Goal: Task Accomplishment & Management: Manage account settings

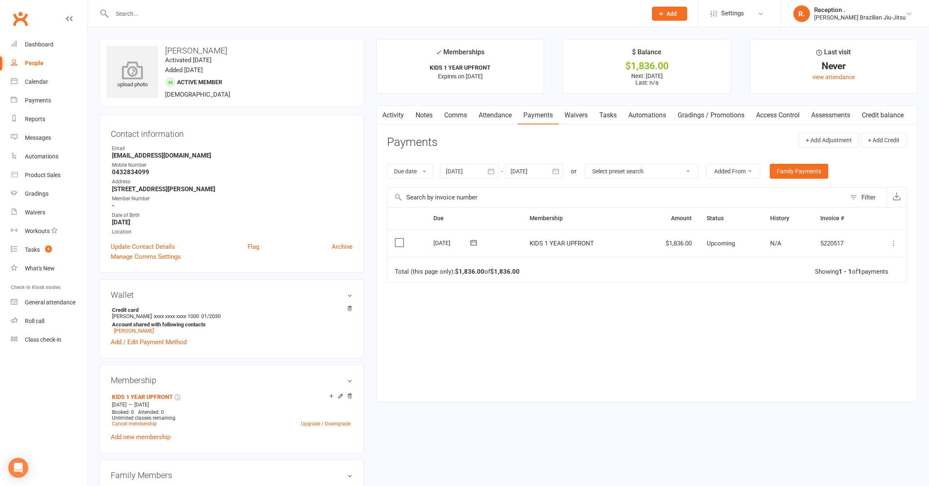
click at [141, 74] on icon at bounding box center [132, 70] width 57 height 18
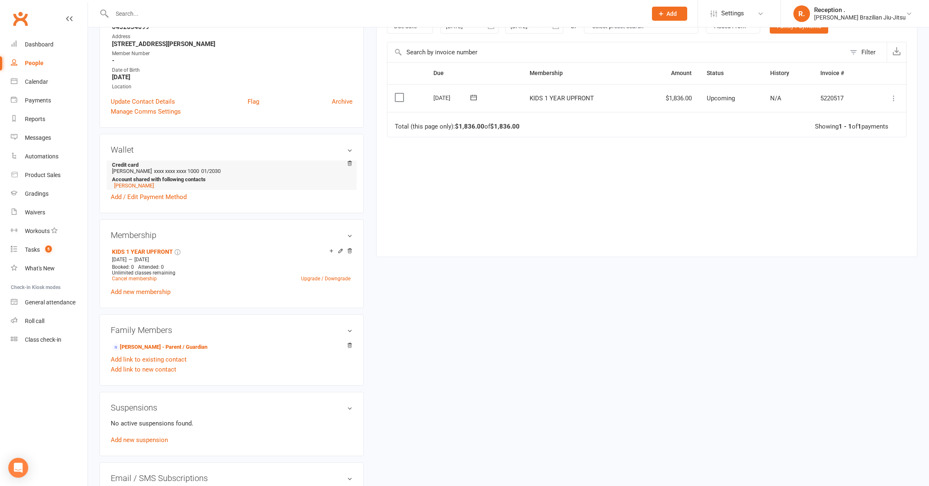
scroll to position [148, 0]
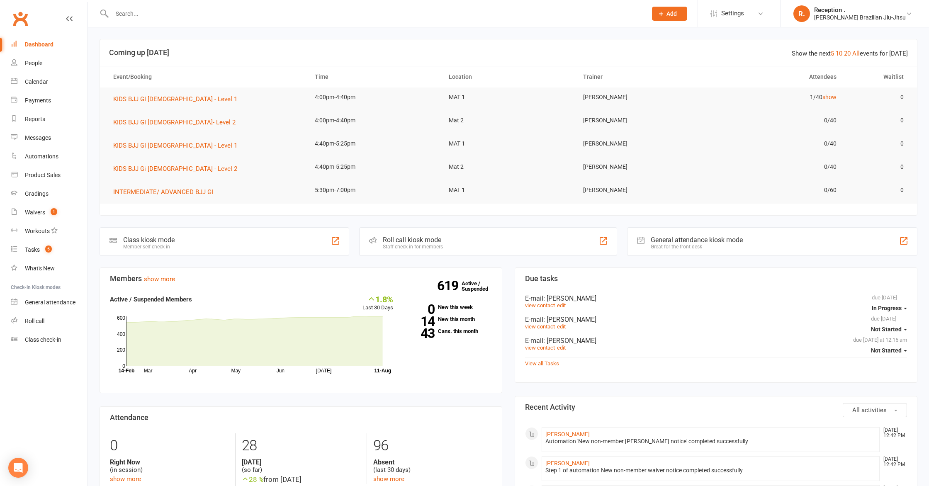
click at [156, 12] on input "text" at bounding box center [376, 14] width 532 height 12
paste input "damonandjessbatts@gmail.com"
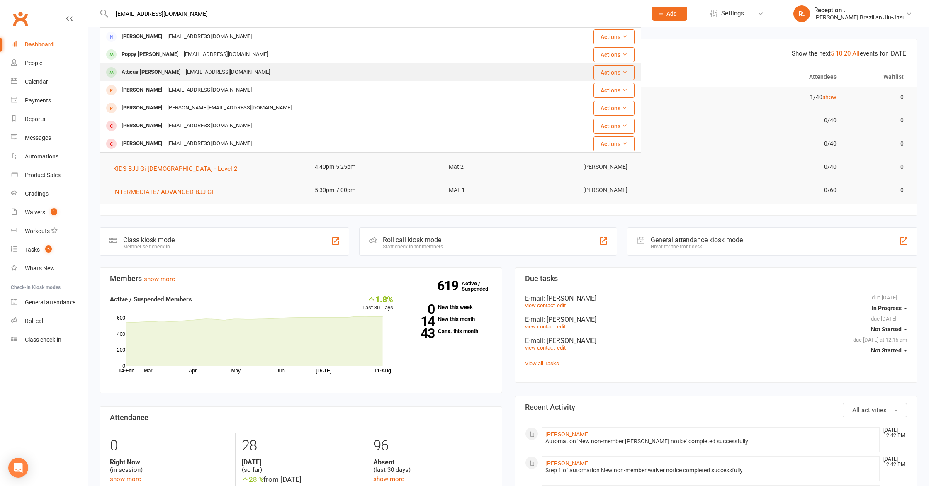
type input "damonandjessbatts@gmail.com"
click at [183, 68] on div "Damonandjessbatts@gmail.com" at bounding box center [227, 72] width 89 height 12
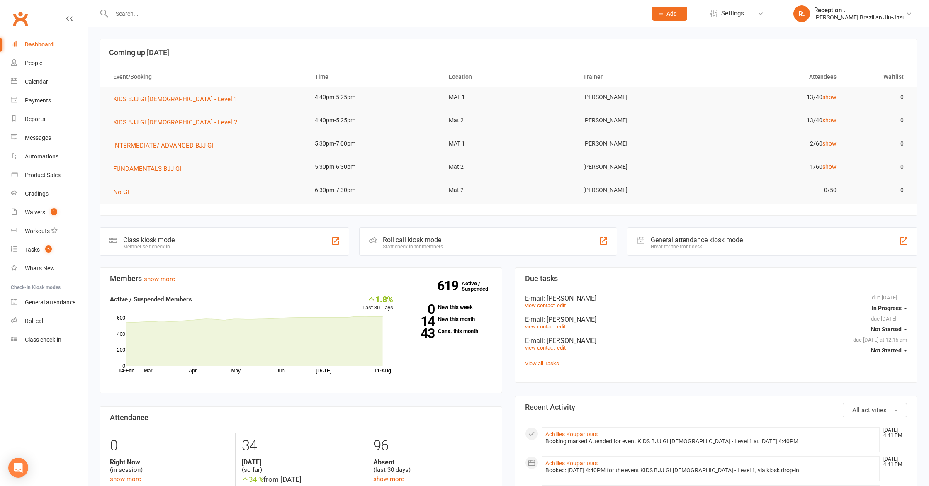
click at [139, 14] on input "text" at bounding box center [376, 14] width 532 height 12
paste input "damonandjessbatts@gmail.com"
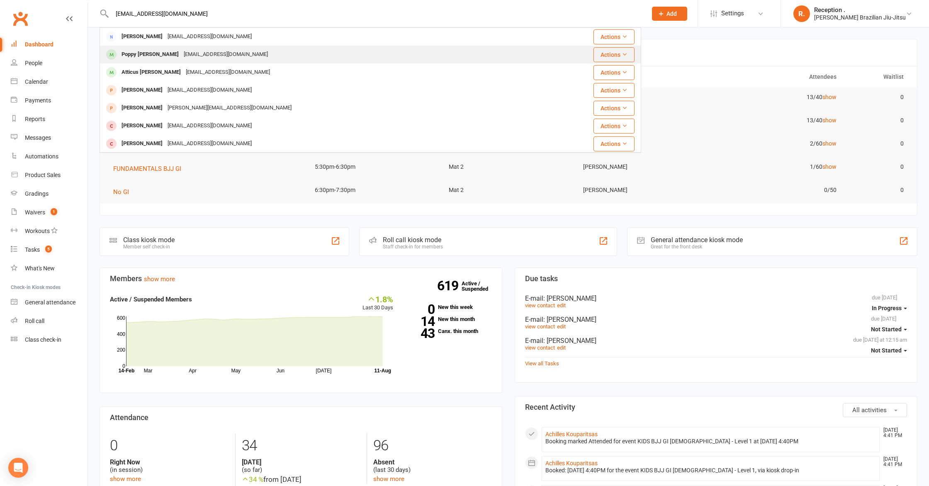
type input "damonandjessbatts@gmail.com"
click at [181, 58] on div "Damonandjessbatts@gmail.com" at bounding box center [225, 55] width 89 height 12
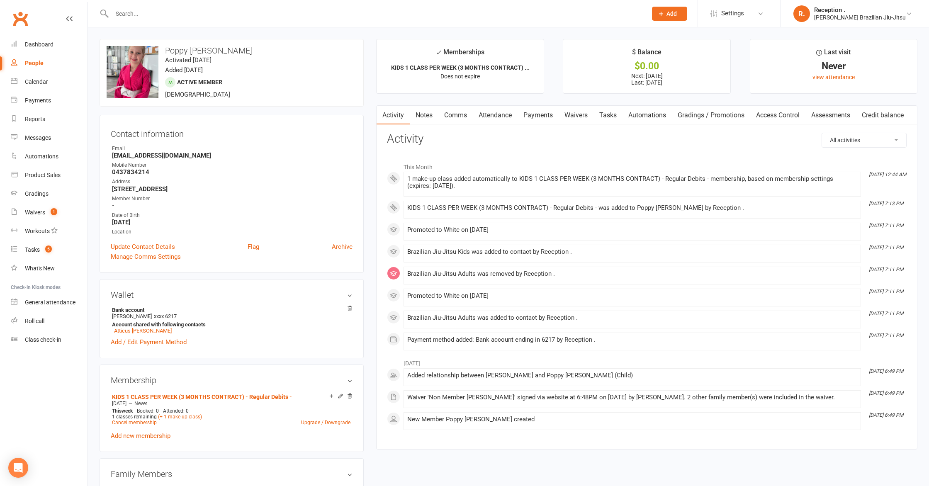
click at [155, 12] on input "text" at bounding box center [376, 14] width 532 height 12
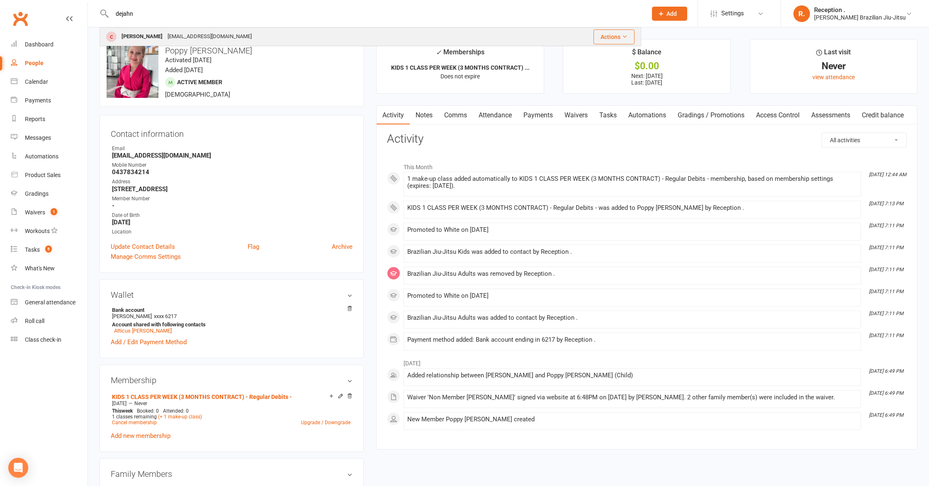
type input "dejahn"
click at [163, 34] on div "Dejahn Jovanovic" at bounding box center [142, 37] width 46 height 12
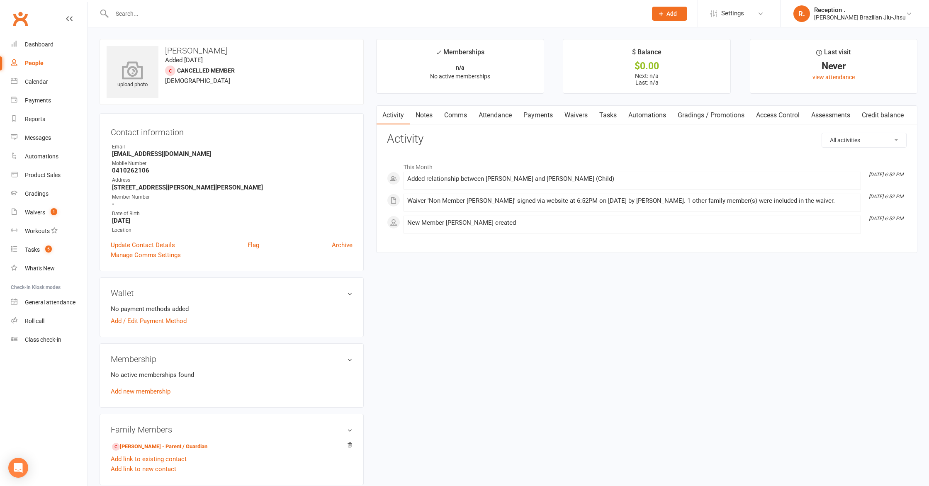
click at [142, 53] on div "upload photo" at bounding box center [133, 72] width 52 height 52
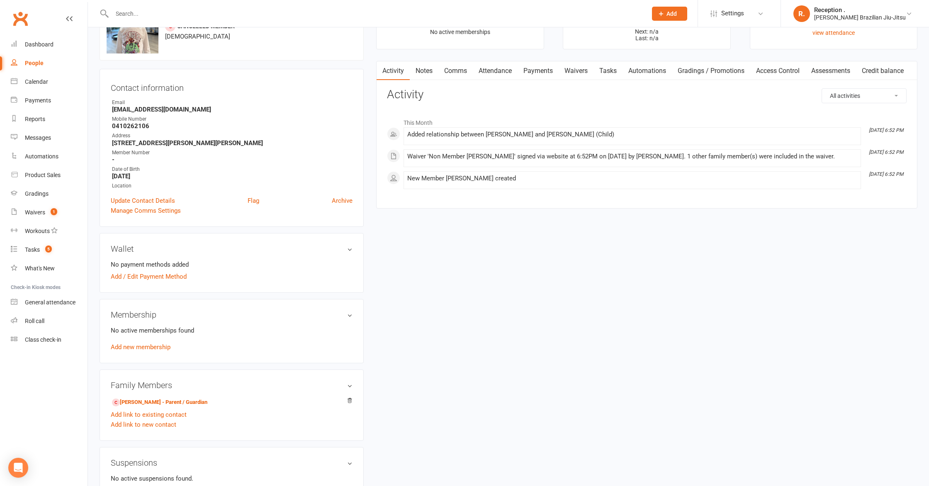
scroll to position [56, 0]
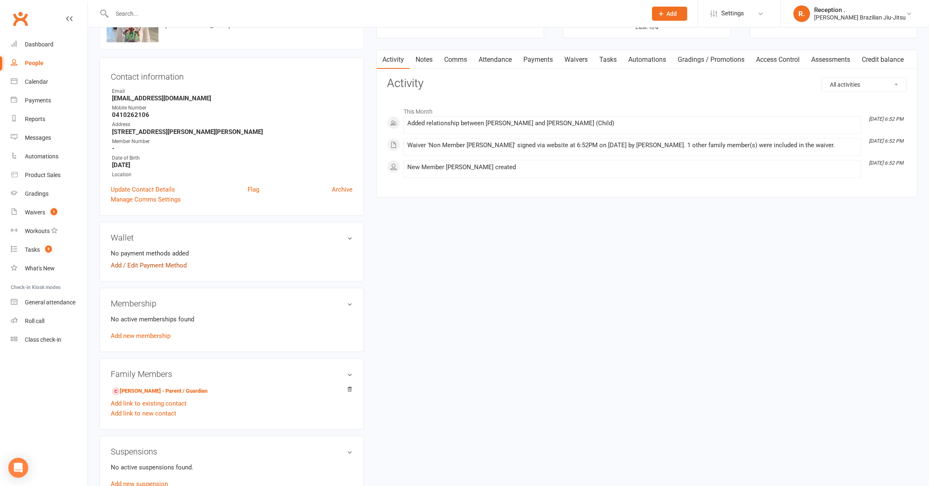
click at [167, 263] on link "Add / Edit Payment Method" at bounding box center [149, 265] width 76 height 10
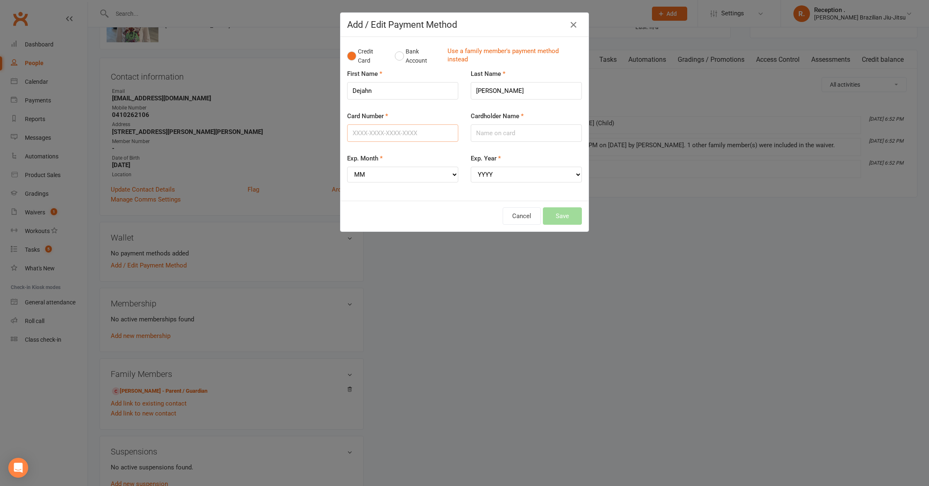
click at [382, 138] on input "Card Number" at bounding box center [402, 132] width 111 height 17
type input "5217295410004562"
type input "MAI RINLA"
select select "11"
click at [479, 174] on select "YYYY 2025 2026 2027 2028 2029 2030 2031 2032 2033 2034" at bounding box center [526, 175] width 111 height 16
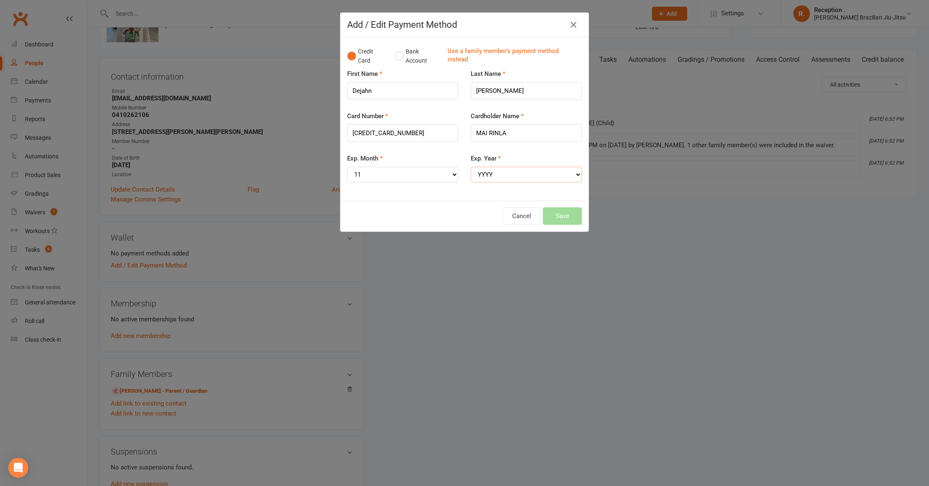
select select "2026"
click at [471, 167] on select "YYYY 2025 2026 2027 2028 2029 2030 2031 2032 2033 2034" at bounding box center [526, 175] width 111 height 16
click at [551, 219] on button "Save" at bounding box center [562, 215] width 39 height 17
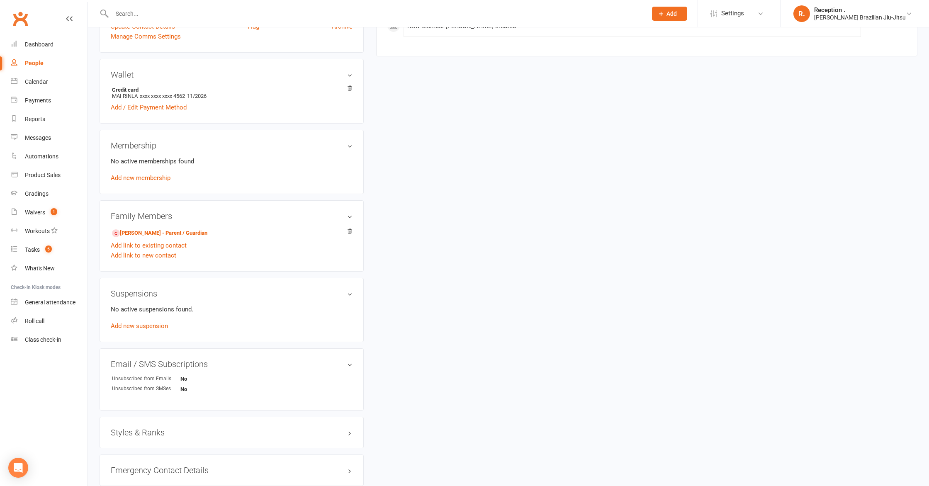
scroll to position [221, 0]
click at [141, 427] on h3 "Styles & Ranks" at bounding box center [232, 430] width 242 height 9
click at [134, 459] on link "Add new style" at bounding box center [130, 462] width 39 height 7
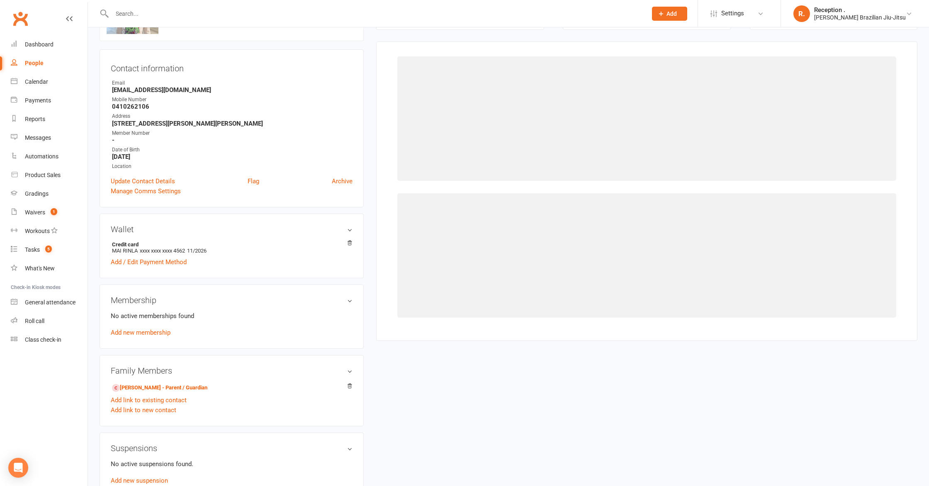
scroll to position [63, 0]
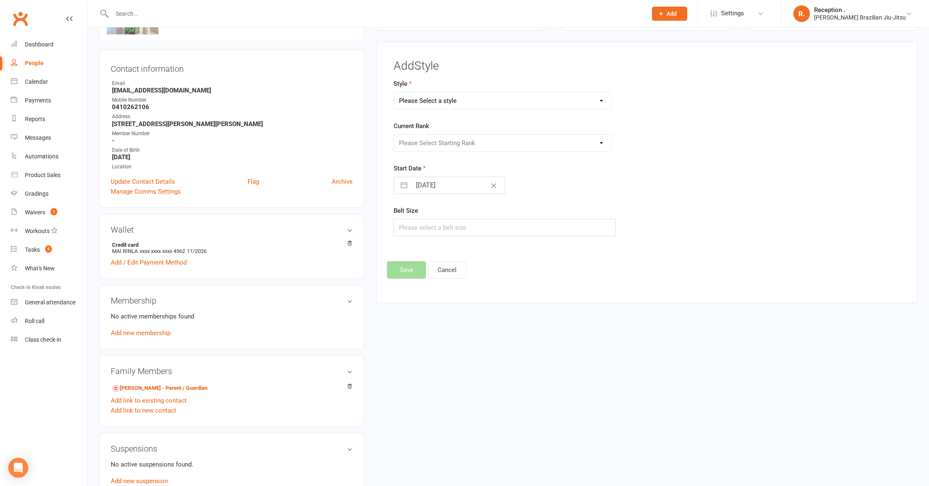
click at [497, 98] on select "Please Select a style Brazilian Jiu-Jitsu Adults Brazilian Jiu-Jitsu Kids" at bounding box center [502, 100] width 217 height 17
select select "2244"
click at [394, 92] on select "Please Select a style Brazilian Jiu-Jitsu Adults Brazilian Jiu-Jitsu Kids" at bounding box center [502, 100] width 217 height 17
click at [491, 142] on select "Please Select Starting Rank" at bounding box center [502, 143] width 217 height 17
select select "22133"
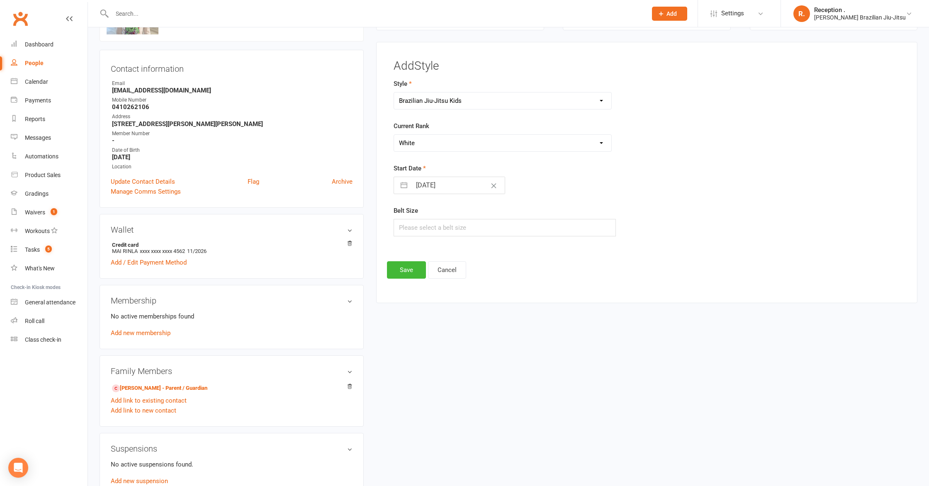
click at [394, 135] on select "Please Select Starting Rank White White 1 Stripe White 2 Stripes White 3 Stripe…" at bounding box center [502, 143] width 217 height 17
drag, startPoint x: 394, startPoint y: 273, endPoint x: 382, endPoint y: 273, distance: 12.0
click at [394, 273] on button "Save" at bounding box center [406, 269] width 39 height 17
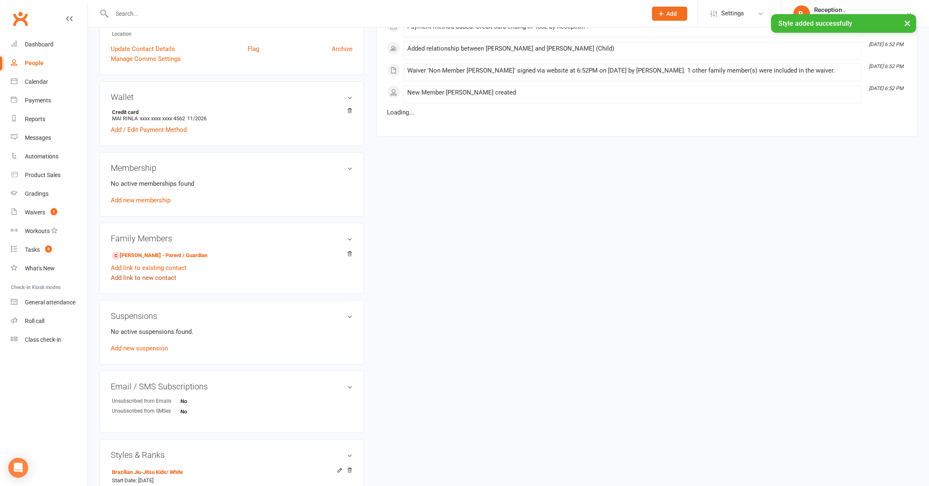
scroll to position [197, 0]
click at [158, 200] on link "Add new membership" at bounding box center [141, 199] width 60 height 7
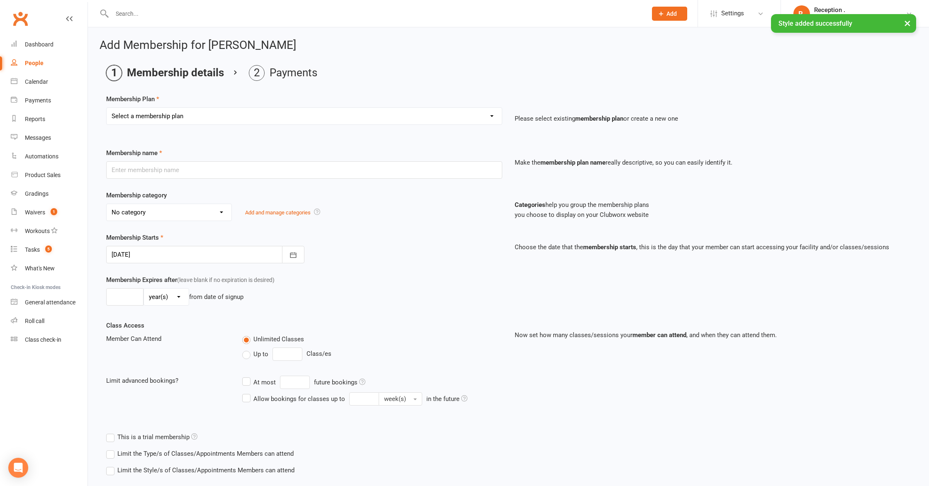
click at [147, 109] on select "Select a membership plan Create new Membership Plan FREE ADULTS 12 MONTH CONTRA…" at bounding box center [304, 116] width 395 height 17
select select "14"
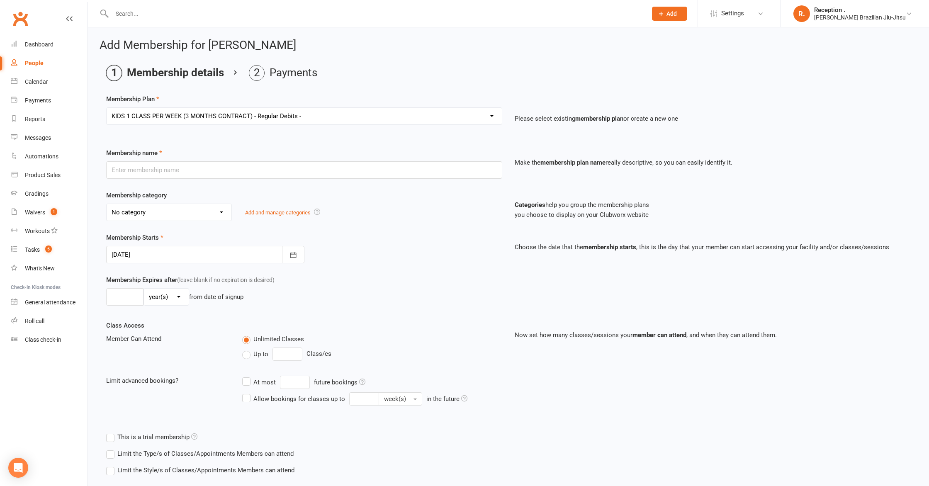
click at [107, 108] on select "Select a membership plan Create new Membership Plan FREE ADULTS 12 MONTH CONTRA…" at bounding box center [304, 116] width 395 height 17
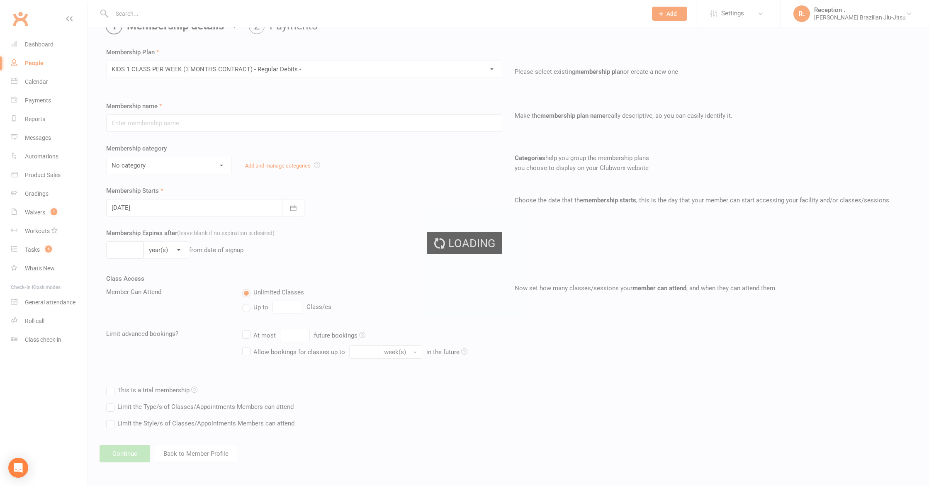
type input "KIDS 1 CLASS PER WEEK (3 MONTHS CONTRACT) - Regular Debits -"
select select "1"
type input "0"
type input "1"
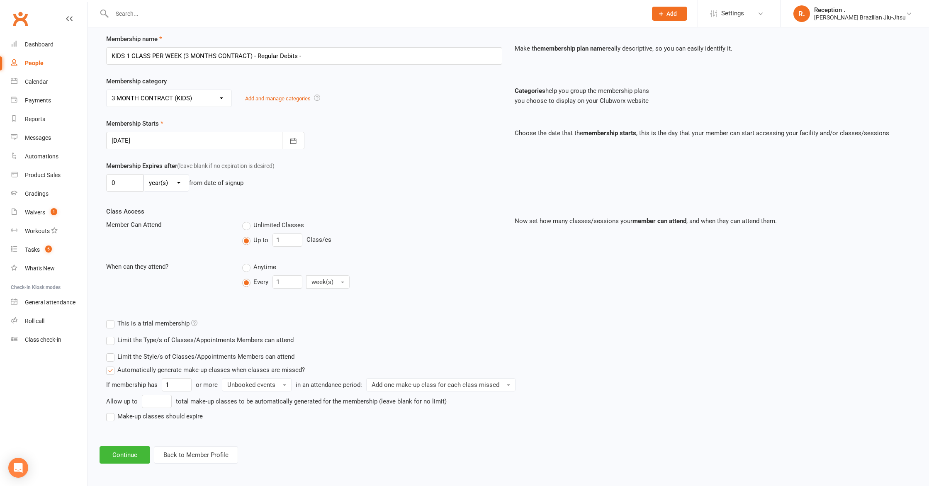
scroll to position [115, 0]
click at [159, 395] on input "number" at bounding box center [157, 400] width 30 height 13
type input "6"
click at [128, 418] on div "Limit the Style/s of Classes/Appointments Members can attend Select Styles Braz…" at bounding box center [406, 389] width 613 height 85
click at [127, 416] on label "Make-up classes should expire" at bounding box center [154, 415] width 97 height 10
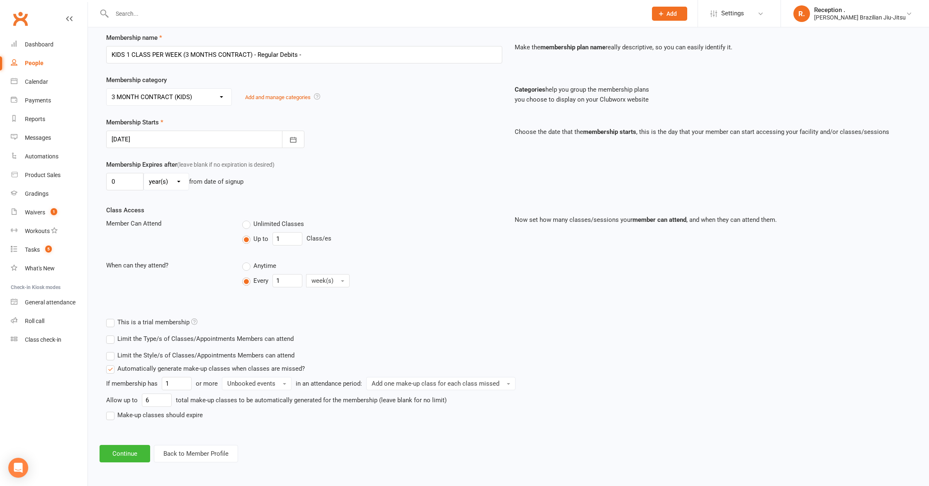
click at [112, 410] on input "Make-up classes should expire" at bounding box center [108, 410] width 5 height 0
click at [147, 434] on input "number" at bounding box center [152, 430] width 37 height 13
type input "3"
click at [132, 463] on button "Continue" at bounding box center [125, 470] width 51 height 17
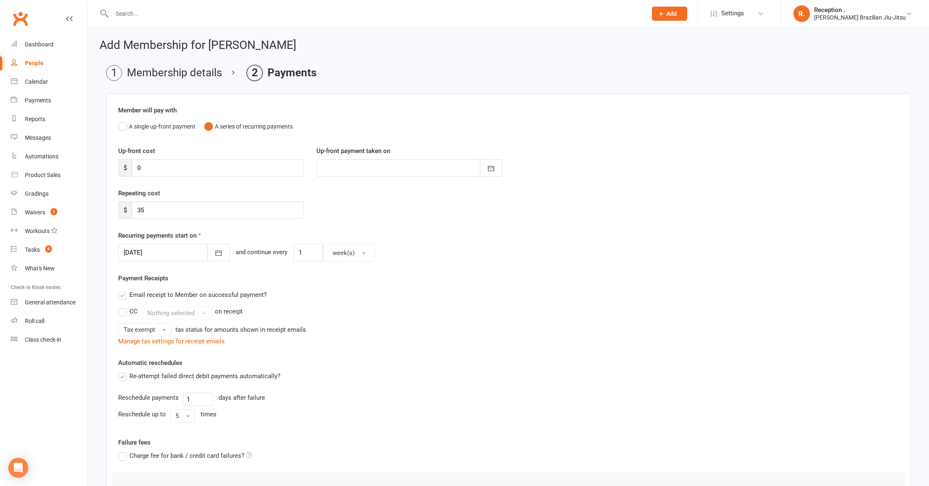
scroll to position [117, 0]
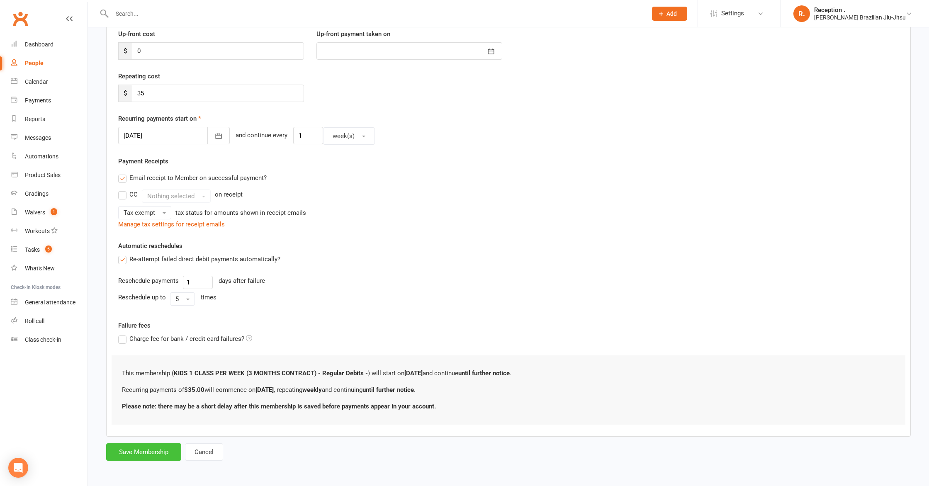
click at [146, 445] on button "Save Membership" at bounding box center [143, 451] width 75 height 17
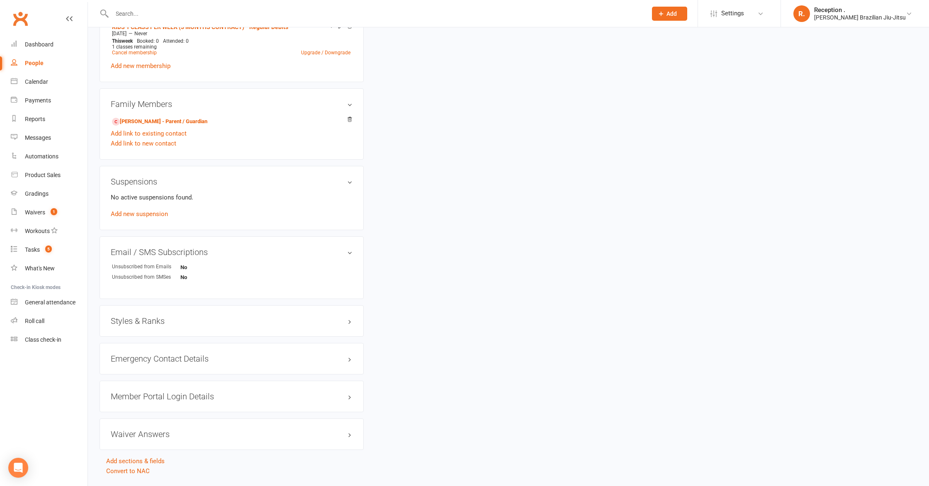
scroll to position [377, 0]
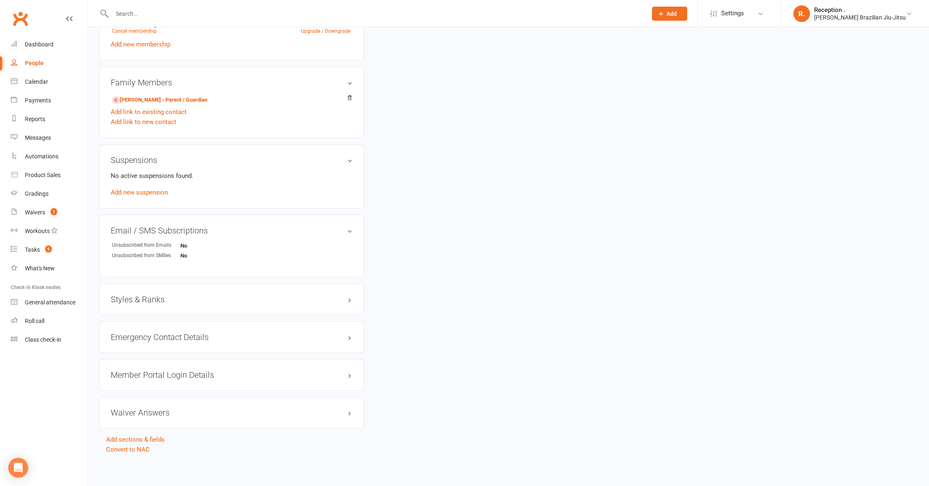
click at [168, 303] on div "Styles & Ranks" at bounding box center [232, 300] width 264 height 32
click at [168, 298] on h3 "Styles & Ranks" at bounding box center [232, 299] width 242 height 9
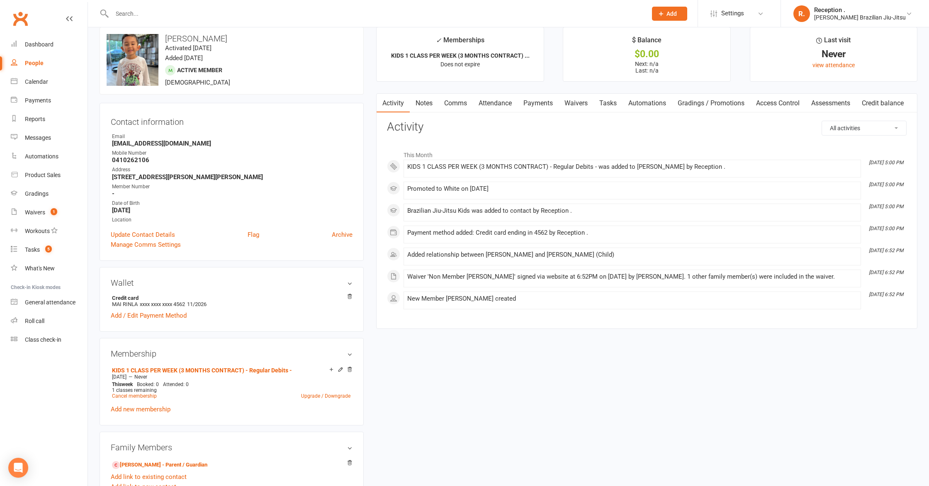
scroll to position [0, 0]
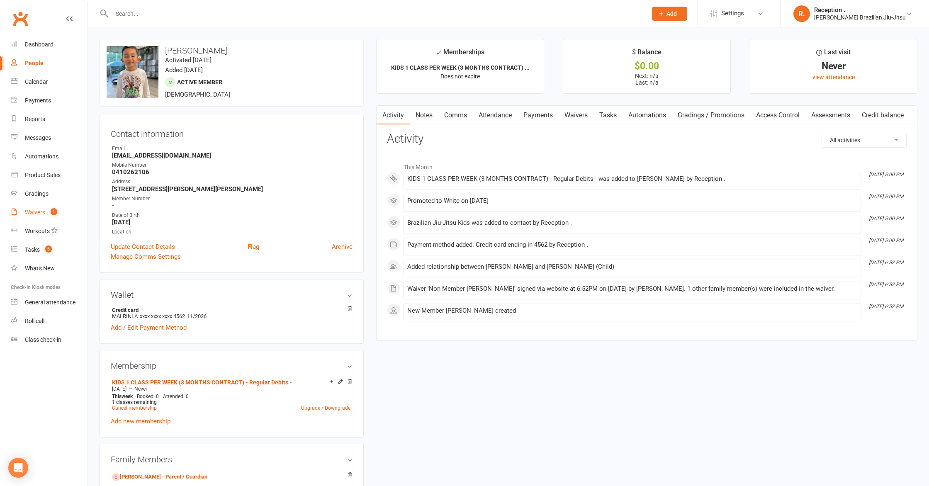
click at [41, 208] on link "Waivers 1" at bounding box center [49, 212] width 77 height 19
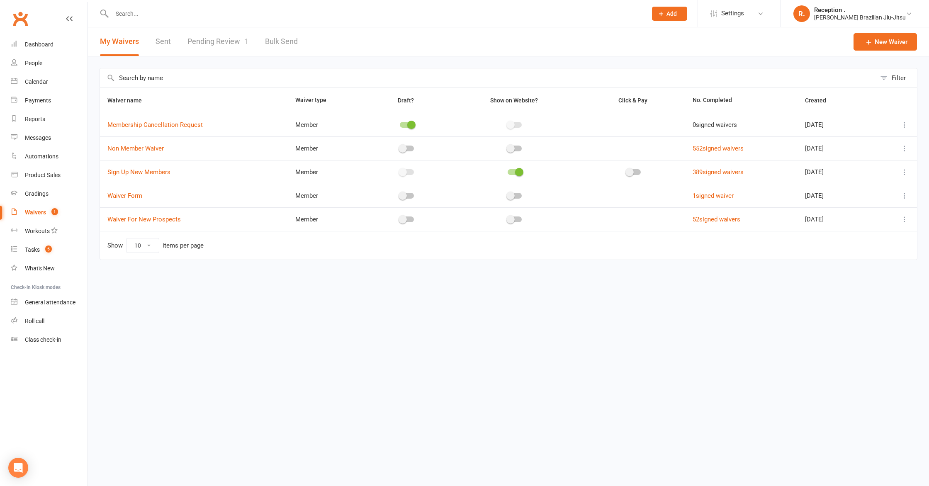
click at [224, 41] on link "Pending Review 1" at bounding box center [217, 41] width 61 height 29
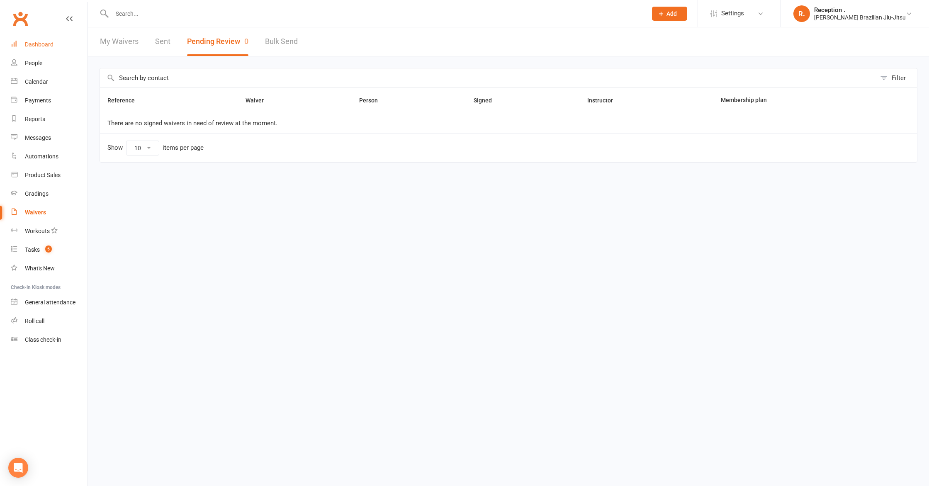
click at [37, 45] on div "Dashboard" at bounding box center [39, 44] width 29 height 7
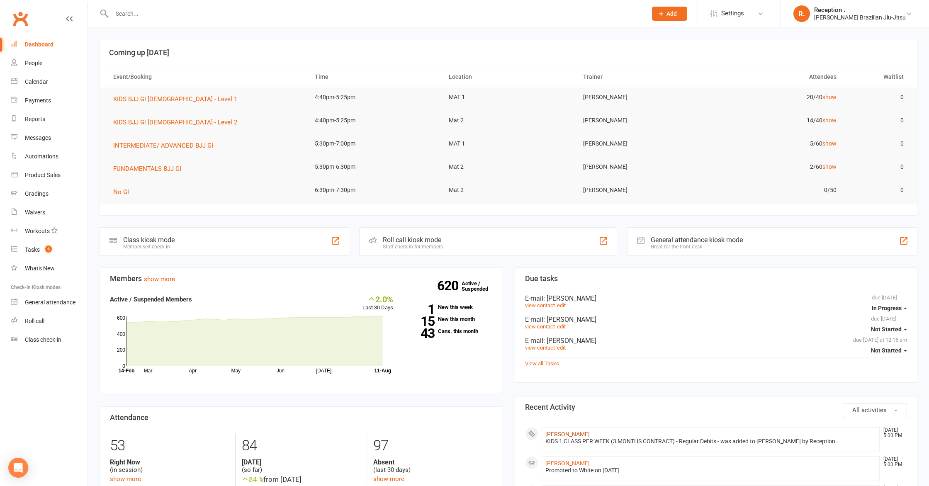
click at [558, 433] on link "Dejahn Jovanovic" at bounding box center [567, 434] width 44 height 7
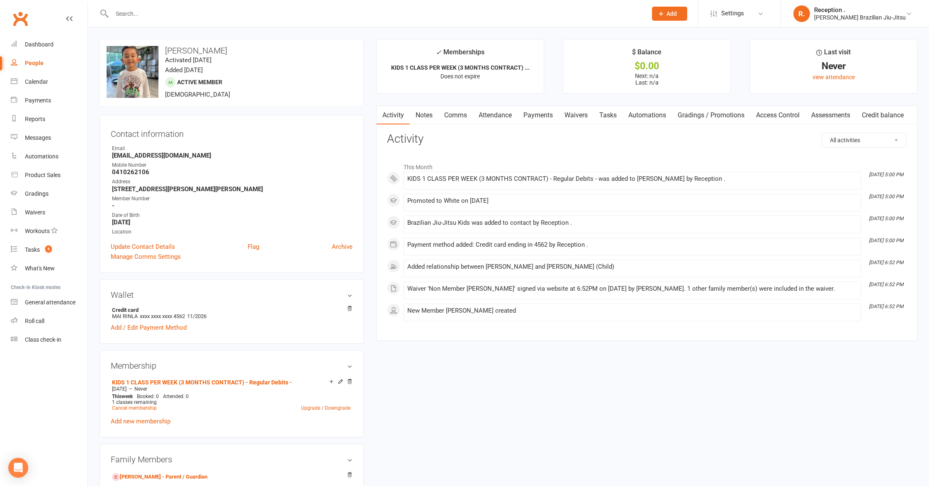
click at [144, 152] on strong "Maii_rinla94@hotmail.com" at bounding box center [232, 155] width 241 height 7
copy render-form-field "Maii_rinla94@hotmail.com"
click at [524, 120] on link "Payments" at bounding box center [538, 115] width 41 height 19
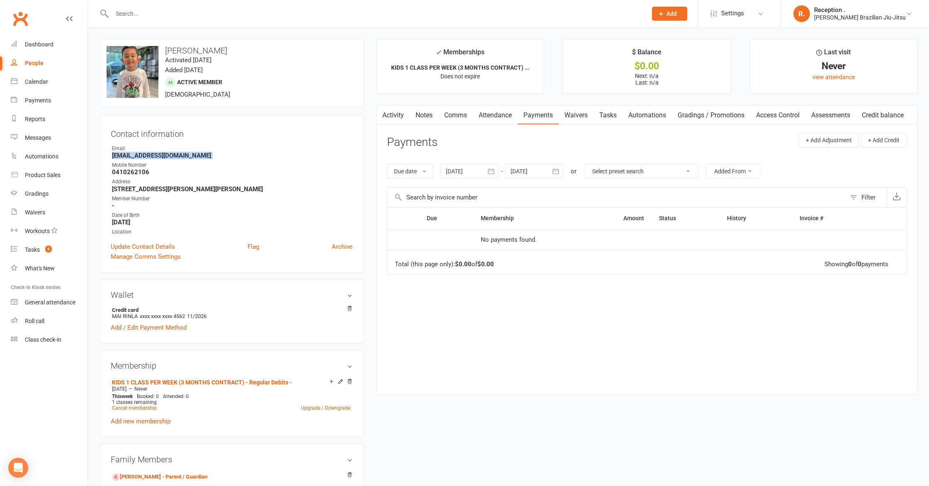
scroll to position [57, 0]
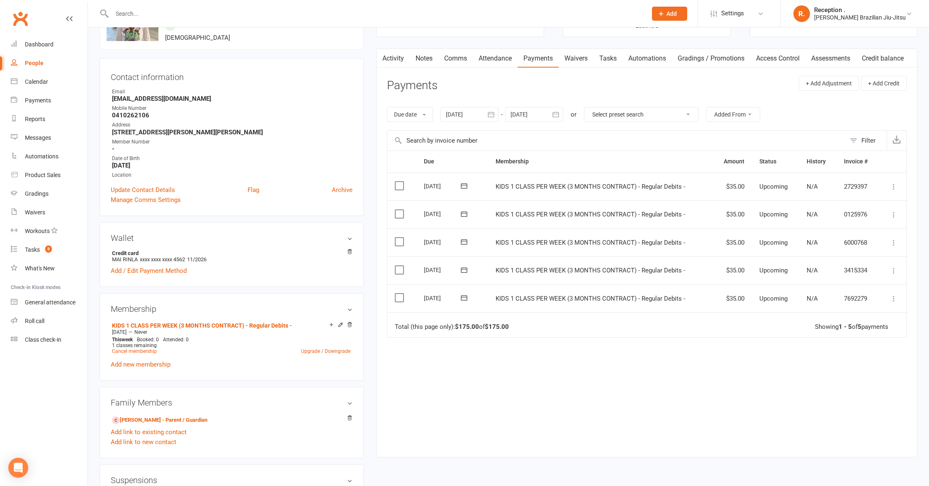
click at [896, 298] on icon at bounding box center [894, 299] width 8 height 8
drag, startPoint x: 684, startPoint y: 408, endPoint x: 681, endPoint y: 404, distance: 5.3
click at [684, 405] on div "Due Contact Membership Amount Status History Invoice # Select this [DATE] [PERS…" at bounding box center [647, 298] width 520 height 294
click at [462, 298] on icon at bounding box center [464, 298] width 8 height 8
click at [897, 300] on icon at bounding box center [894, 299] width 8 height 8
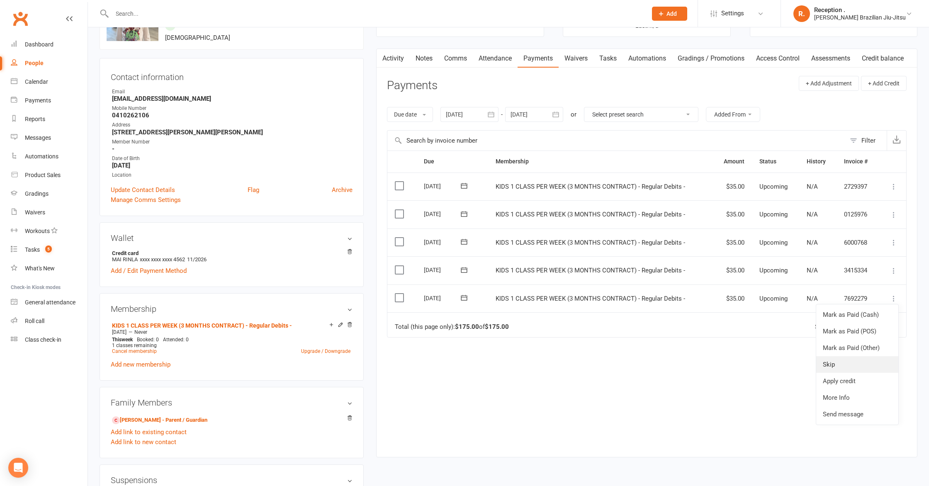
click at [864, 360] on link "Skip" at bounding box center [857, 364] width 82 height 17
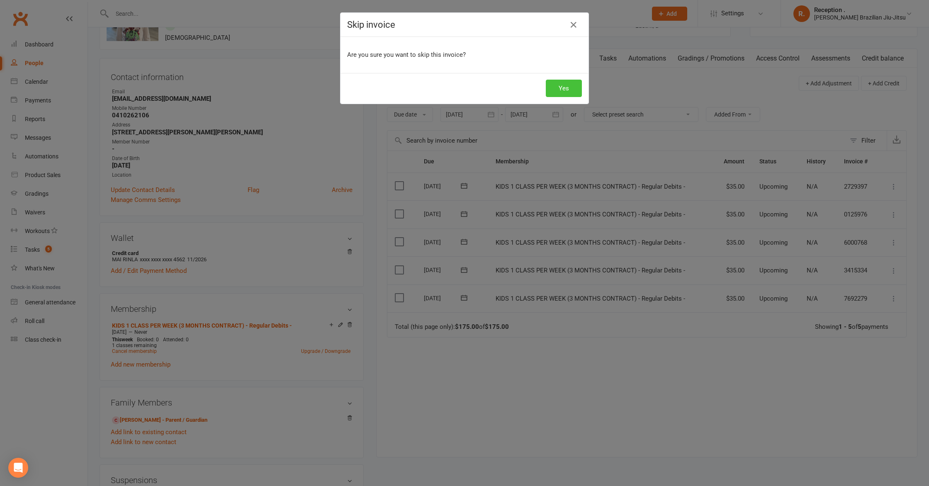
click at [572, 92] on button "Yes" at bounding box center [564, 88] width 36 height 17
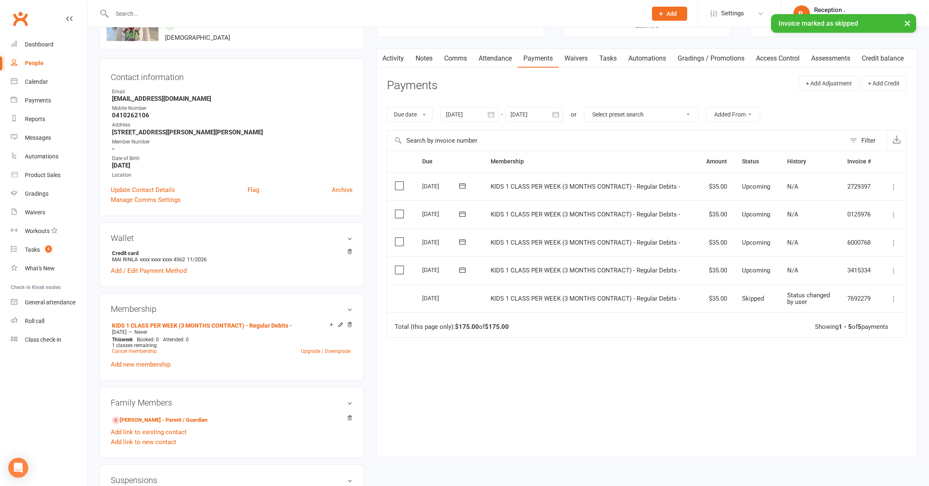
click at [460, 270] on icon at bounding box center [463, 269] width 6 height 5
click at [510, 366] on span "20" at bounding box center [510, 366] width 7 height 7
click at [894, 271] on icon at bounding box center [894, 271] width 8 height 8
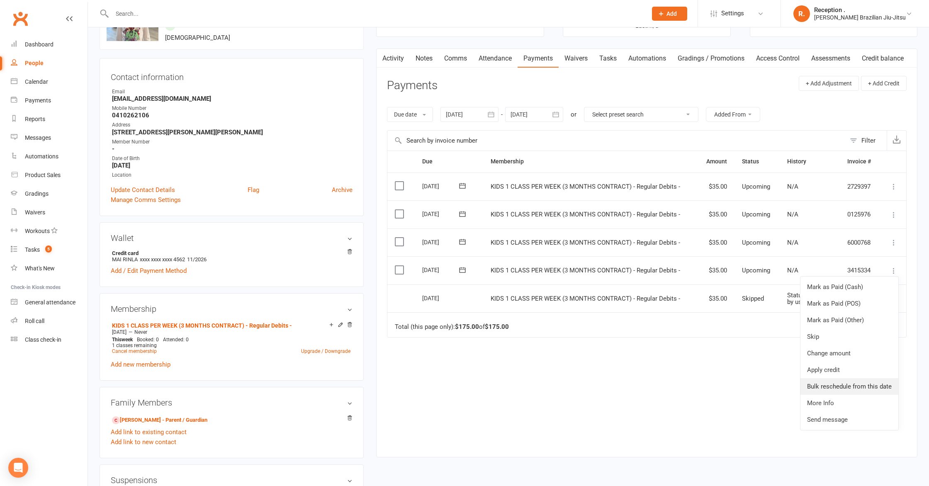
click at [863, 389] on link "Bulk reschedule from this date" at bounding box center [850, 386] width 98 height 17
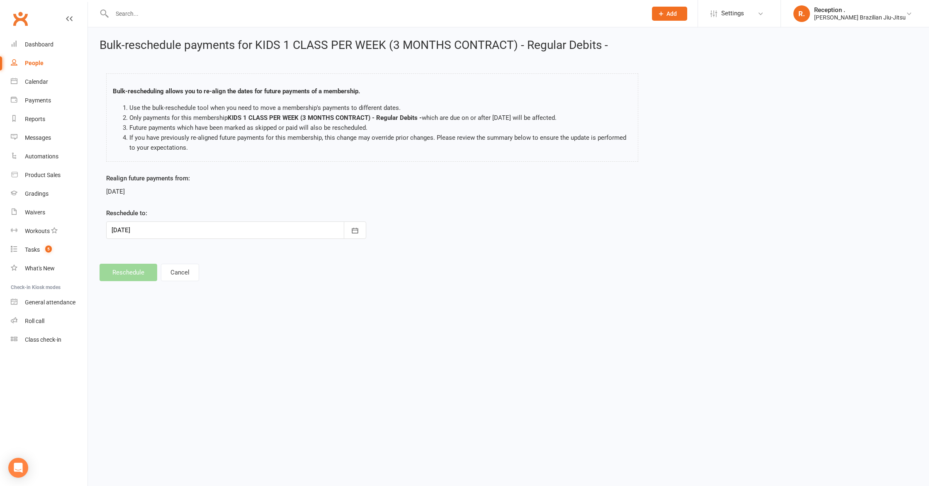
click at [248, 229] on div at bounding box center [236, 230] width 260 height 17
drag, startPoint x: 202, startPoint y: 338, endPoint x: 198, endPoint y: 332, distance: 7.1
click at [200, 334] on table "August 2025 Sun Mon Tue Wed Thu Fri Sat 31 27 28 29 30 31 01 02 32 03 04 05 06 …" at bounding box center [185, 305] width 154 height 129
click at [197, 331] on span "20" at bounding box center [194, 330] width 7 height 7
type input "20 Aug 2025"
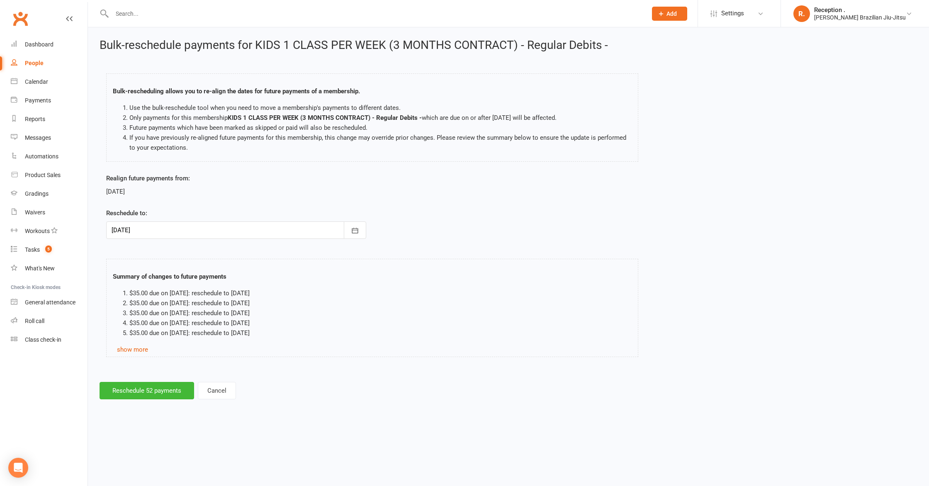
click at [149, 372] on div "Bulk-reschedule payments for KIDS 1 CLASS PER WEEK (3 MONTHS CONTRACT) - Regula…" at bounding box center [508, 219] width 841 height 384
click at [146, 381] on div "Bulk-reschedule payments for KIDS 1 CLASS PER WEEK (3 MONTHS CONTRACT) - Regula…" at bounding box center [508, 219] width 841 height 384
click at [144, 397] on button "Reschedule 52 payments" at bounding box center [147, 390] width 95 height 17
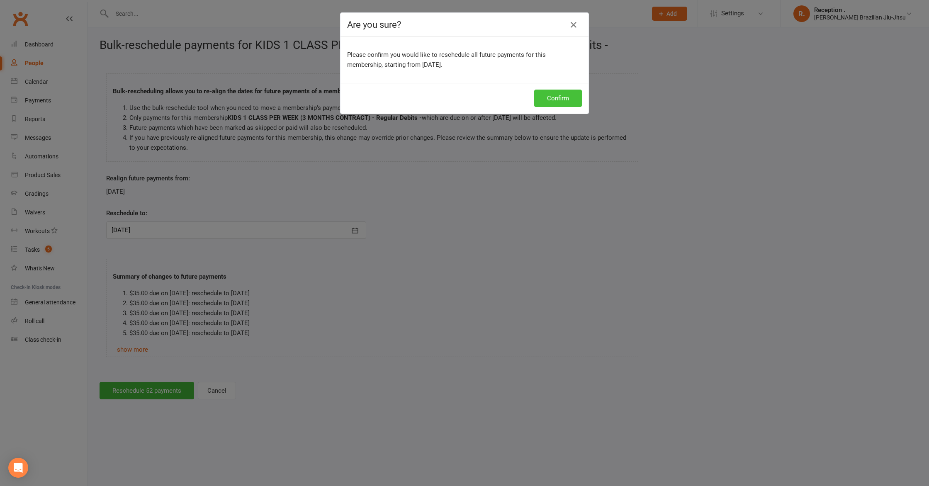
click at [556, 102] on button "Confirm" at bounding box center [558, 98] width 48 height 17
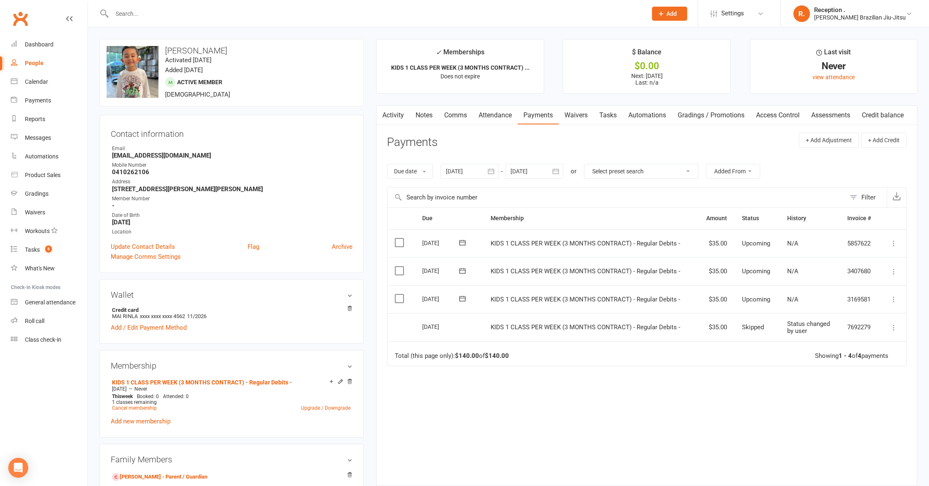
click at [142, 157] on strong "Maii_rinla94@hotmail.com" at bounding box center [232, 155] width 241 height 7
copy render-form-field "Maii_rinla94@hotmail.com"
click at [154, 8] on input "text" at bounding box center [376, 14] width 532 height 12
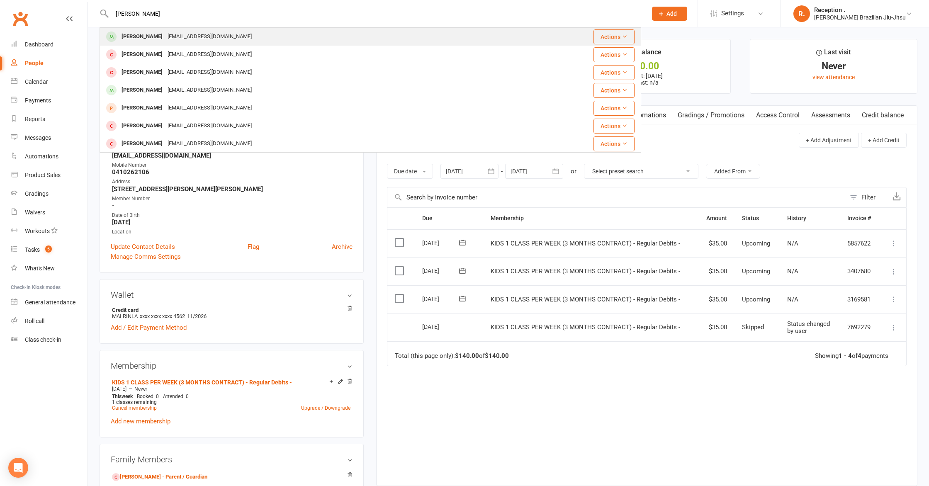
type input "max rob"
click at [147, 41] on div "Max Robson" at bounding box center [142, 37] width 46 height 12
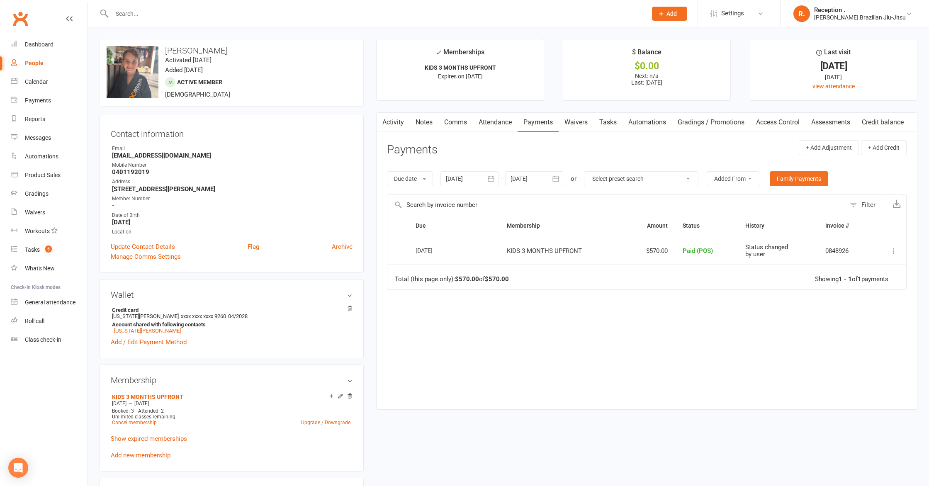
click at [174, 10] on input "text" at bounding box center [376, 14] width 532 height 12
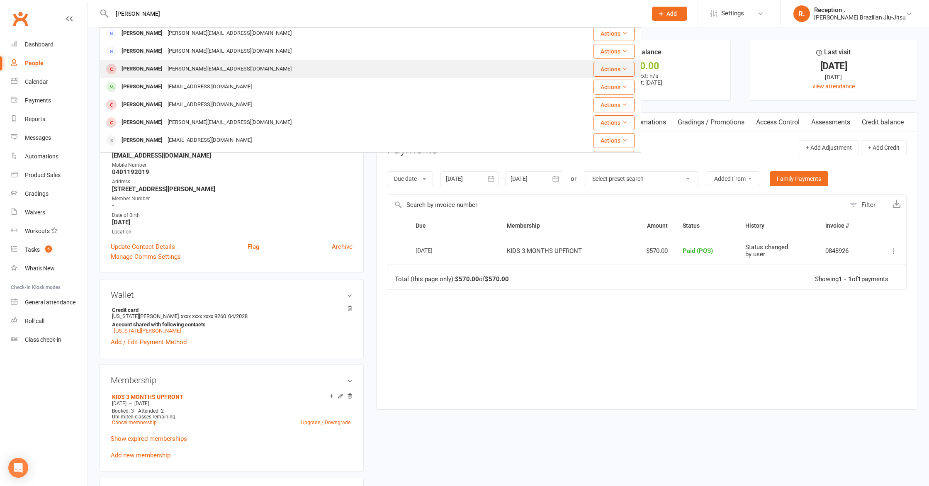
scroll to position [232, 0]
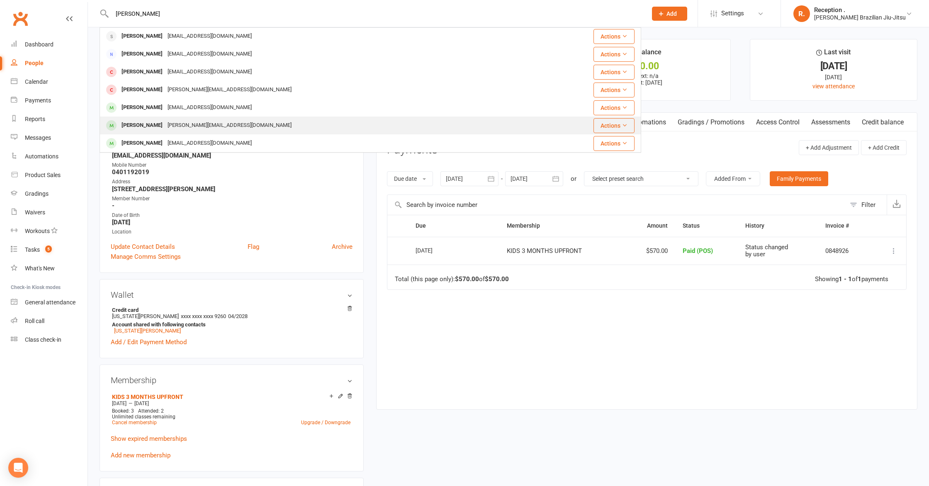
type input "adam"
click at [165, 120] on div "adam@kickstaekwondo.com.au" at bounding box center [229, 125] width 129 height 12
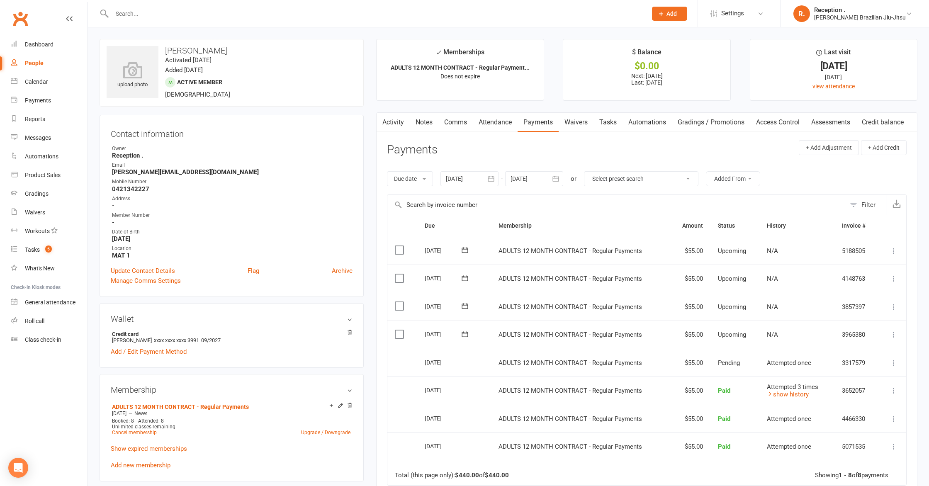
click at [144, 174] on strong "adam@kickstaekwondo.com.au" at bounding box center [232, 171] width 241 height 7
copy render-form-field "adam@kickstaekwondo.com.au"
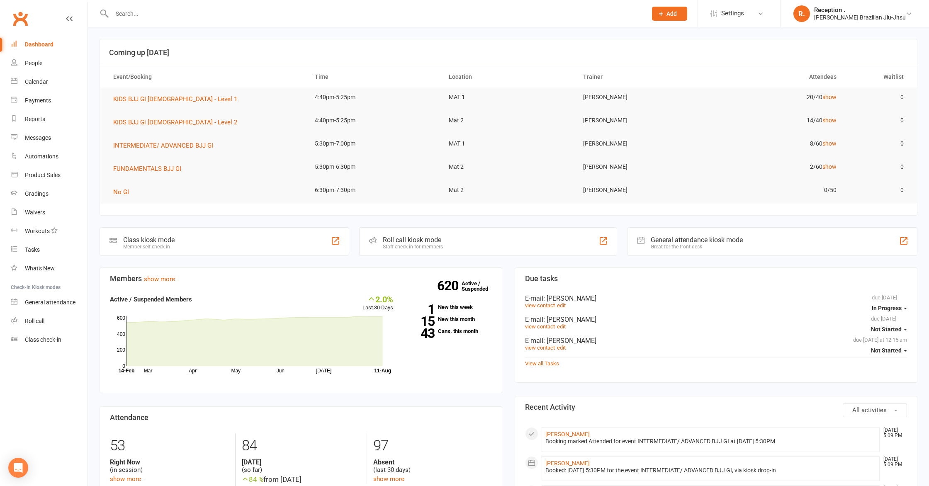
click at [171, 15] on input "text" at bounding box center [376, 14] width 532 height 12
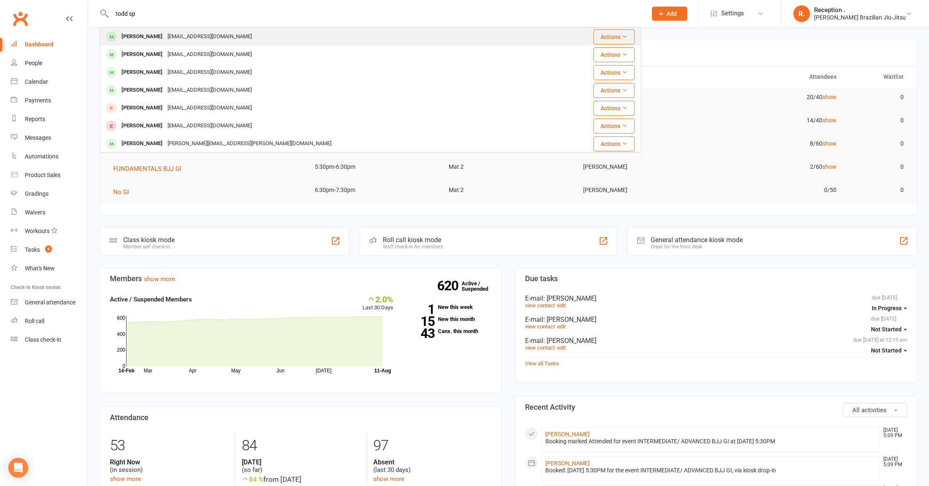
type input "todd sp"
click at [182, 37] on div "toddstraining@hotmail.com" at bounding box center [209, 37] width 89 height 12
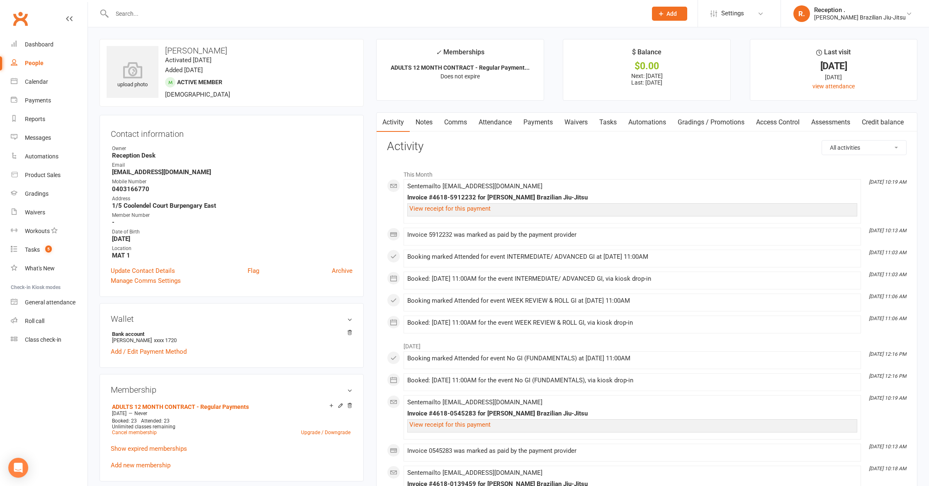
click at [171, 172] on strong "toddstraining@hotmail.com" at bounding box center [232, 171] width 241 height 7
copy render-form-field "toddstraining@hotmail.com"
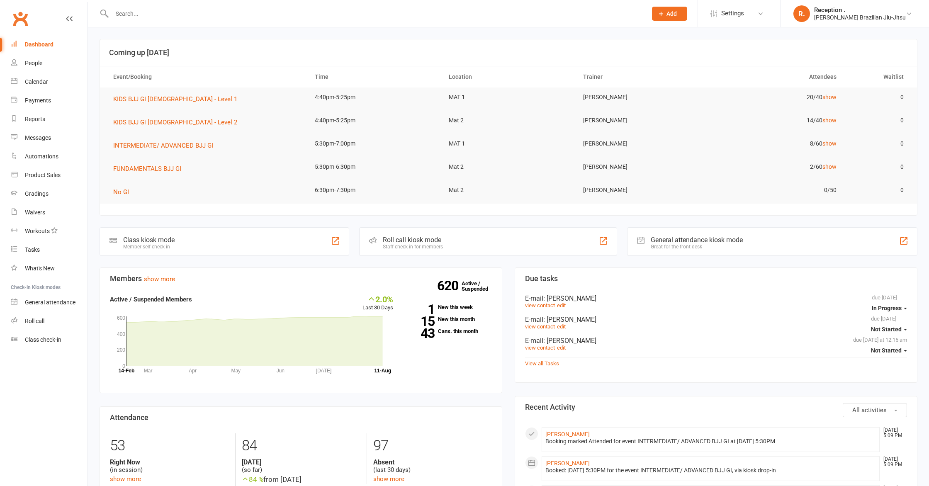
click at [169, 13] on input "text" at bounding box center [376, 14] width 532 height 12
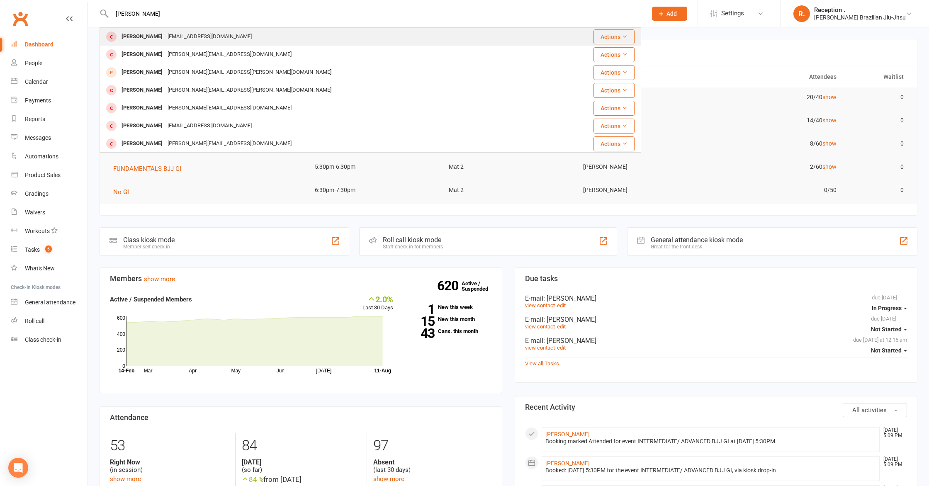
type input "andress"
click at [225, 36] on div "andressagleeson@icloud.com" at bounding box center [209, 37] width 89 height 12
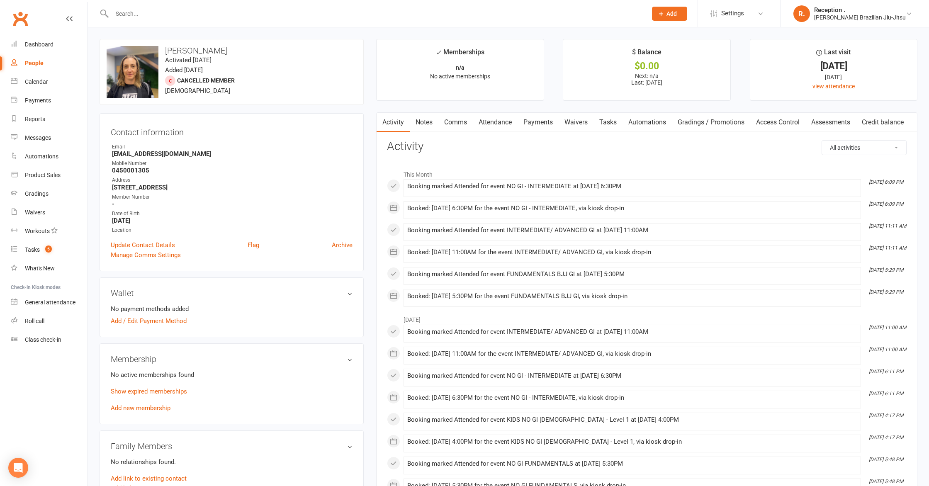
click at [513, 121] on link "Attendance" at bounding box center [495, 122] width 45 height 19
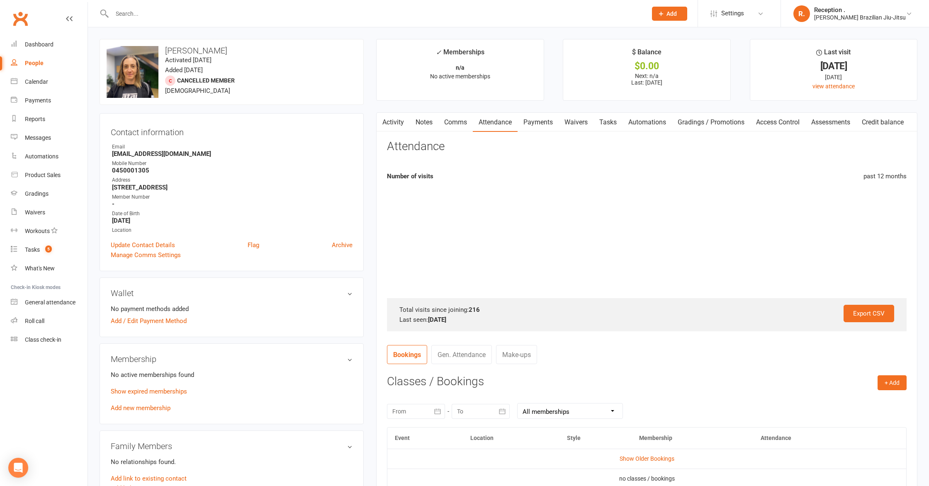
click at [547, 127] on link "Payments" at bounding box center [538, 122] width 41 height 19
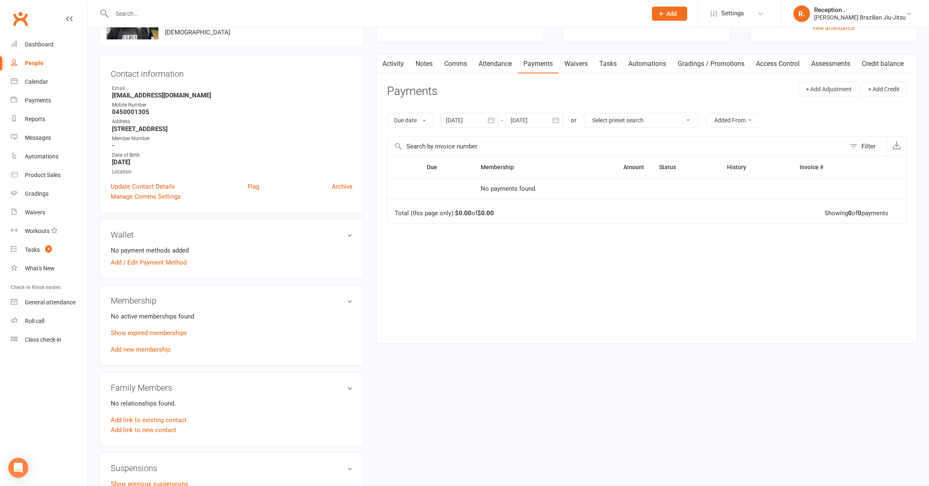
scroll to position [82, 0]
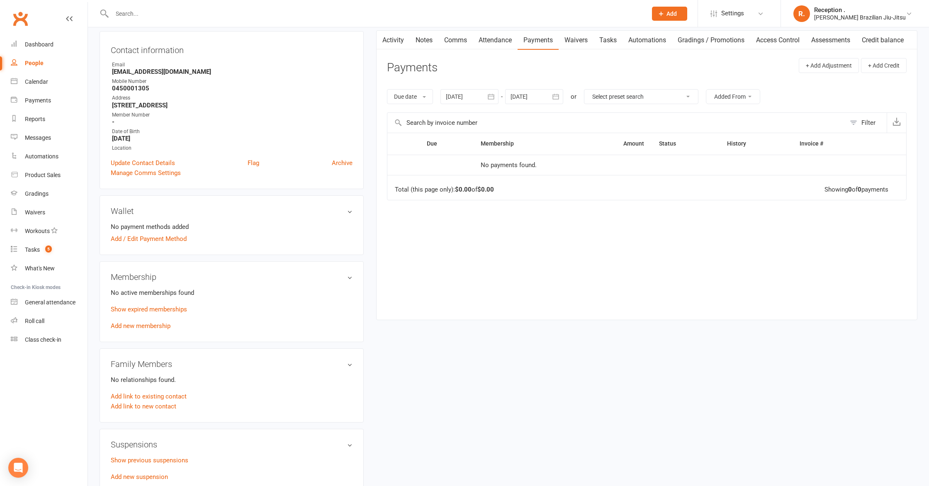
click at [148, 327] on link "Add new membership" at bounding box center [141, 325] width 60 height 7
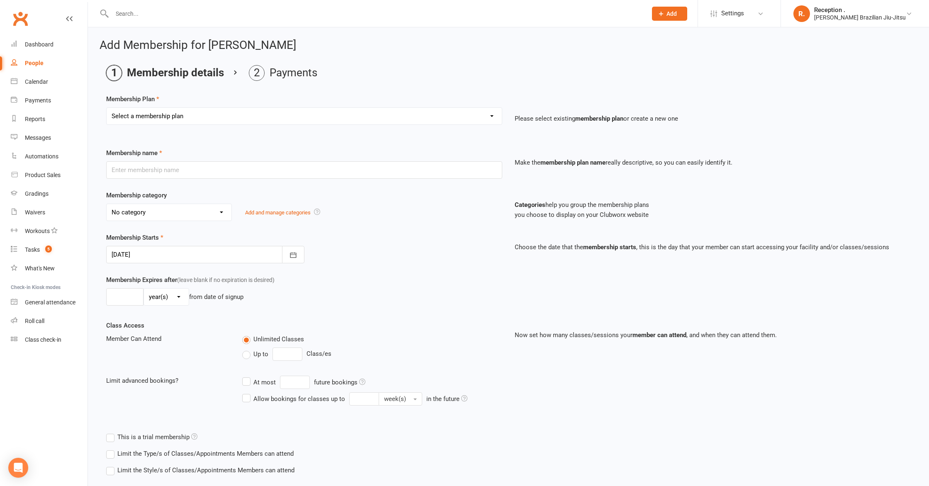
click at [182, 114] on select "Select a membership plan Create new Membership Plan FREE ADULTS 12 MONTH CONTRA…" at bounding box center [304, 116] width 395 height 17
select select "6"
click at [107, 108] on select "Select a membership plan Create new Membership Plan FREE ADULTS 12 MONTH CONTRA…" at bounding box center [304, 116] width 395 height 17
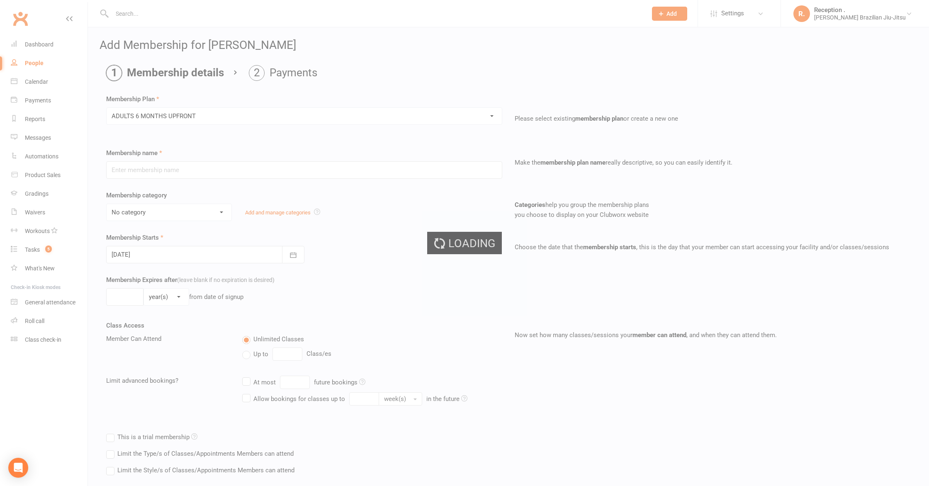
type input "ADULTS 6 MONTHS UPFRONT"
select select "7"
type input "6"
select select "2"
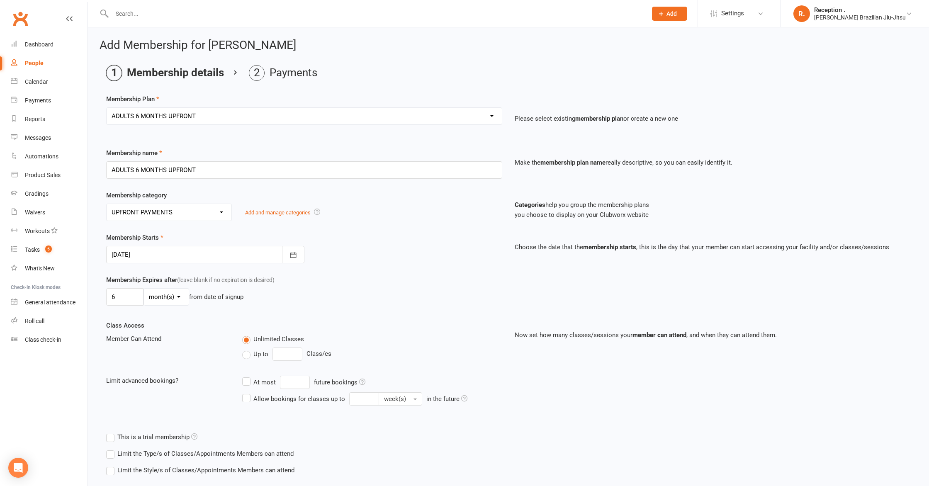
scroll to position [47, 0]
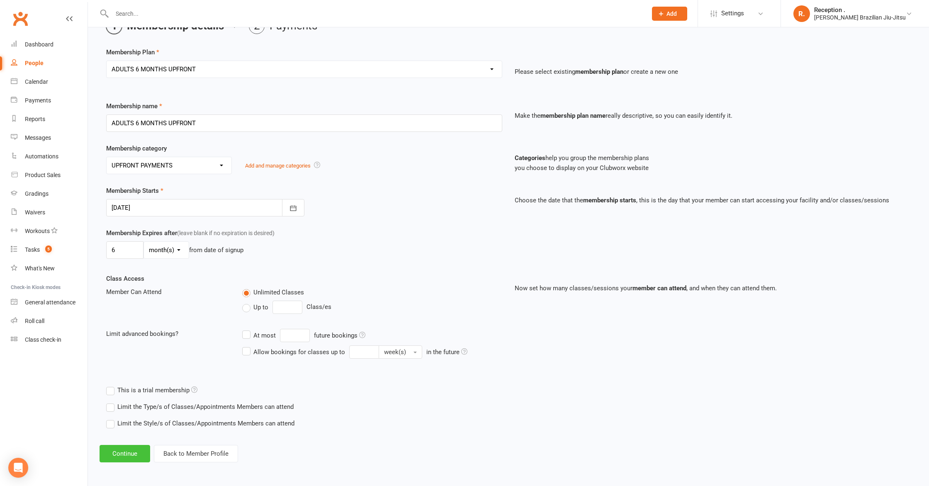
drag, startPoint x: 118, startPoint y: 455, endPoint x: 133, endPoint y: 451, distance: 15.7
click at [118, 455] on button "Continue" at bounding box center [125, 453] width 51 height 17
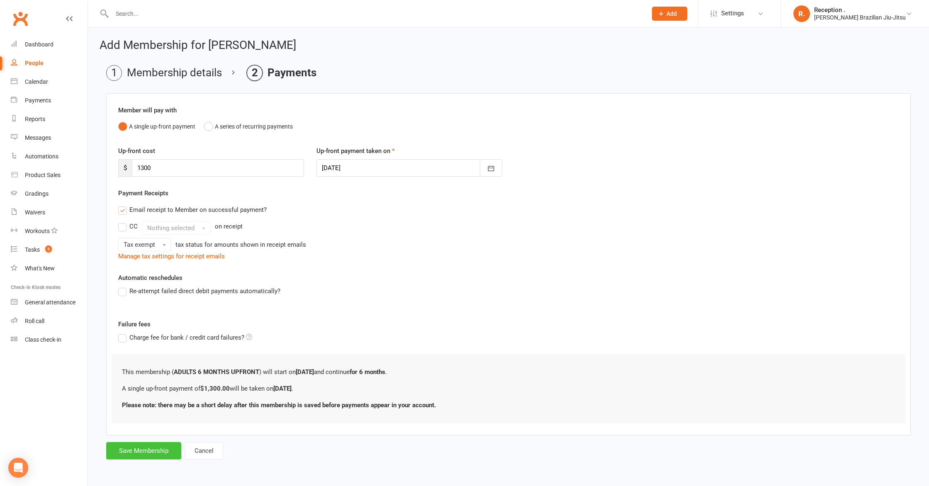
click at [153, 457] on button "Save Membership" at bounding box center [143, 450] width 75 height 17
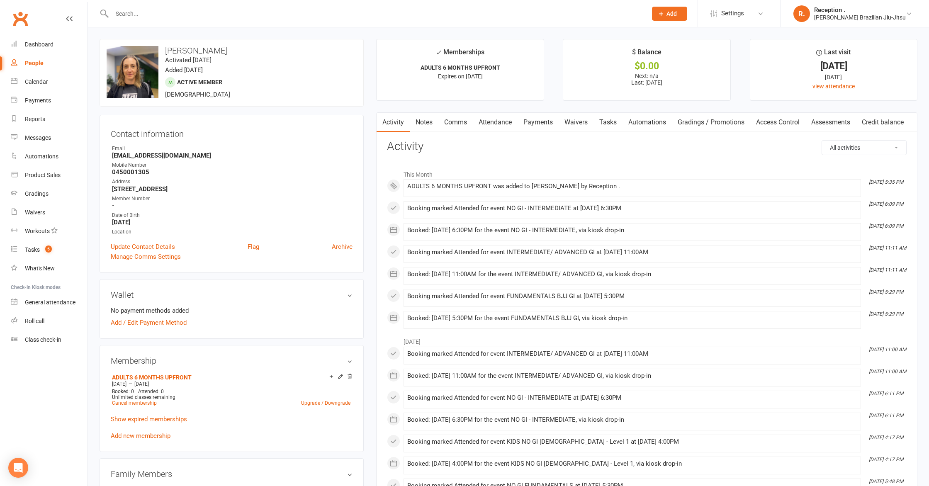
click at [544, 121] on link "Payments" at bounding box center [538, 122] width 41 height 19
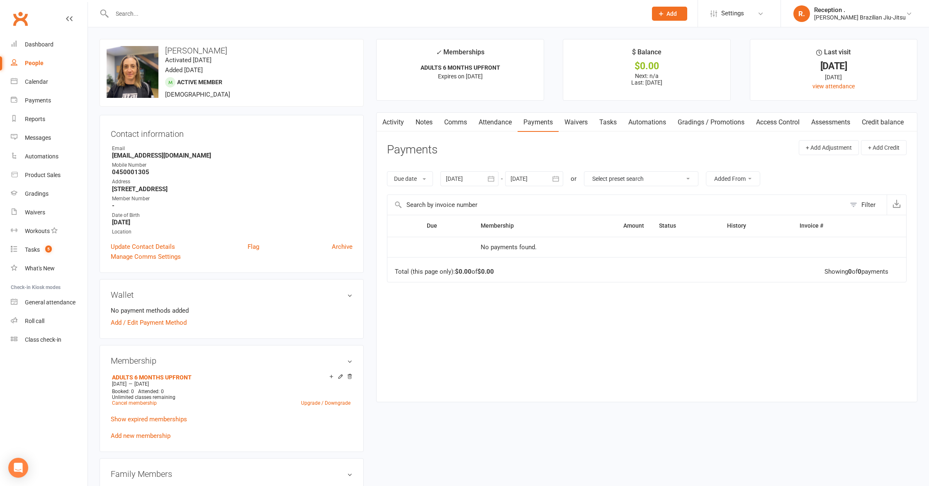
click at [166, 161] on ul "Owner Email andressagleeson@icloud.com Mobile Number 0450001305 Address 93 Algo…" at bounding box center [232, 190] width 242 height 91
click at [166, 157] on strong "andressagleeson@icloud.com" at bounding box center [232, 155] width 241 height 7
copy render-form-field "andressagleeson@icloud.com"
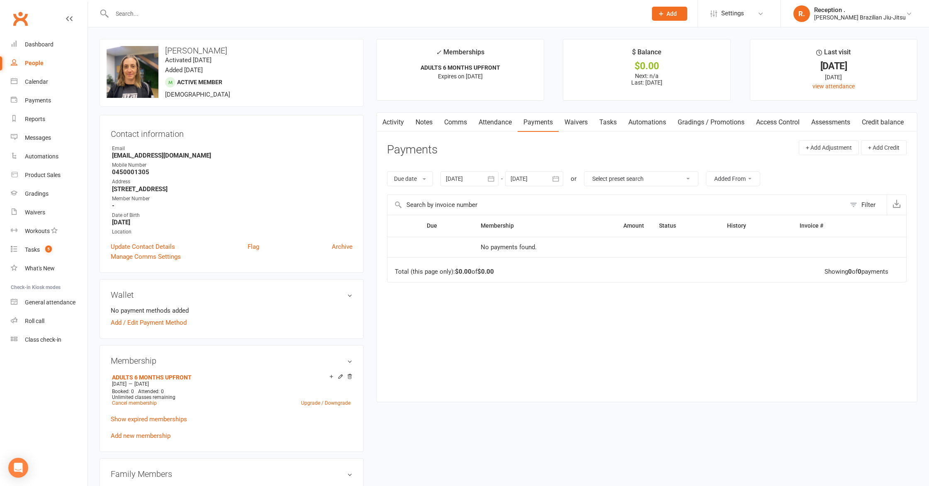
click at [190, 16] on input "text" at bounding box center [376, 14] width 532 height 12
paste input "andressagleeson@icloud.com"
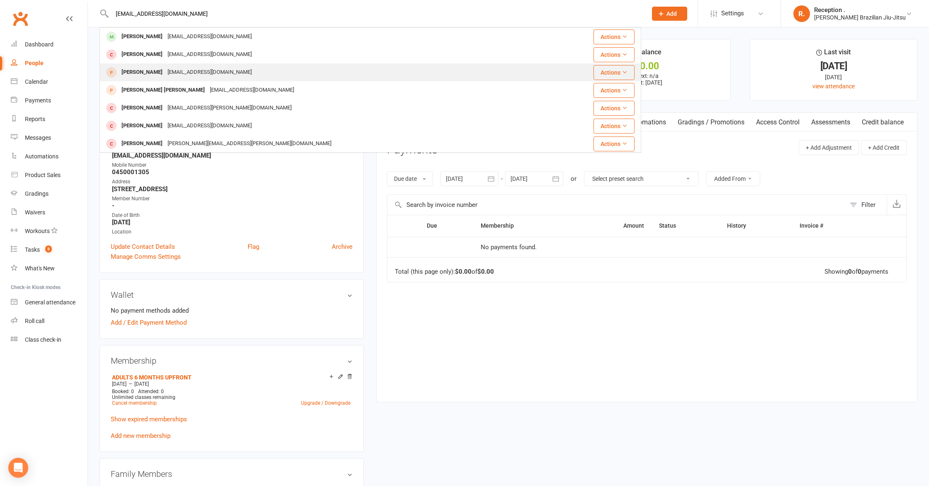
type input "andressagleeson@icloud.com"
click at [207, 76] on div "brandonj_yap@icloud.com" at bounding box center [209, 72] width 89 height 12
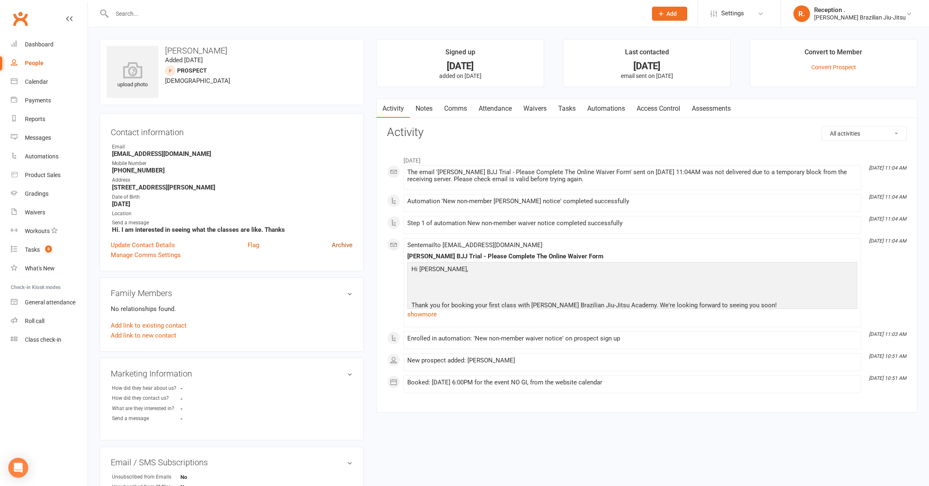
click at [349, 246] on link "Archive" at bounding box center [342, 245] width 21 height 10
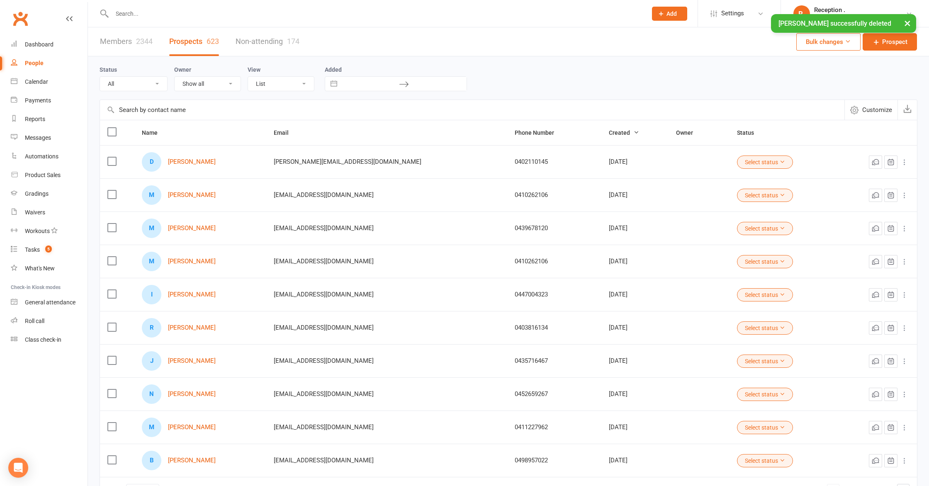
click at [200, 12] on input "text" at bounding box center [376, 14] width 532 height 12
paste input "andressagleeson@icloud.com"
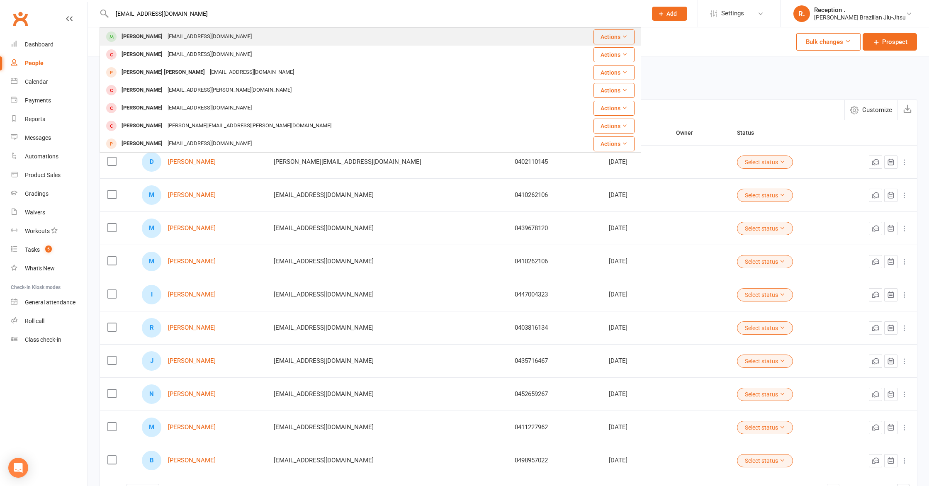
type input "andressagleeson@icloud.com"
click at [217, 38] on div "andressagleeson@icloud.com" at bounding box center [209, 37] width 89 height 12
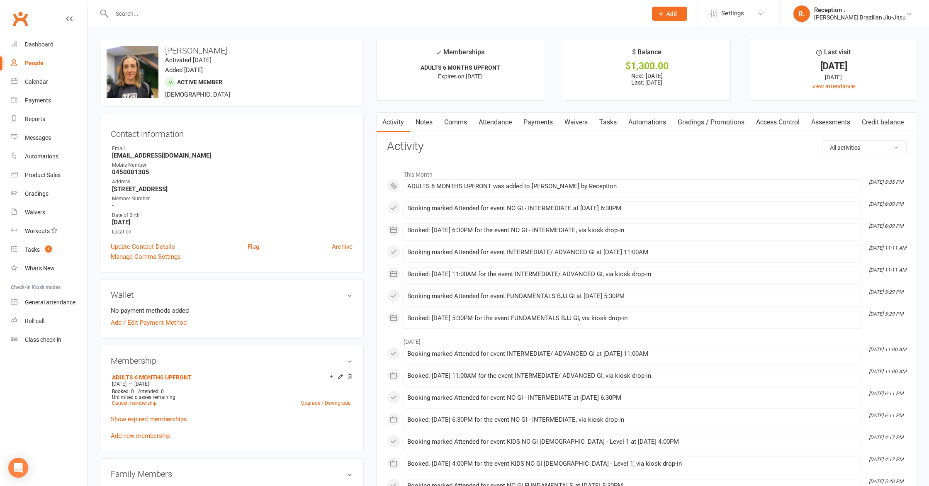
click at [522, 119] on link "Payments" at bounding box center [538, 122] width 41 height 19
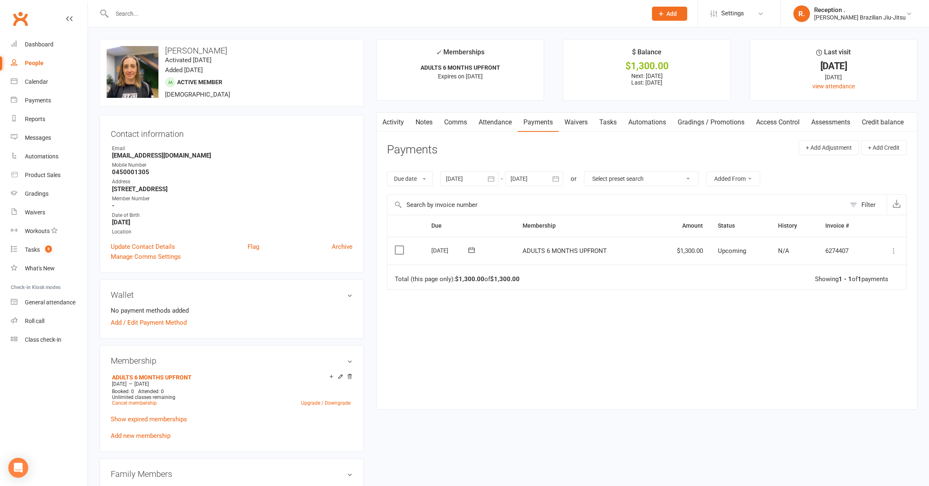
click at [895, 248] on icon at bounding box center [894, 251] width 8 height 8
click at [870, 282] on link "Mark as Paid (POS)" at bounding box center [857, 283] width 82 height 17
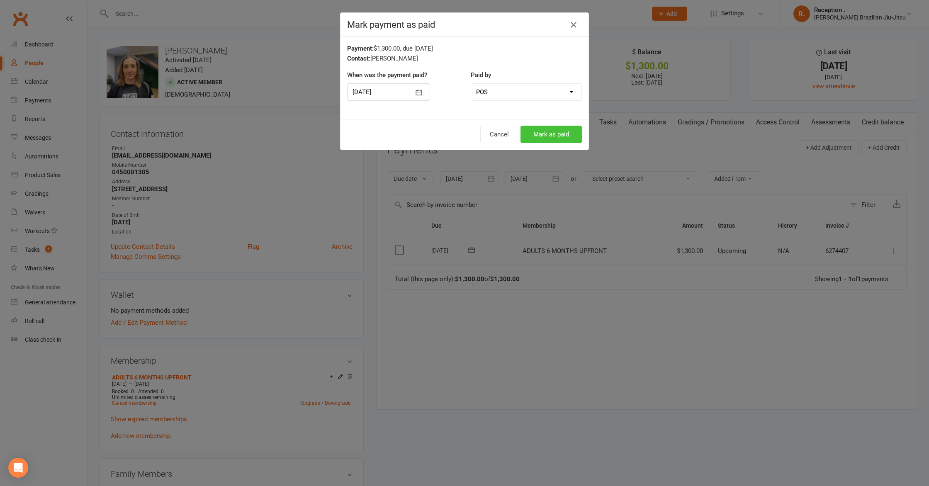
drag, startPoint x: 560, startPoint y: 139, endPoint x: 540, endPoint y: 131, distance: 20.8
click at [559, 135] on button "Mark as paid" at bounding box center [551, 134] width 61 height 17
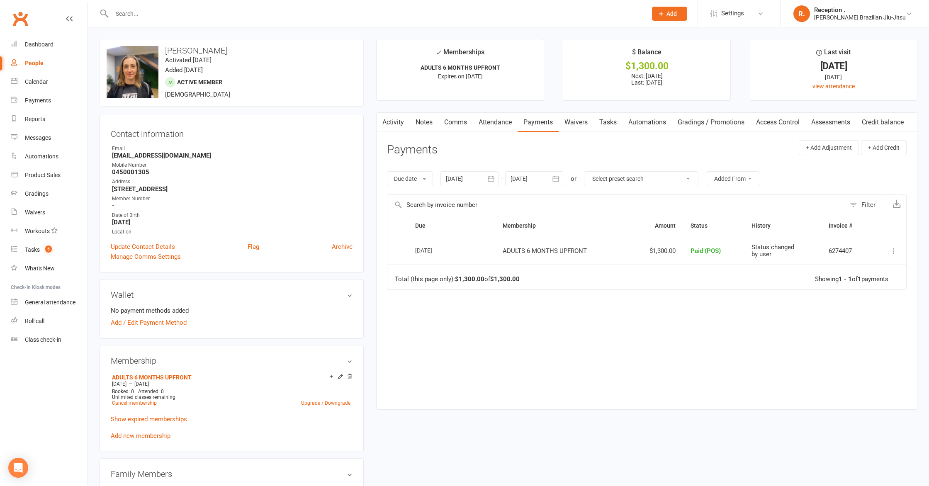
click at [192, 15] on input "text" at bounding box center [376, 14] width 532 height 12
paste input "andressagleeson@icloud.com"
type input "andressagleeson@icloud.com"
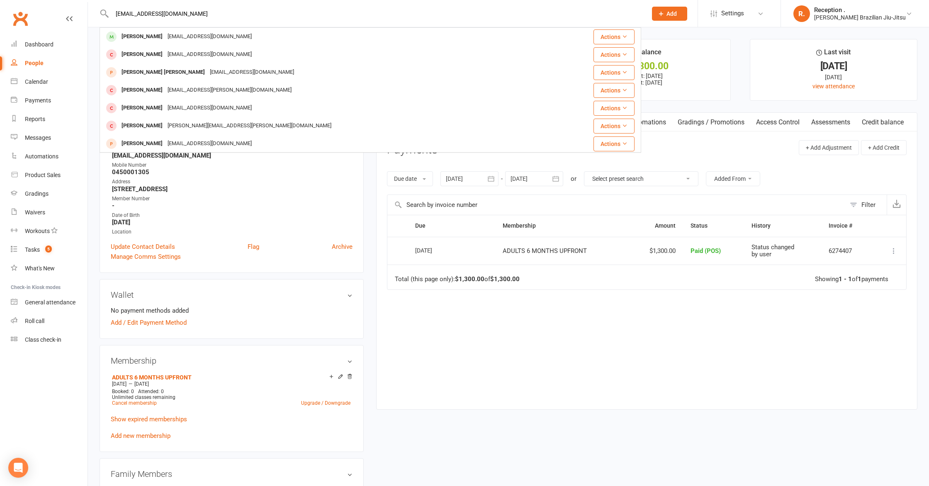
click at [204, 8] on input "andressagleeson@icloud.com" at bounding box center [376, 14] width 532 height 12
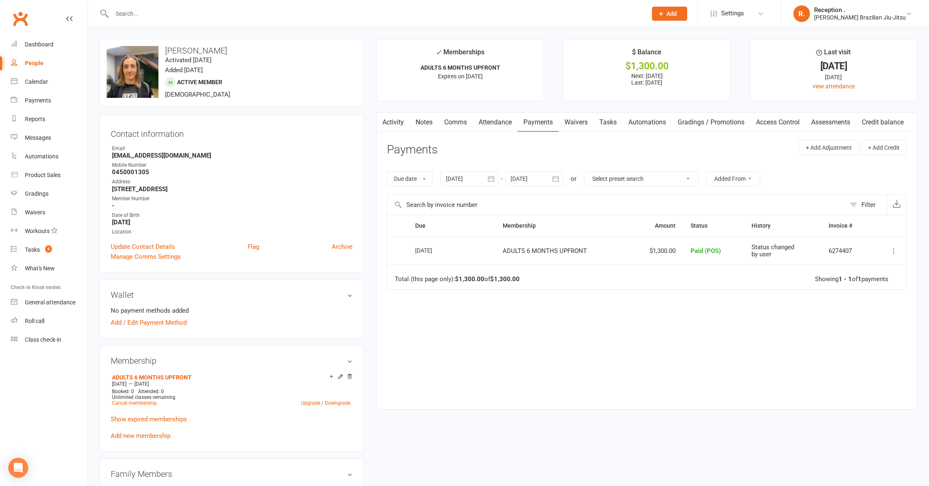
click at [409, 124] on link "Activity" at bounding box center [393, 122] width 33 height 19
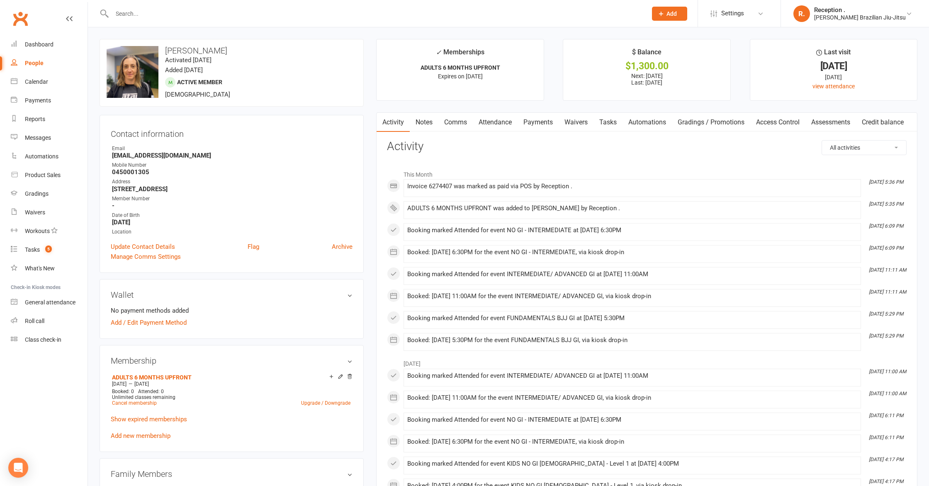
click at [547, 121] on link "Payments" at bounding box center [538, 122] width 41 height 19
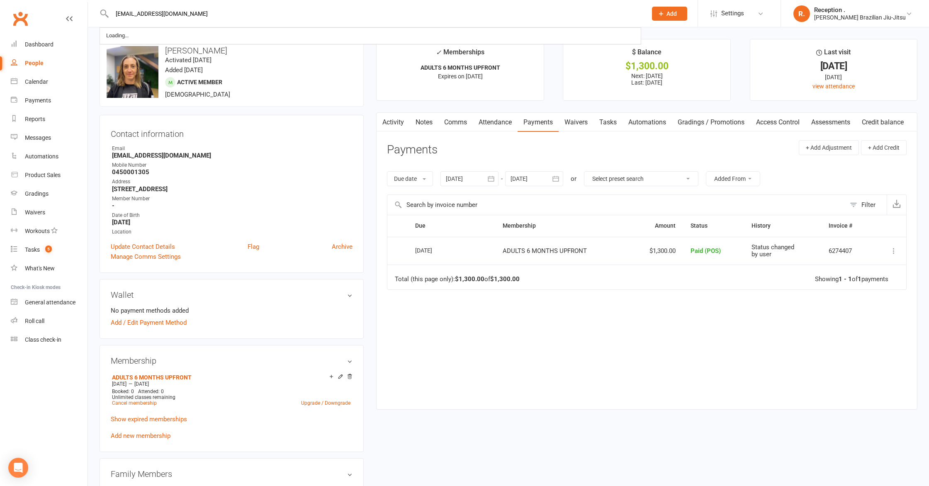
click at [167, 14] on input "andressagleeson@icloud.com" at bounding box center [376, 14] width 532 height 12
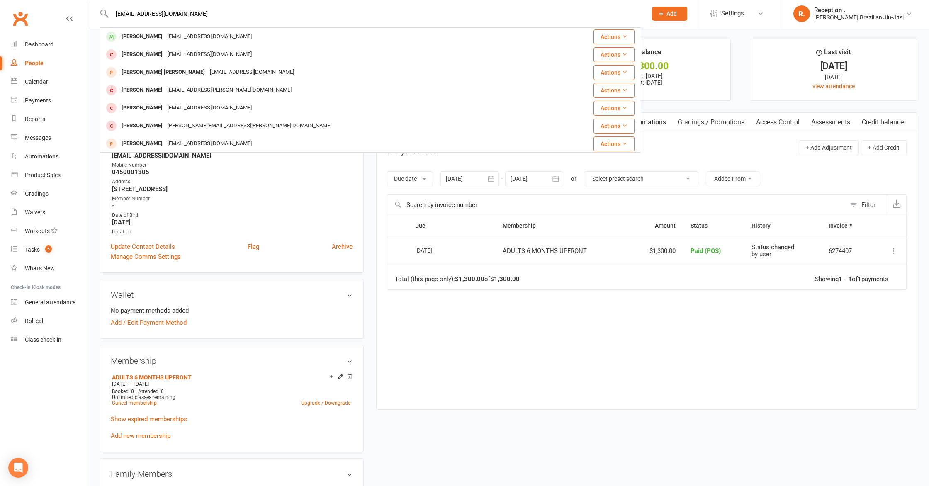
click at [167, 14] on input "andressagleeson@icloud.com" at bounding box center [376, 14] width 532 height 12
drag, startPoint x: 199, startPoint y: 12, endPoint x: 9, endPoint y: 8, distance: 189.6
click at [10, 2] on header "andressagleeson@icloud.com Andressa Gleeson andressagleeson@icloud.com Actions …" at bounding box center [464, 2] width 929 height 0
type input "\"
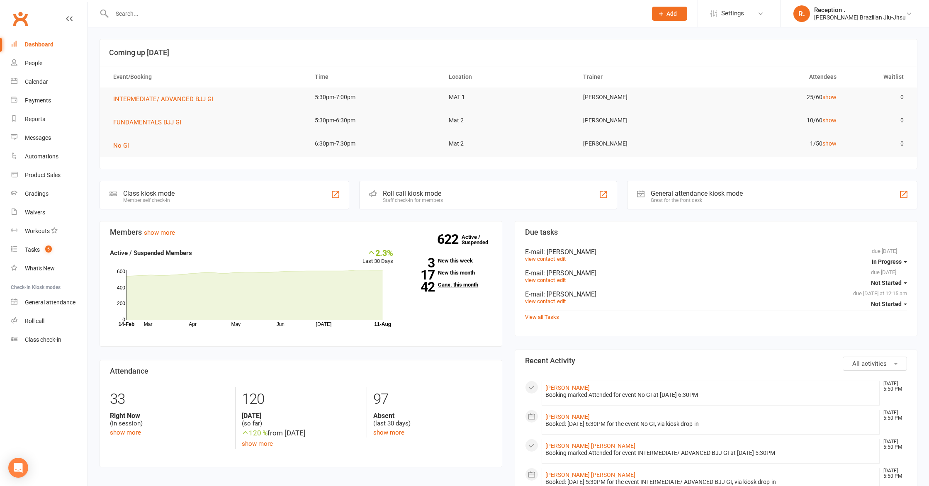
click at [465, 283] on link "42 Canx. this month" at bounding box center [449, 284] width 86 height 5
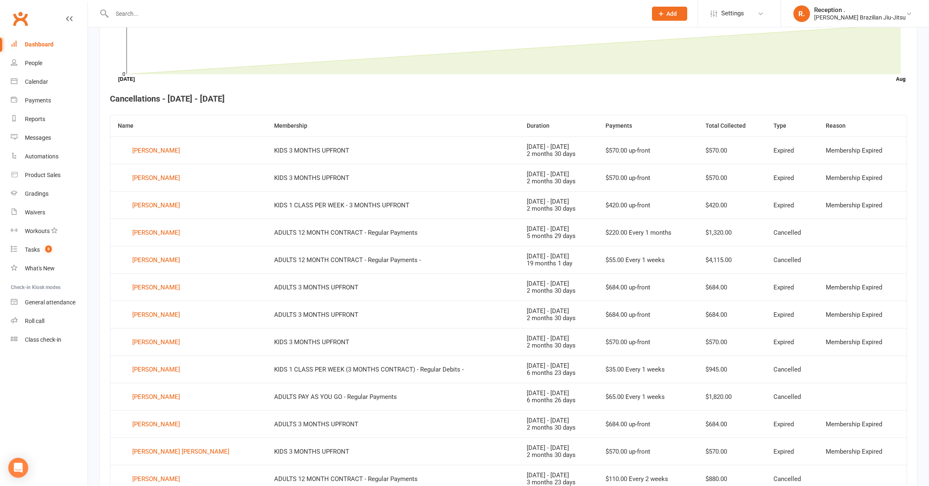
scroll to position [262, 0]
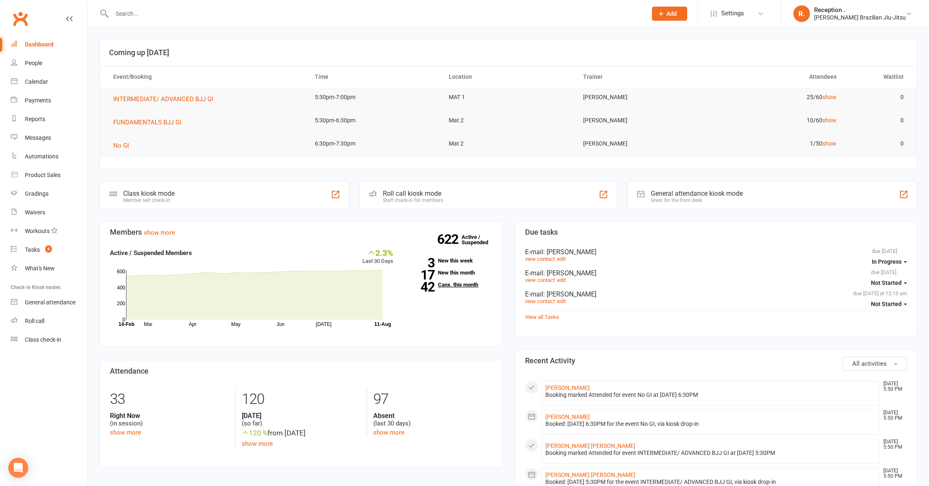
click at [443, 284] on link "42 Canx. this month" at bounding box center [449, 284] width 86 height 5
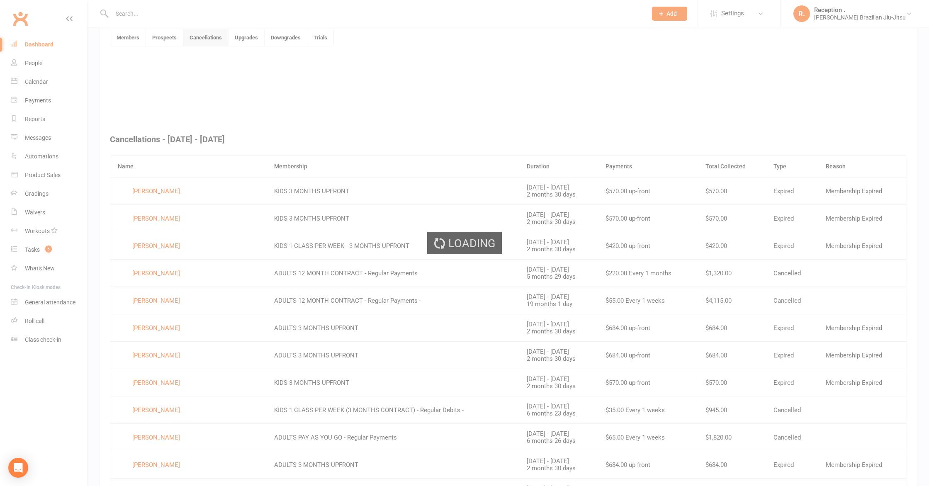
scroll to position [226, 0]
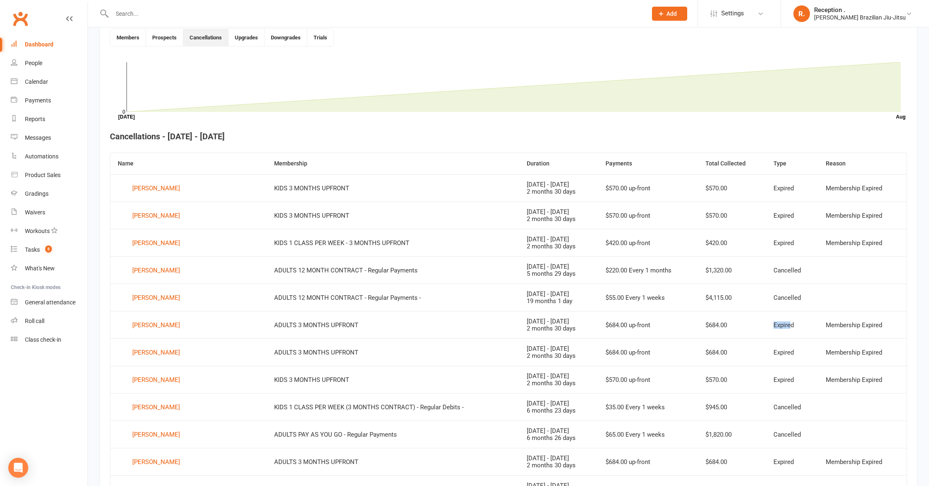
drag, startPoint x: 789, startPoint y: 325, endPoint x: 779, endPoint y: 312, distance: 17.2
click at [738, 326] on tr "[PERSON_NAME] ADULTS 3 MONTHS UPFRONT [DATE] - [DATE] 2 months 30 days $684.00 …" at bounding box center [508, 324] width 796 height 27
drag, startPoint x: 807, startPoint y: 295, endPoint x: 736, endPoint y: 273, distance: 73.7
click at [756, 269] on tbody "[PERSON_NAME] KIDS 3 MONTHS UPFRONT [DATE] - [DATE] 2 months 30 days $570.00 up…" at bounding box center [508, 379] width 796 height 411
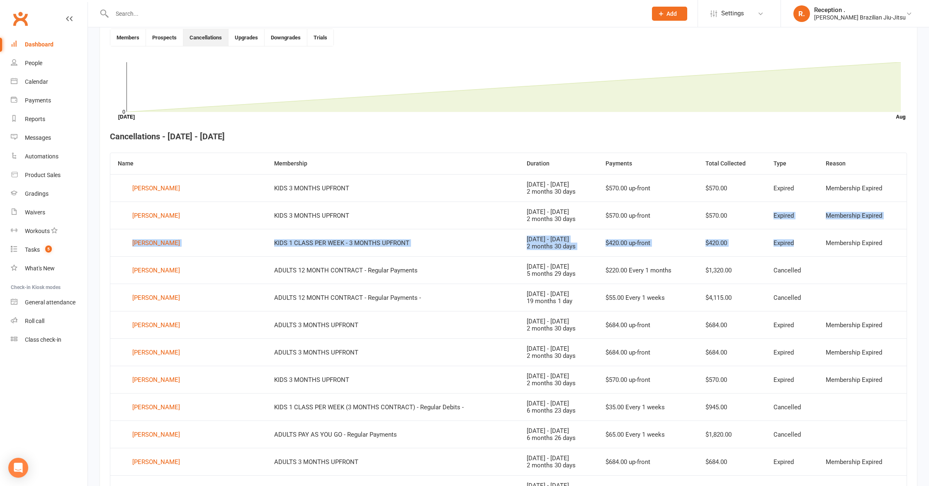
drag, startPoint x: 788, startPoint y: 246, endPoint x: 762, endPoint y: 215, distance: 40.9
click at [762, 215] on tbody "[PERSON_NAME] KIDS 3 MONTHS UPFRONT [DATE] - [DATE] 2 months 30 days $570.00 up…" at bounding box center [508, 379] width 796 height 411
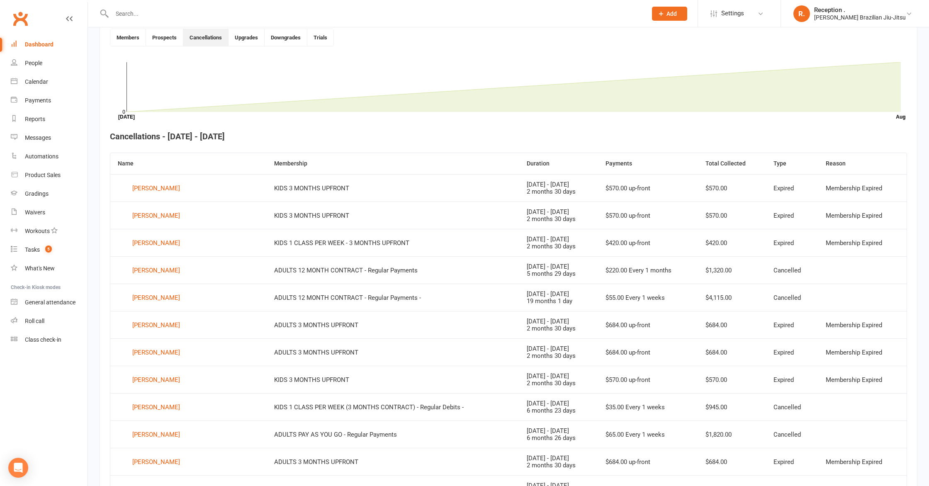
click at [873, 199] on td "Membership Expired" at bounding box center [862, 187] width 88 height 27
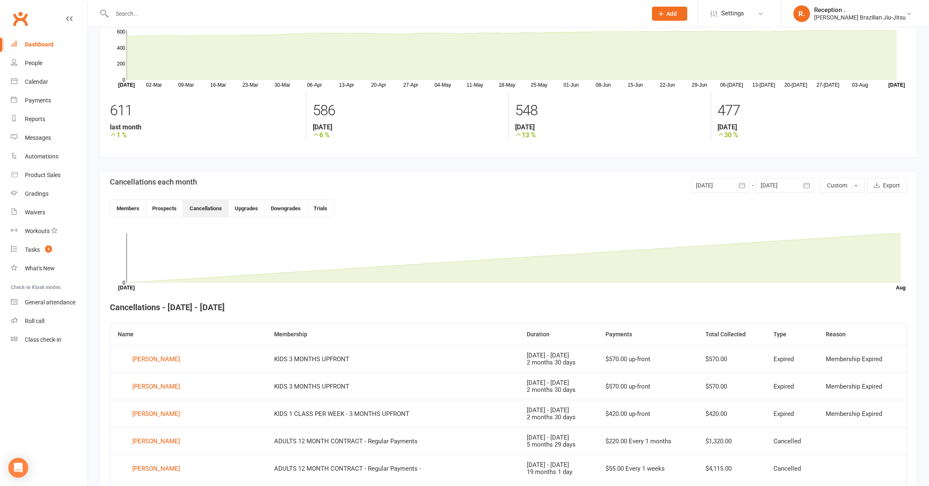
scroll to position [0, 0]
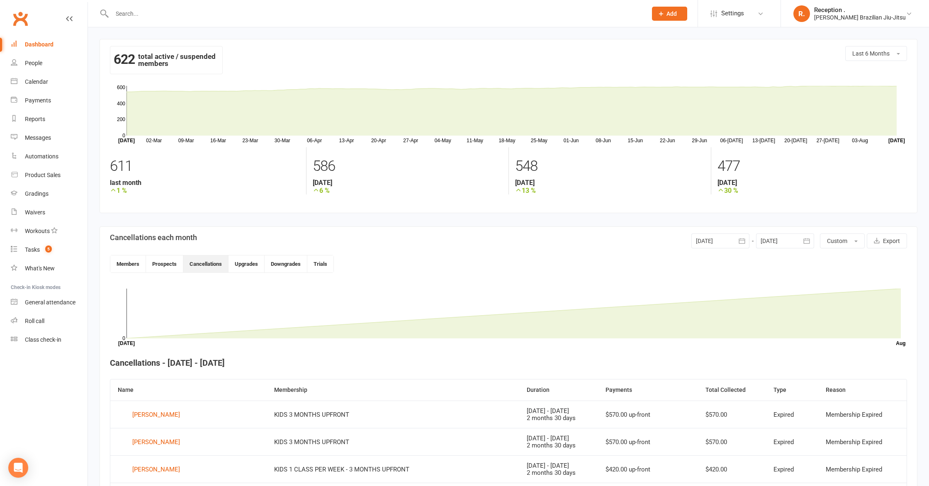
click at [24, 45] on link "Dashboard" at bounding box center [49, 44] width 77 height 19
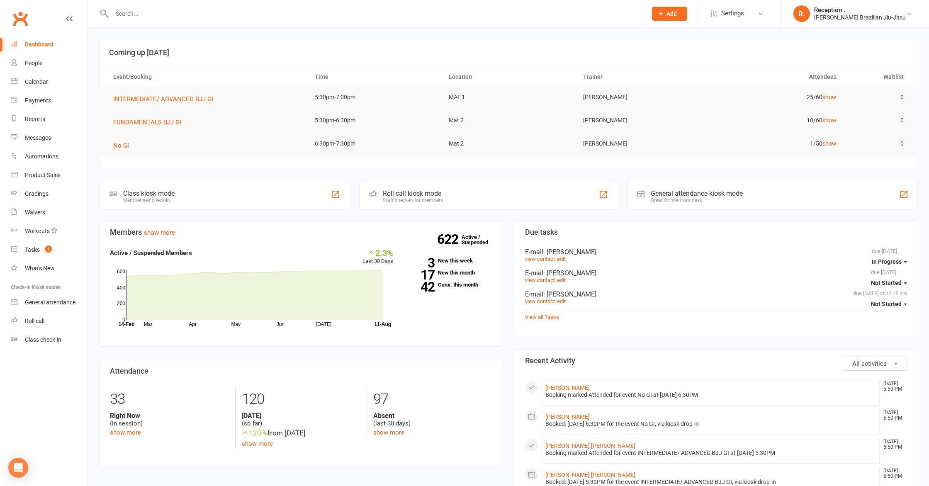
click at [893, 286] on button "Not Started" at bounding box center [889, 282] width 36 height 15
click at [865, 349] on link "Complete" at bounding box center [866, 349] width 82 height 17
click at [890, 302] on span "Not Started" at bounding box center [886, 304] width 31 height 7
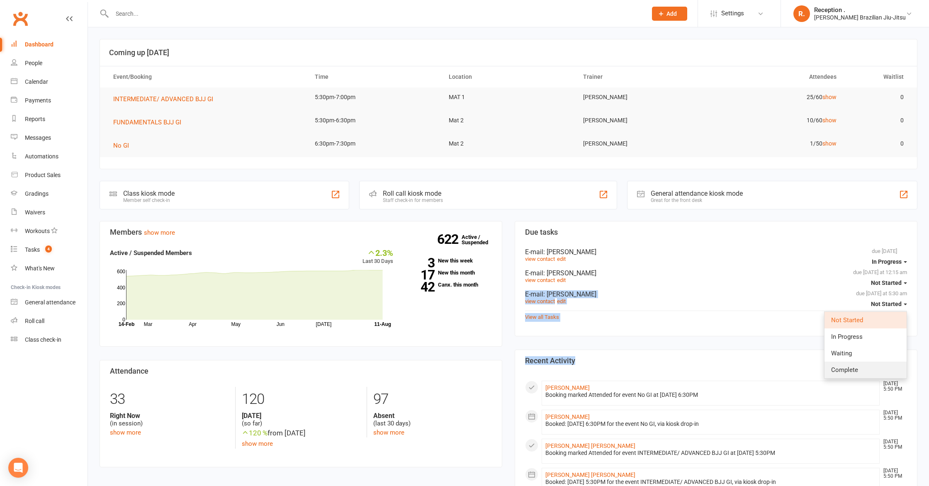
drag, startPoint x: 874, startPoint y: 379, endPoint x: 873, endPoint y: 374, distance: 5.0
click at [896, 304] on span "Not Started" at bounding box center [886, 304] width 31 height 7
click at [866, 364] on link "Complete" at bounding box center [866, 370] width 82 height 17
click at [891, 305] on span "Not Started" at bounding box center [886, 304] width 31 height 7
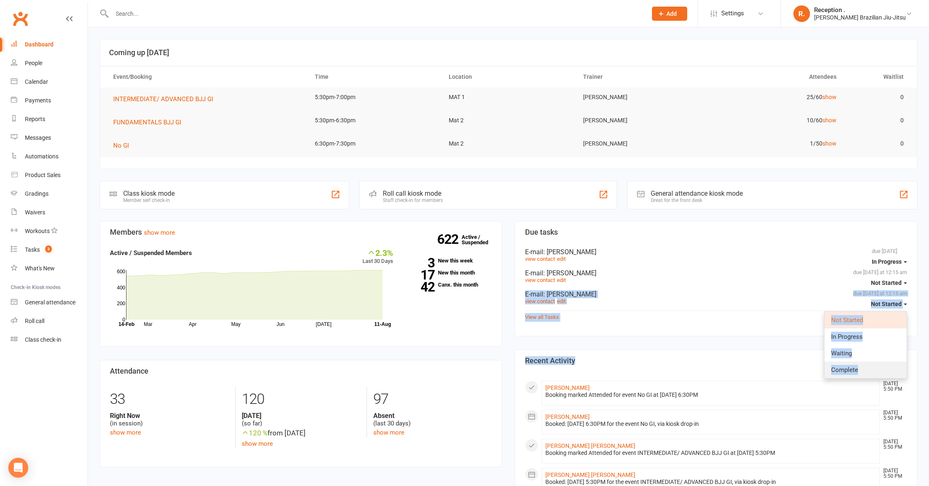
click at [865, 367] on link "Complete" at bounding box center [866, 370] width 82 height 17
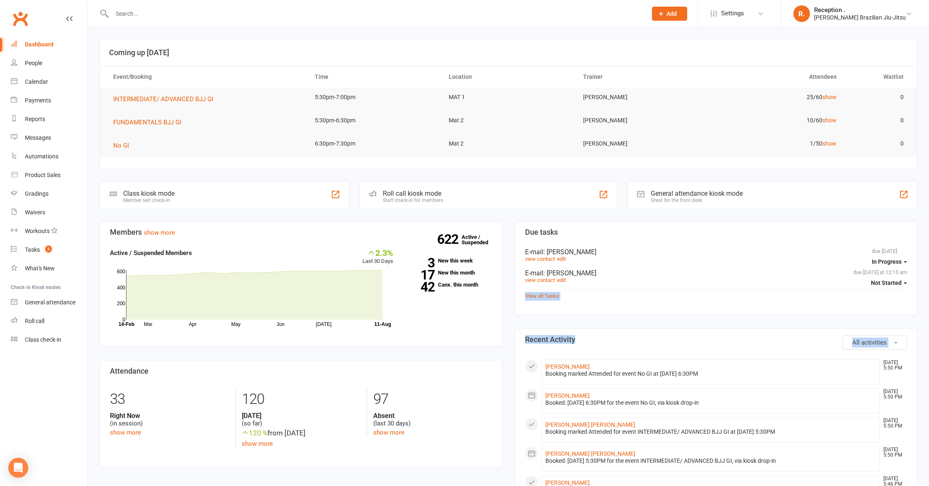
click at [883, 282] on span "Not Started" at bounding box center [886, 283] width 31 height 7
click at [865, 345] on link "Complete" at bounding box center [866, 349] width 82 height 17
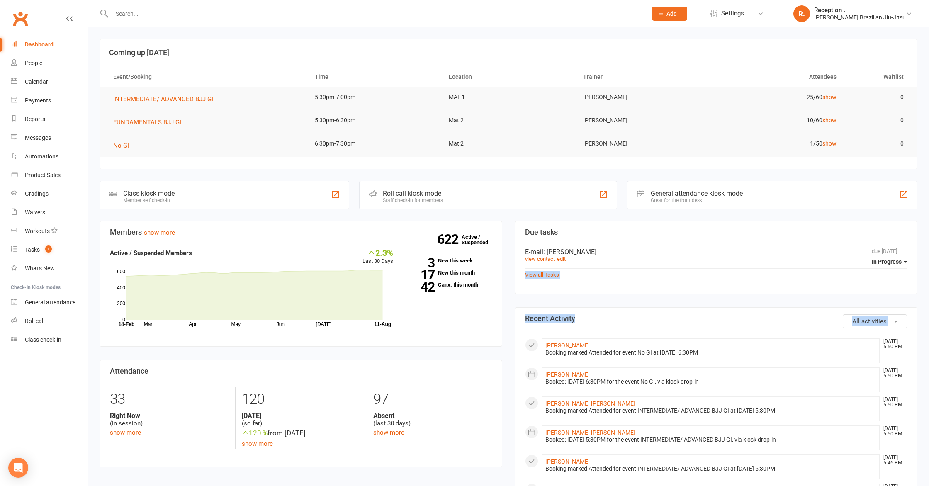
click at [885, 259] on span "In Progress" at bounding box center [887, 261] width 30 height 7
click at [871, 329] on link "Complete" at bounding box center [866, 327] width 82 height 17
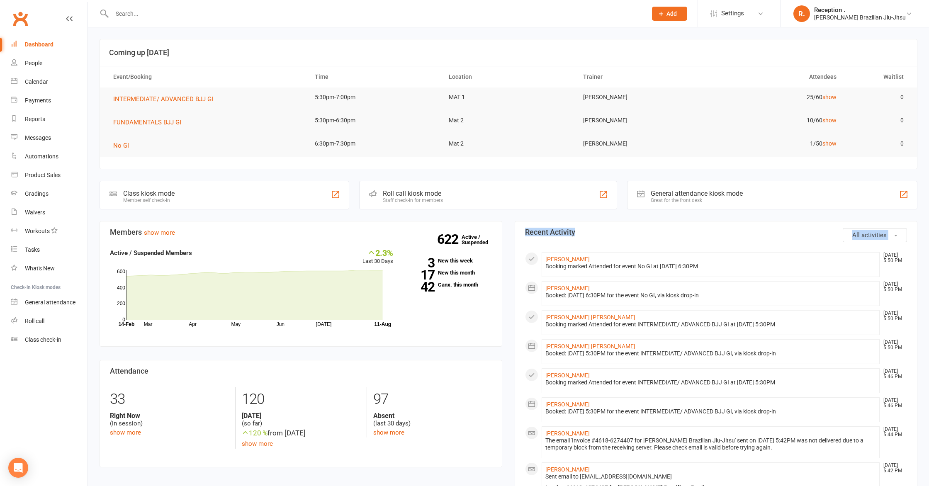
click at [54, 49] on link "Dashboard" at bounding box center [49, 44] width 77 height 19
click at [131, 12] on input "text" at bounding box center [376, 14] width 532 height 12
paste input "Danielleshannon@fastmail.com"
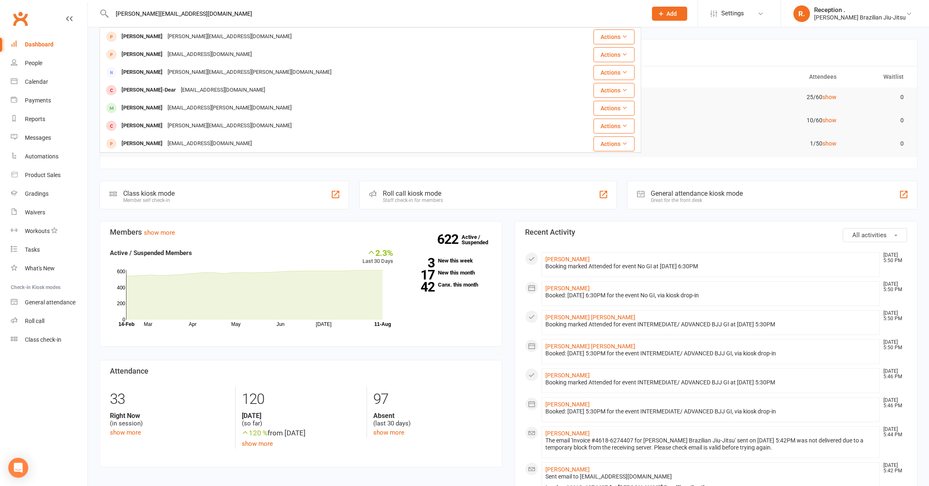
drag, startPoint x: 240, startPoint y: 16, endPoint x: 56, endPoint y: 15, distance: 183.8
click at [57, 2] on header "Danielleshannon@fastmail.com Danielle Shannon Danielleshannon@fastmail.com Acti…" at bounding box center [464, 2] width 929 height 0
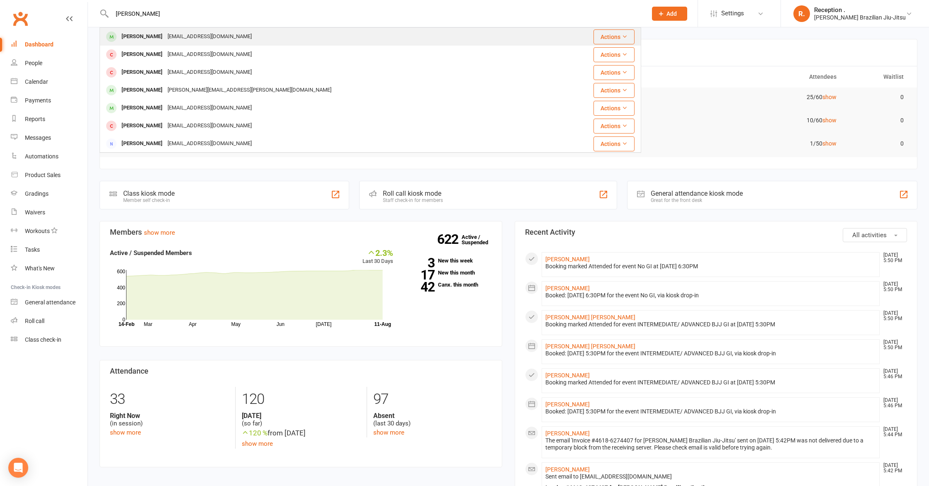
type input "anthony black"
click at [157, 38] on div "Anthony Black" at bounding box center [142, 37] width 46 height 12
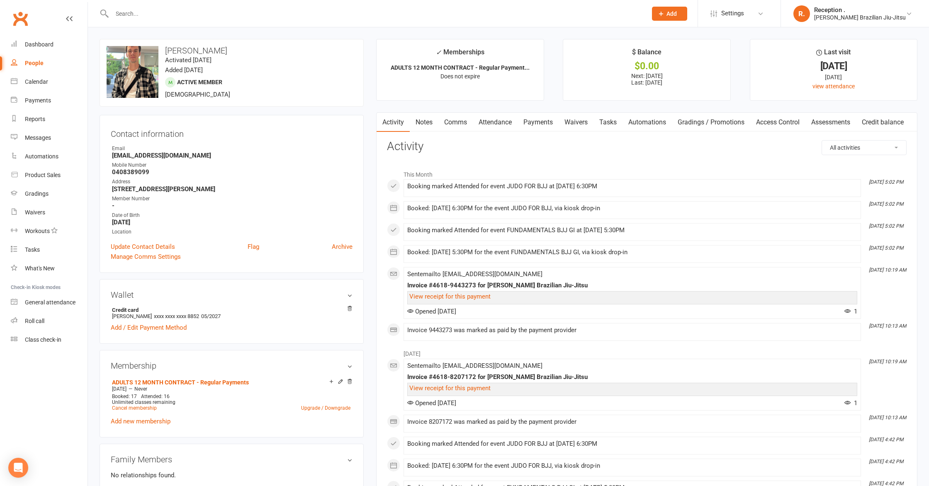
click at [158, 158] on strong "black.anthony49@gmail.com" at bounding box center [232, 155] width 241 height 7
copy render-form-field "black.anthony49@gmail.com"
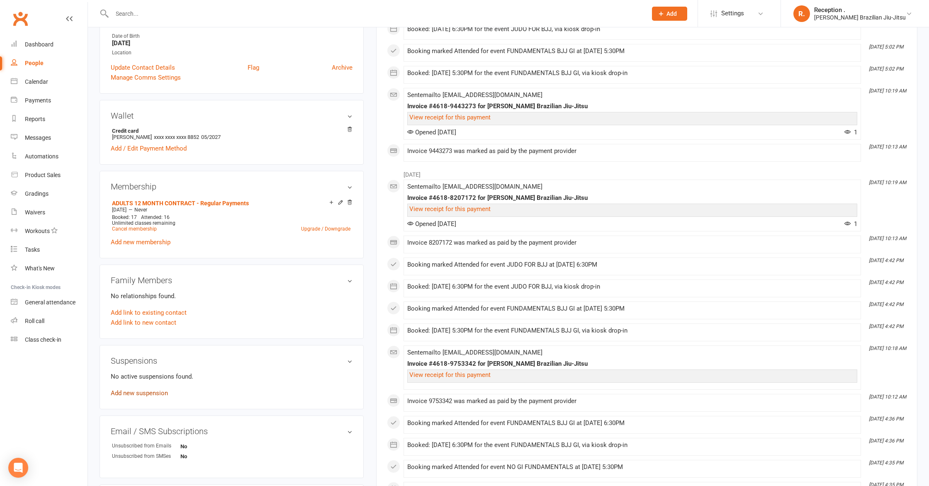
scroll to position [186, 0]
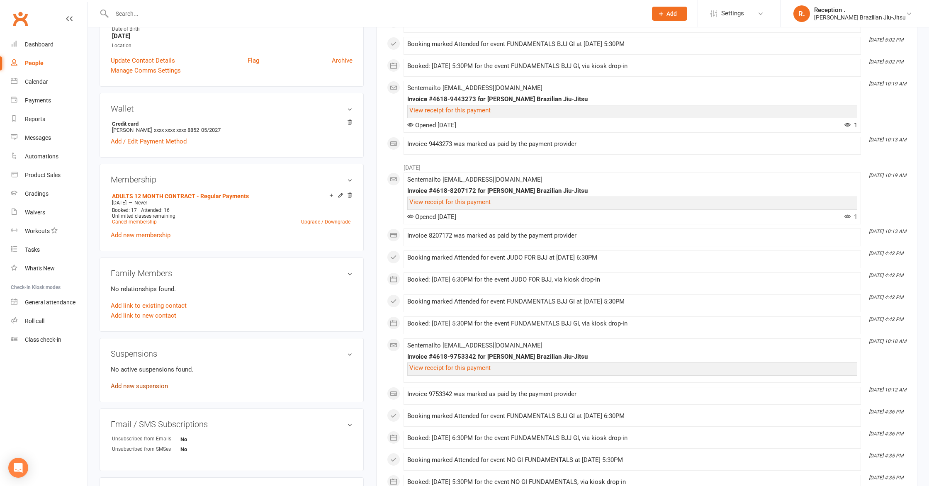
click at [143, 382] on link "Add new suspension" at bounding box center [139, 385] width 57 height 7
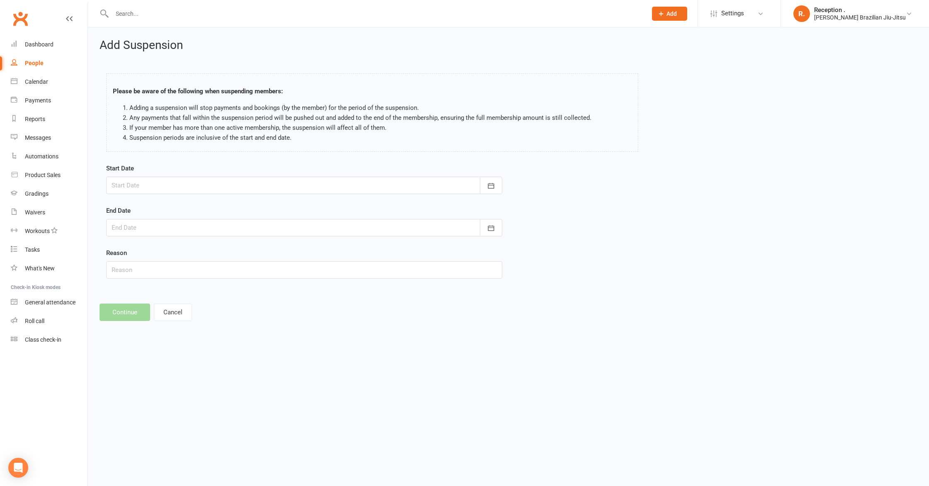
click at [149, 178] on div at bounding box center [304, 185] width 396 height 17
click at [156, 267] on span "11" at bounding box center [158, 269] width 7 height 7
type input "[DATE]"
click at [165, 227] on div at bounding box center [304, 227] width 396 height 17
click at [159, 351] on table "August 2025 Sun Mon Tue Wed Thu Fri Sat 31 27 28 29 30 31 01 02 32 03 04 05 06 …" at bounding box center [185, 303] width 154 height 129
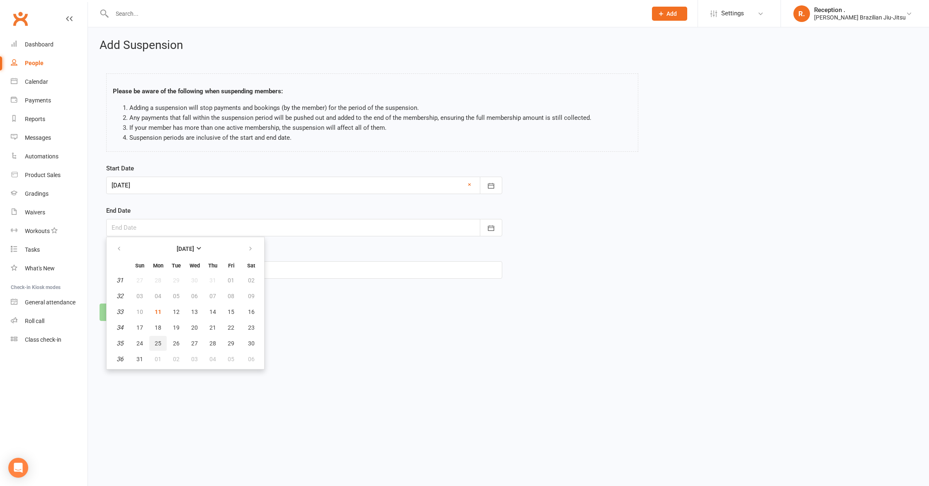
click at [156, 343] on span "25" at bounding box center [158, 343] width 7 height 7
type input "25 Aug 2025"
click at [126, 310] on button "Continue" at bounding box center [125, 312] width 51 height 17
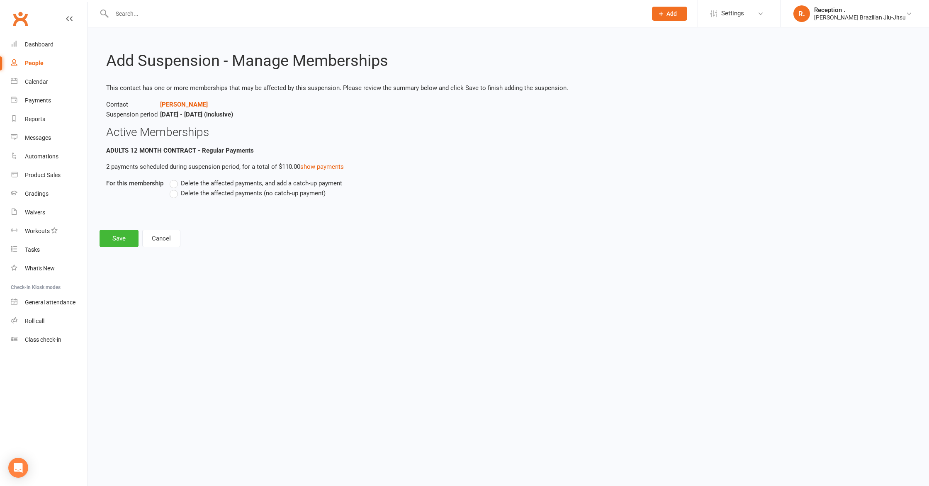
click at [212, 192] on span "Delete the affected payments (no catch-up payment)" at bounding box center [253, 192] width 145 height 9
click at [175, 188] on input "Delete the affected payments (no catch-up payment)" at bounding box center [172, 188] width 5 height 0
click at [114, 238] on button "Save" at bounding box center [119, 238] width 39 height 17
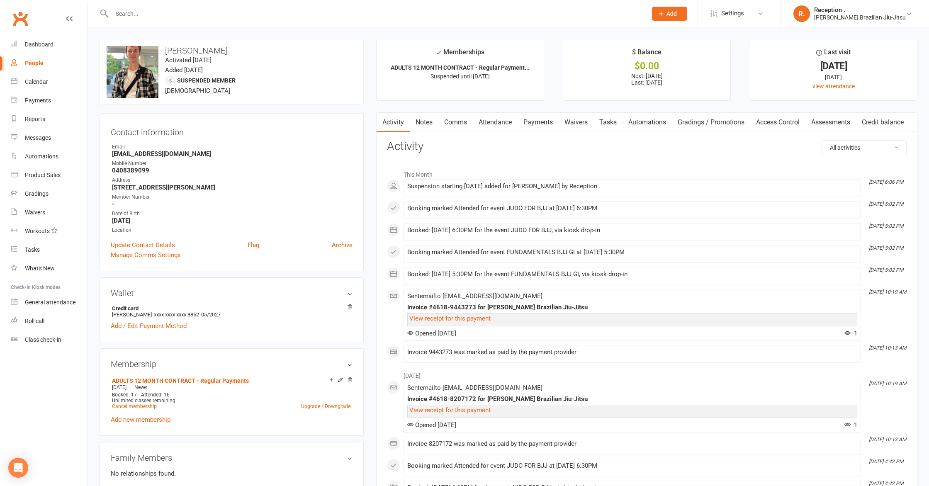
click at [141, 11] on input "text" at bounding box center [376, 14] width 532 height 12
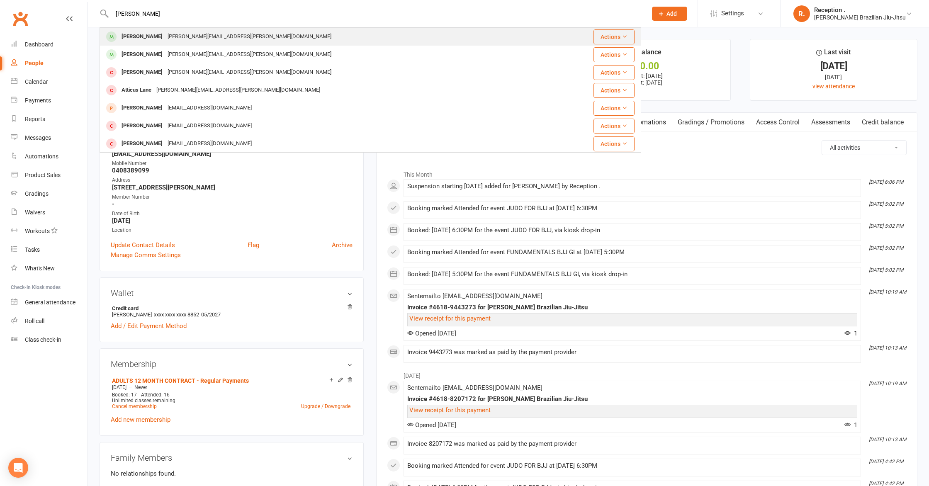
type input "samuel lane"
click at [192, 34] on div "samuel.lane@gmail.com" at bounding box center [249, 37] width 169 height 12
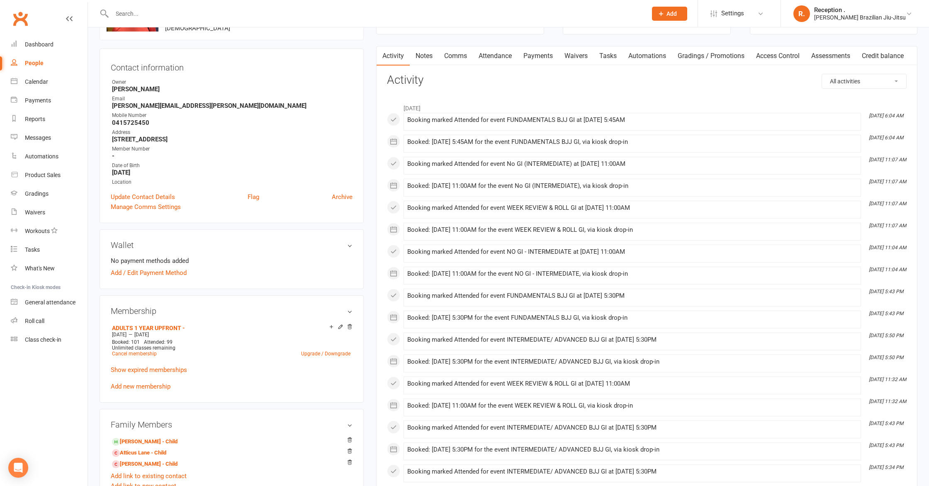
scroll to position [64, 0]
click at [135, 443] on link "Oliver Lane - Child" at bounding box center [145, 444] width 66 height 9
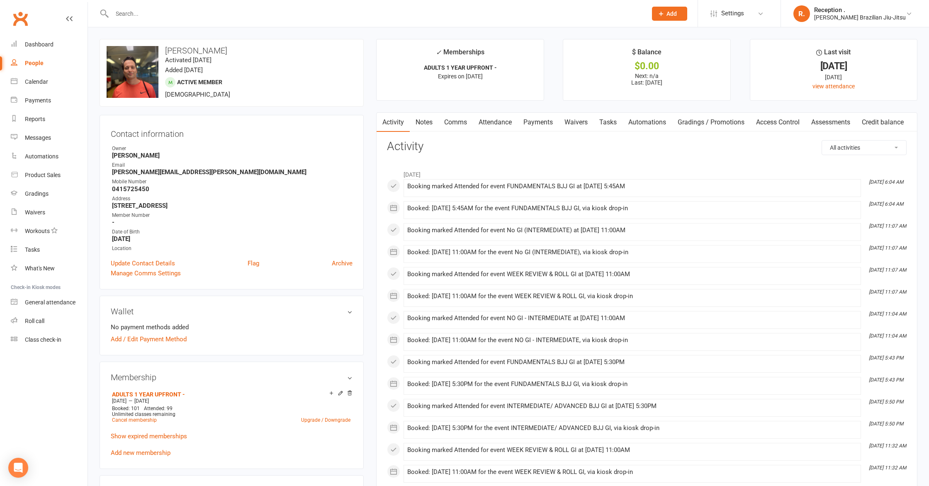
click at [538, 122] on link "Payments" at bounding box center [538, 122] width 41 height 19
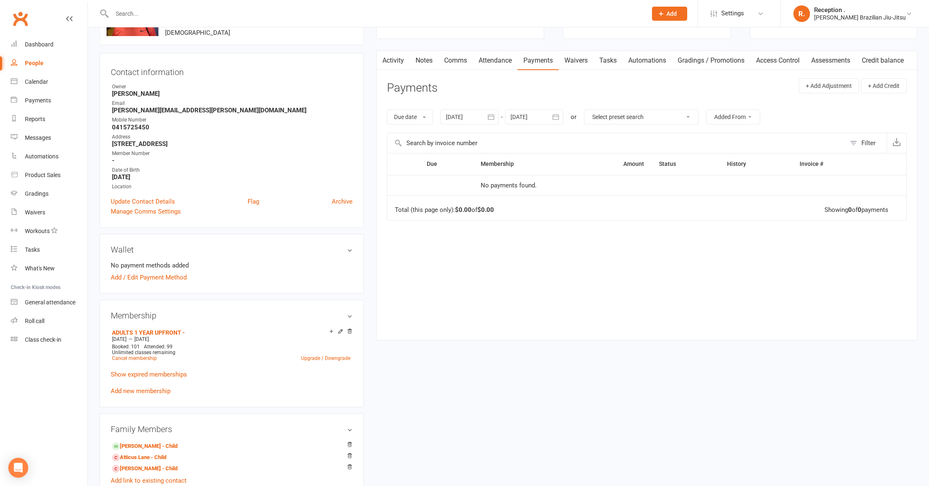
scroll to position [63, 0]
click at [139, 12] on input "text" at bounding box center [376, 14] width 532 height 12
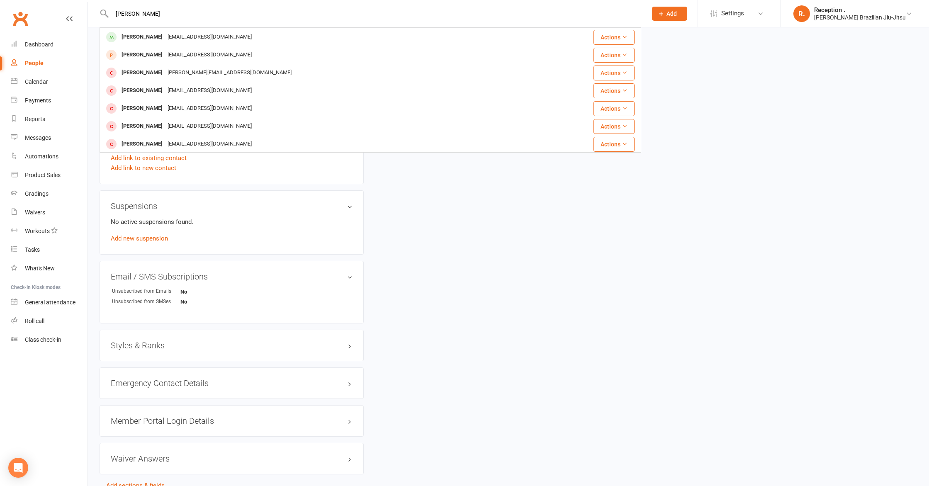
scroll to position [0, 0]
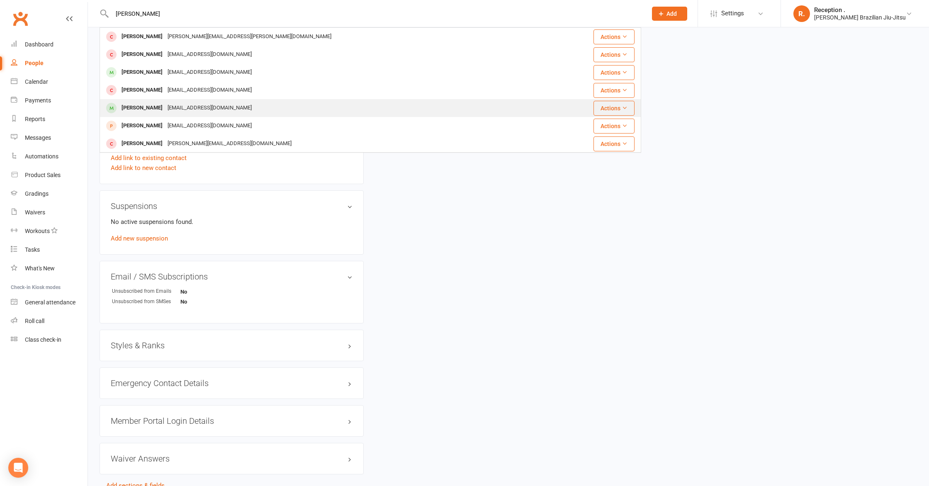
type input "patrick"
click at [189, 115] on div "Patrick Todd mjajtodd@hotmail.com" at bounding box center [325, 108] width 450 height 17
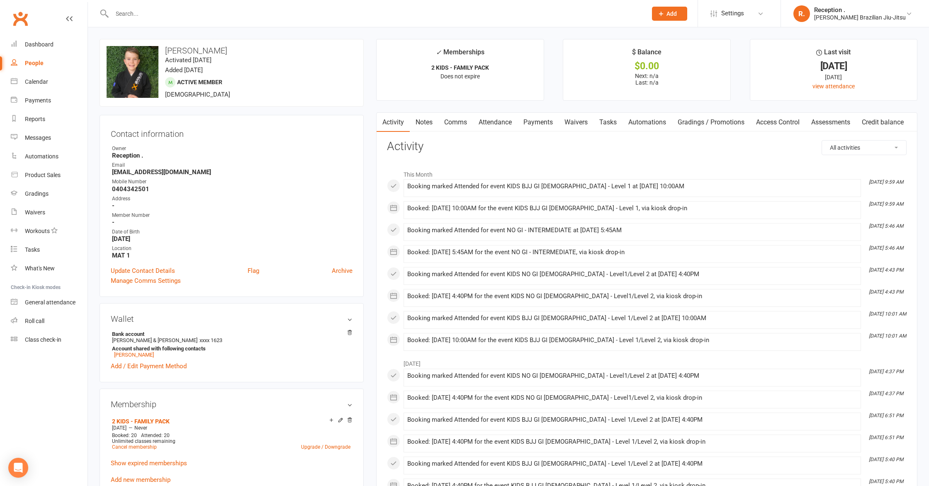
click at [139, 15] on input "text" at bounding box center [376, 14] width 532 height 12
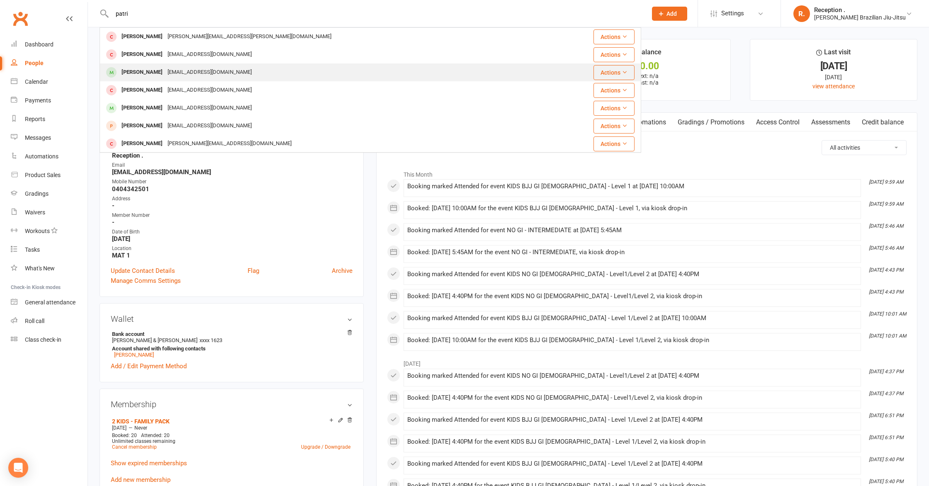
type input "patri"
click at [165, 74] on div "patricksmith2@gmail.com" at bounding box center [209, 72] width 89 height 12
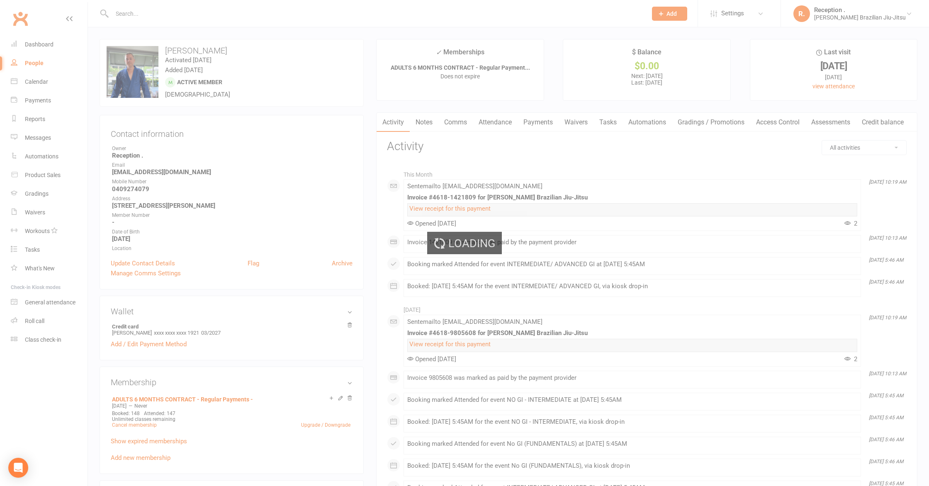
click at [59, 42] on ui-view "Prospect Member Non-attending contact Class / event Appointment Grading event T…" at bounding box center [464, 468] width 929 height 932
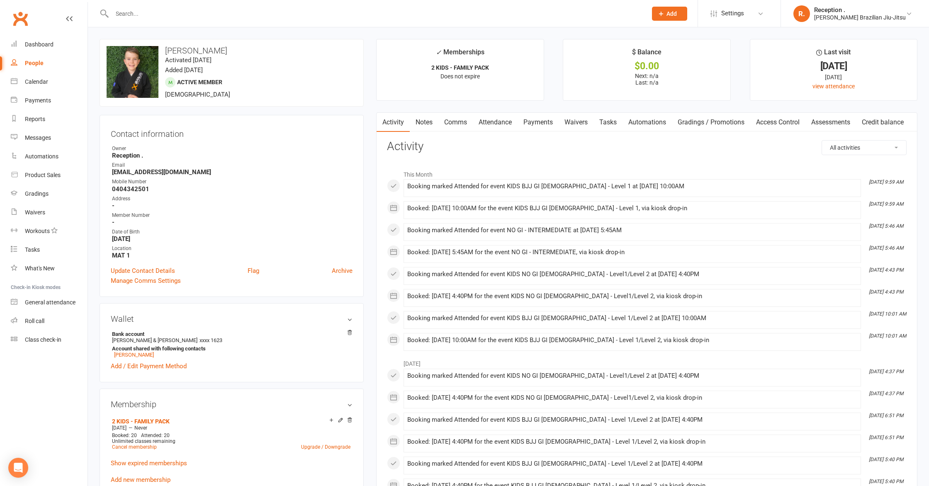
click at [133, 17] on input "text" at bounding box center [376, 14] width 532 height 12
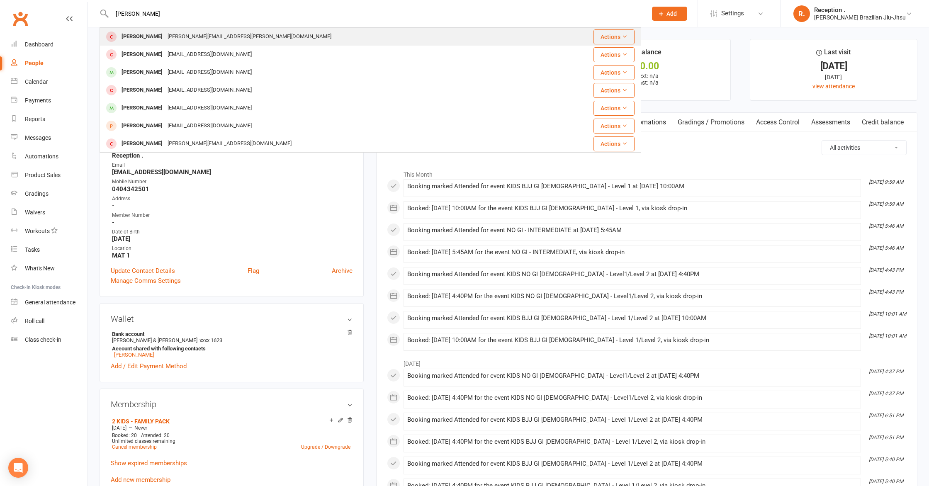
type input "patrick"
click at [119, 40] on div "Patrick Kanz" at bounding box center [142, 37] width 46 height 12
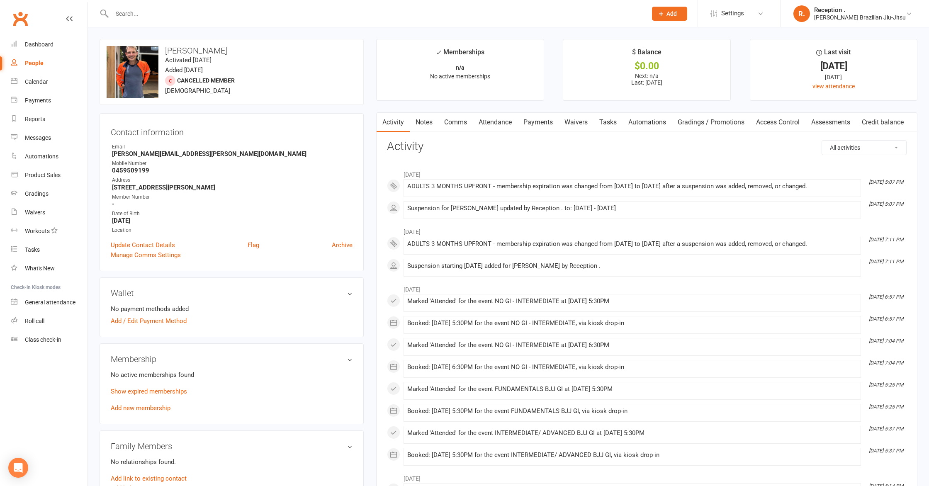
drag, startPoint x: 153, startPoint y: 19, endPoint x: 150, endPoint y: 16, distance: 4.7
click at [151, 17] on div at bounding box center [371, 13] width 542 height 27
click at [143, 12] on input "text" at bounding box center [376, 14] width 532 height 12
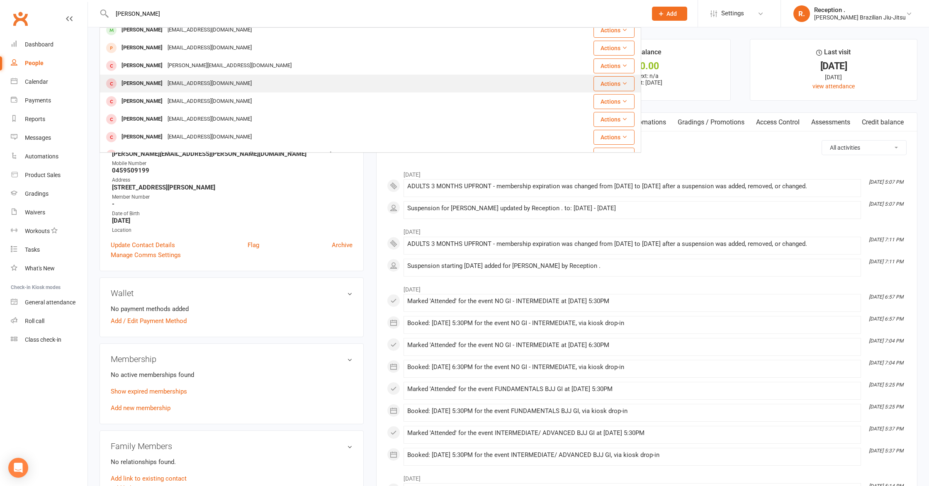
scroll to position [79, 0]
type input "patrick"
click at [215, 102] on div "Patkissane92@outlook.com" at bounding box center [209, 100] width 89 height 12
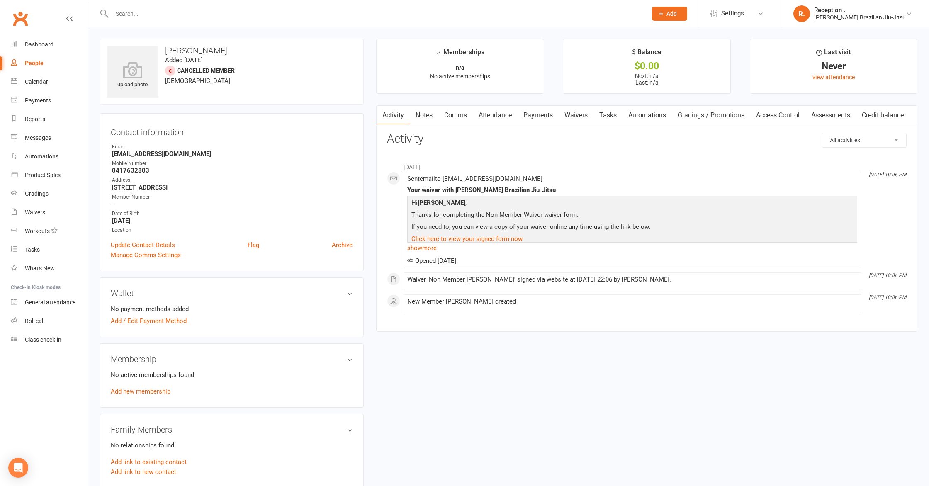
click at [133, 14] on input "text" at bounding box center [376, 14] width 532 height 12
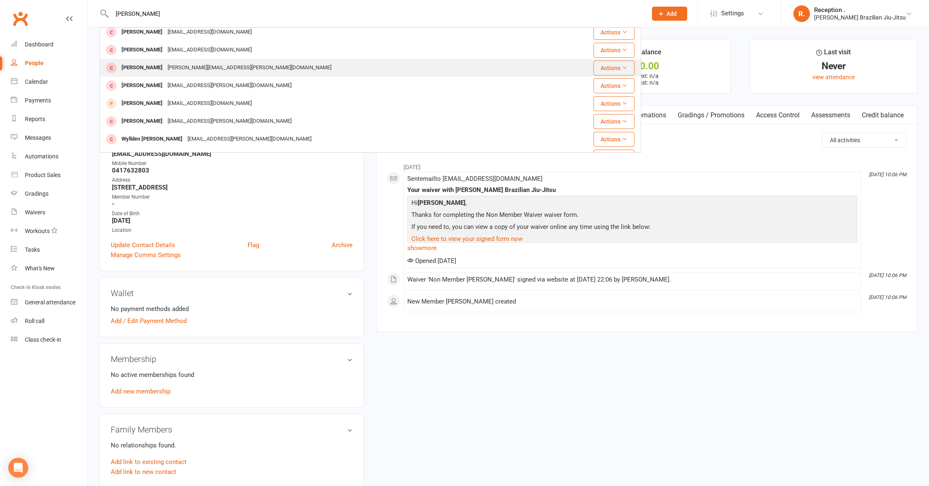
scroll to position [168, 0]
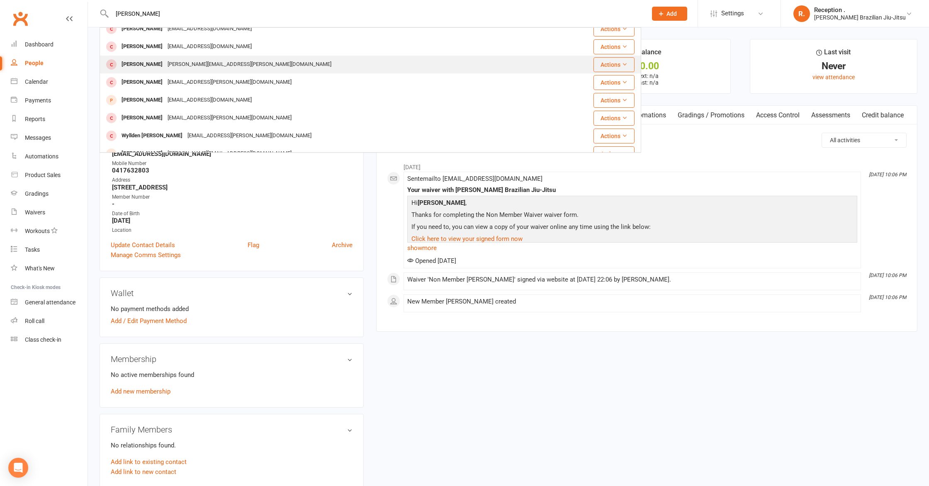
type input "patrick"
click at [187, 71] on div "Patrick Cantwell jackie.costello@gmail.com" at bounding box center [325, 64] width 450 height 17
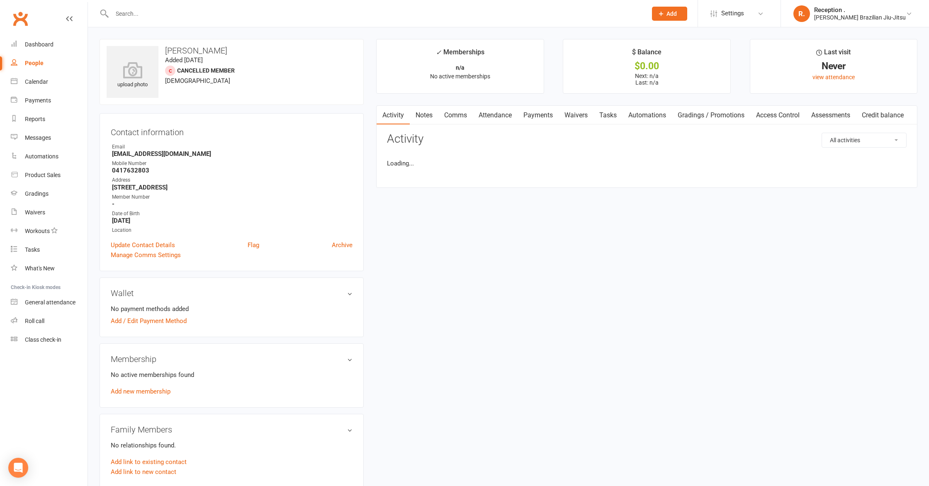
click at [124, 15] on input "text" at bounding box center [376, 14] width 532 height 12
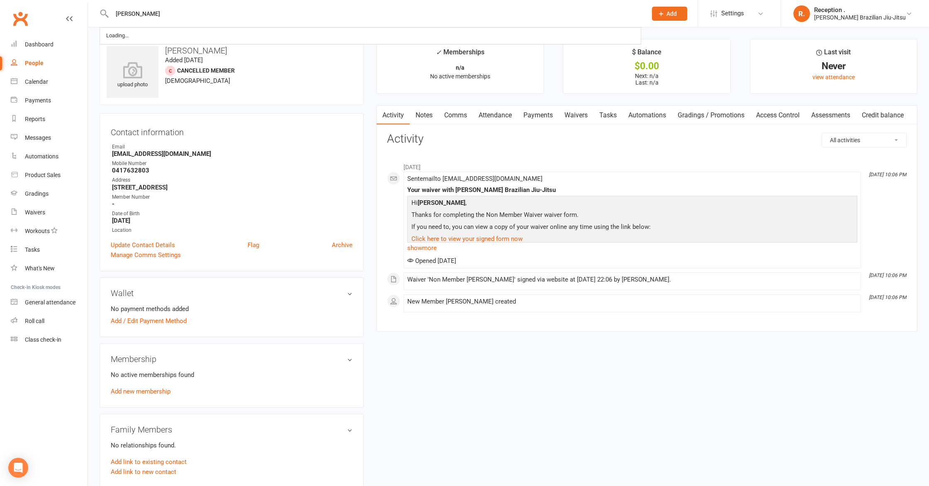
type input "samuel lane"
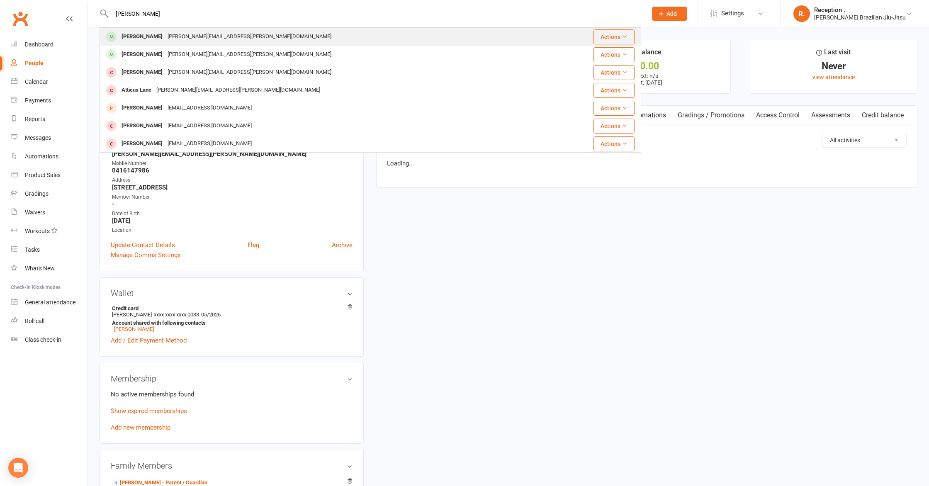
click at [148, 42] on div "Samuel Lane" at bounding box center [142, 37] width 46 height 12
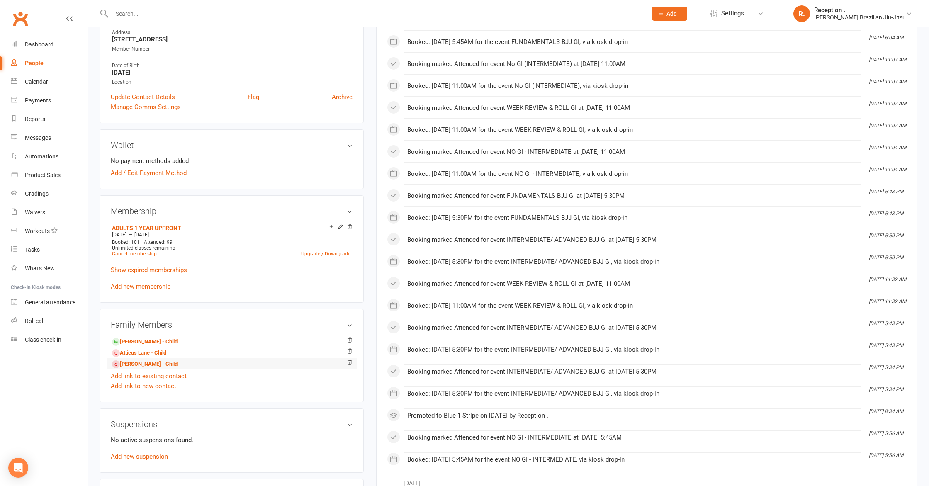
scroll to position [166, 0]
click at [143, 286] on link "Add new membership" at bounding box center [141, 287] width 60 height 7
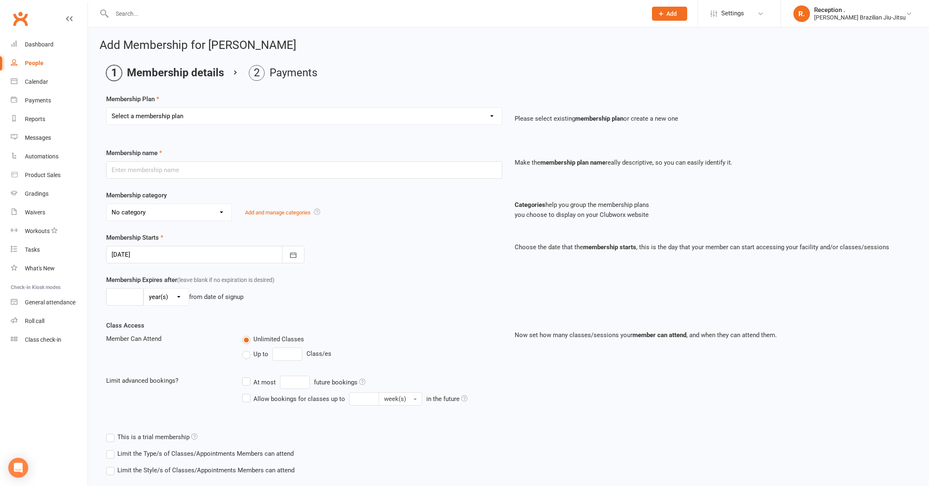
click at [121, 121] on select "Select a membership plan Create new Membership Plan FREE ADULTS 12 MONTH CONTRA…" at bounding box center [304, 116] width 395 height 17
select select "2"
click at [107, 108] on select "Select a membership plan Create new Membership Plan FREE ADULTS 12 MONTH CONTRA…" at bounding box center [304, 116] width 395 height 17
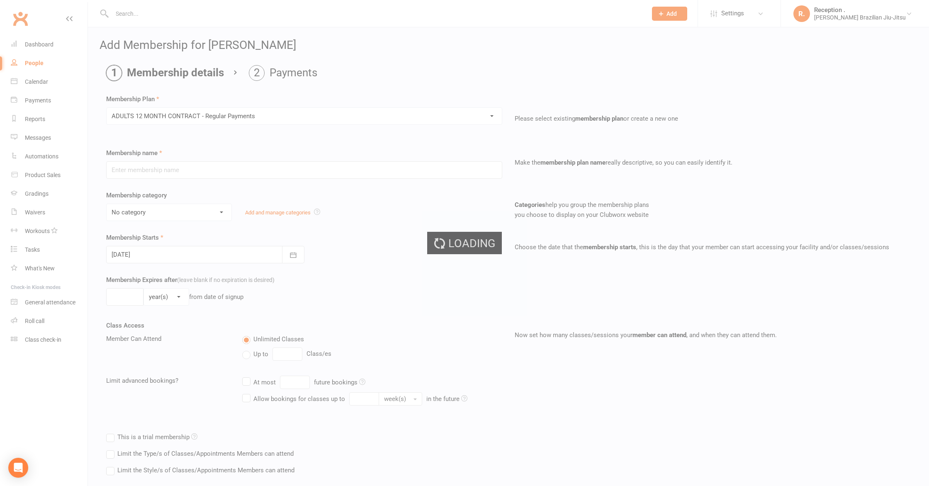
type input "ADULTS 12 MONTH CONTRACT - Regular Payments"
select select "0"
type input "0"
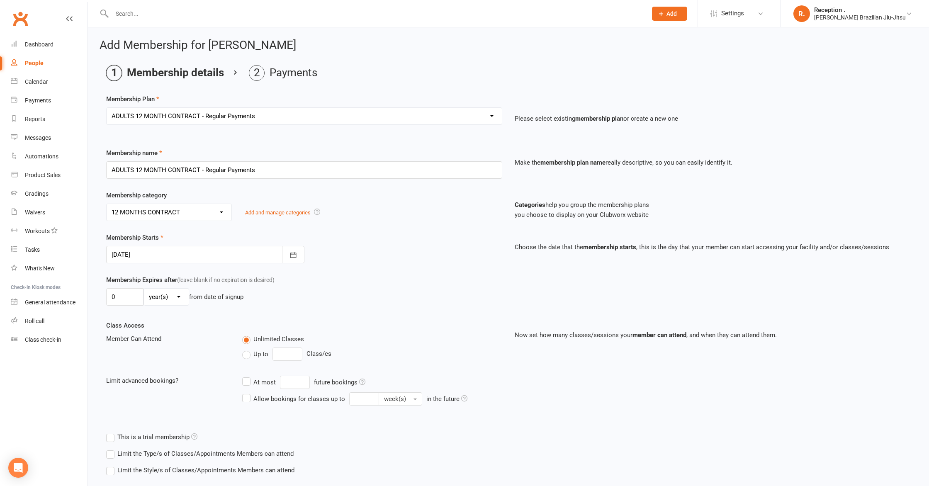
click at [151, 253] on div at bounding box center [205, 254] width 198 height 17
click at [158, 366] on button "25" at bounding box center [157, 370] width 17 height 15
type input "25 Aug 2025"
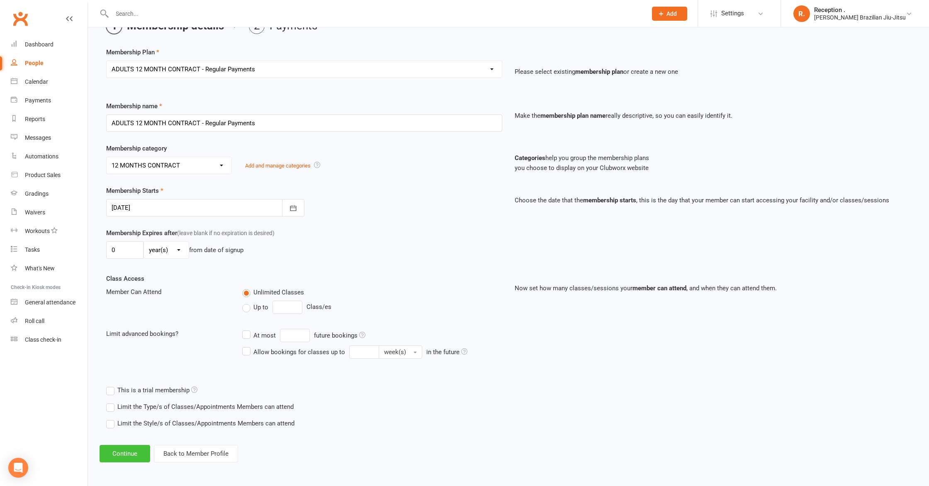
click at [114, 445] on button "Continue" at bounding box center [125, 453] width 51 height 17
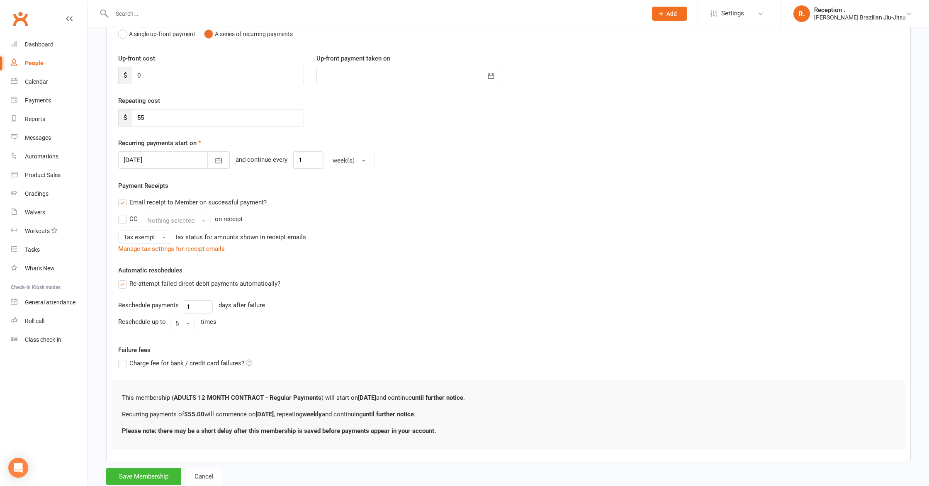
scroll to position [117, 0]
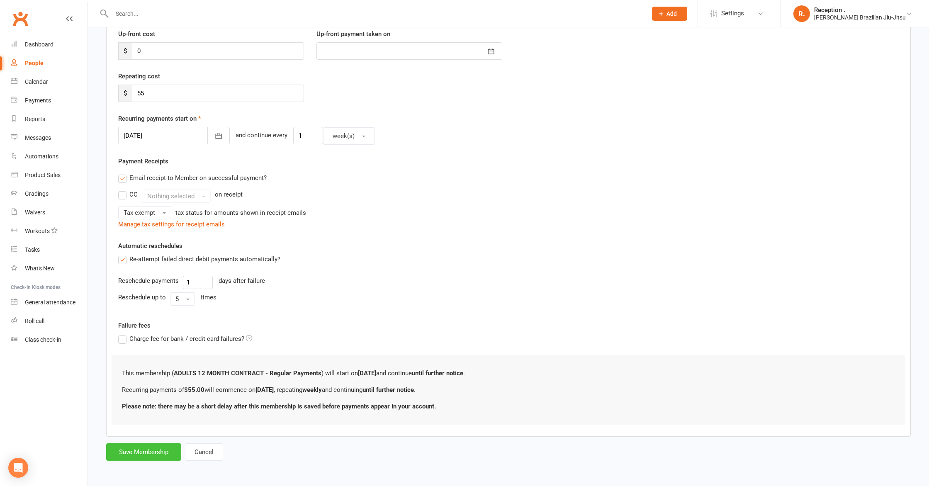
click at [163, 457] on button "Save Membership" at bounding box center [143, 451] width 75 height 17
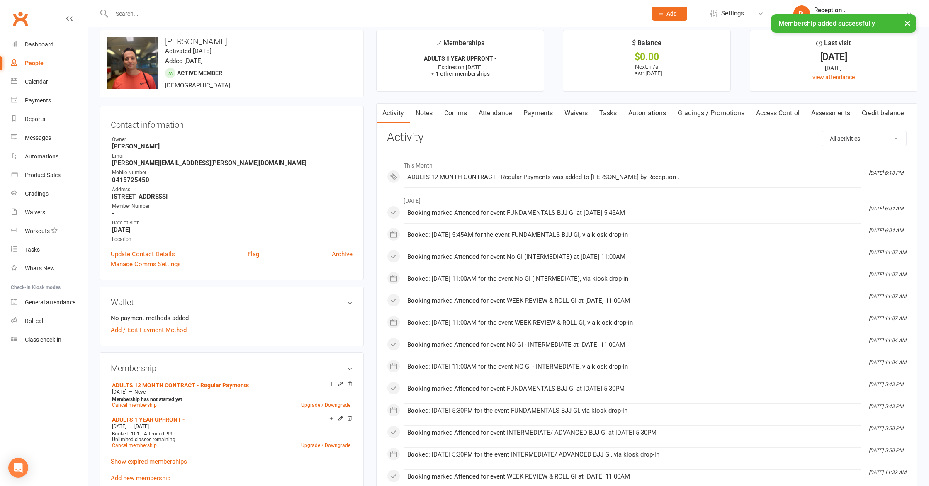
scroll to position [13, 0]
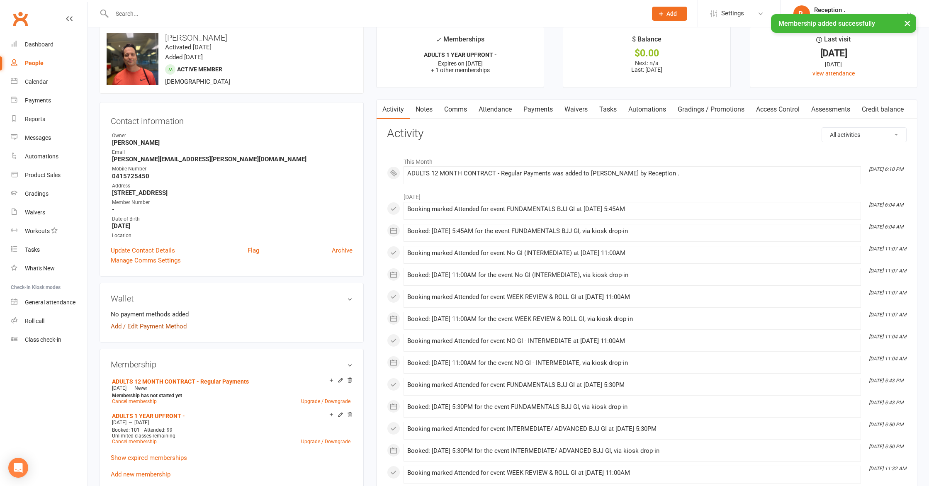
click at [162, 324] on link "Add / Edit Payment Method" at bounding box center [149, 326] width 76 height 10
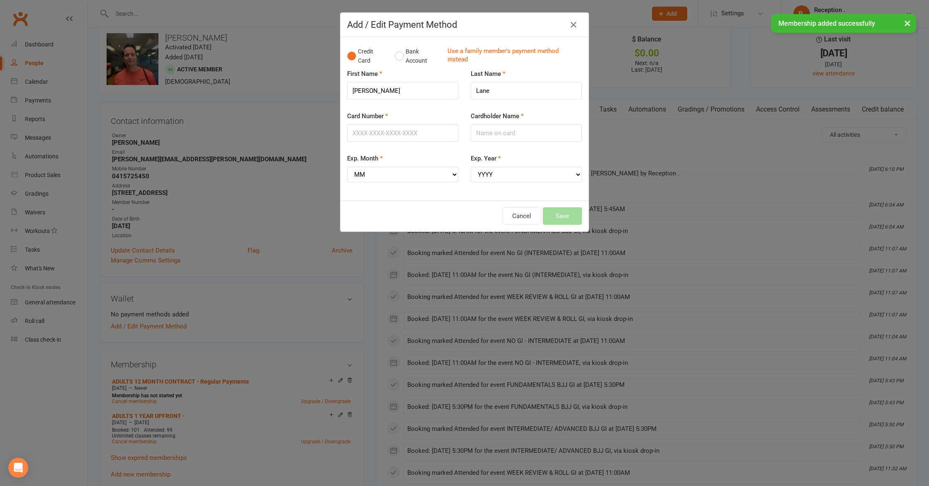
click at [461, 46] on div "Credit Card Bank Account Use a family member's payment method instead" at bounding box center [464, 56] width 235 height 25
click at [461, 53] on link "Use a family member's payment method instead" at bounding box center [513, 56] width 130 height 19
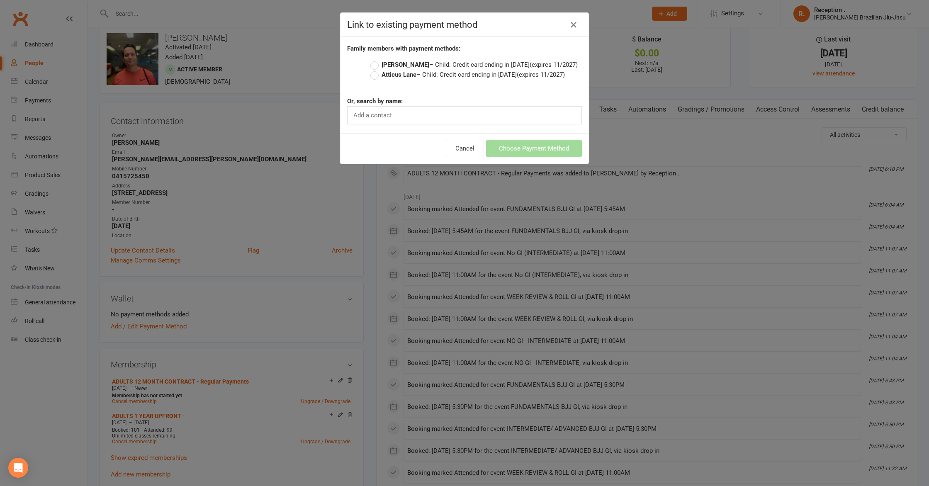
drag, startPoint x: 424, startPoint y: 60, endPoint x: 439, endPoint y: 75, distance: 22.0
click at [424, 60] on label "Oliver Lane – Child: Credit card ending in 1301 (expires 11/2027)" at bounding box center [473, 65] width 207 height 10
click at [376, 60] on input "Oliver Lane – Child: Credit card ending in 1301 (expires 11/2027)" at bounding box center [372, 60] width 5 height 0
click at [535, 150] on button "Choose Payment Method" at bounding box center [534, 148] width 96 height 17
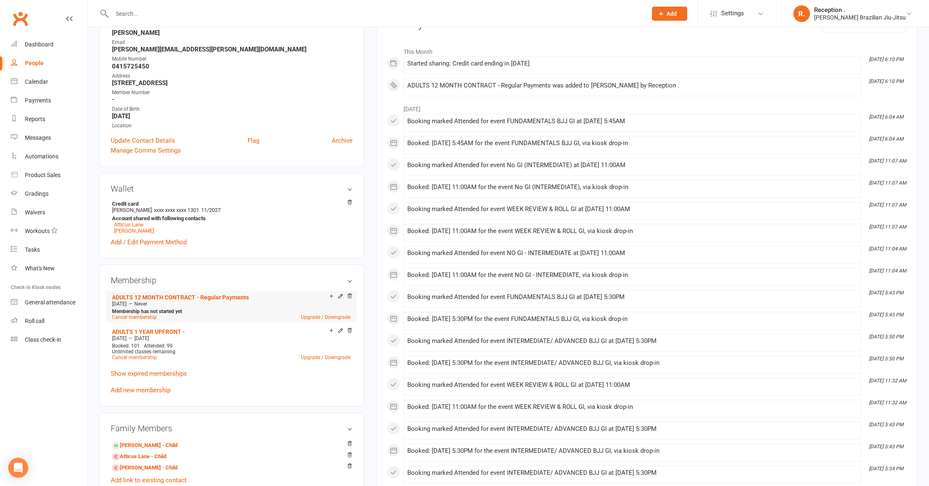
scroll to position [0, 0]
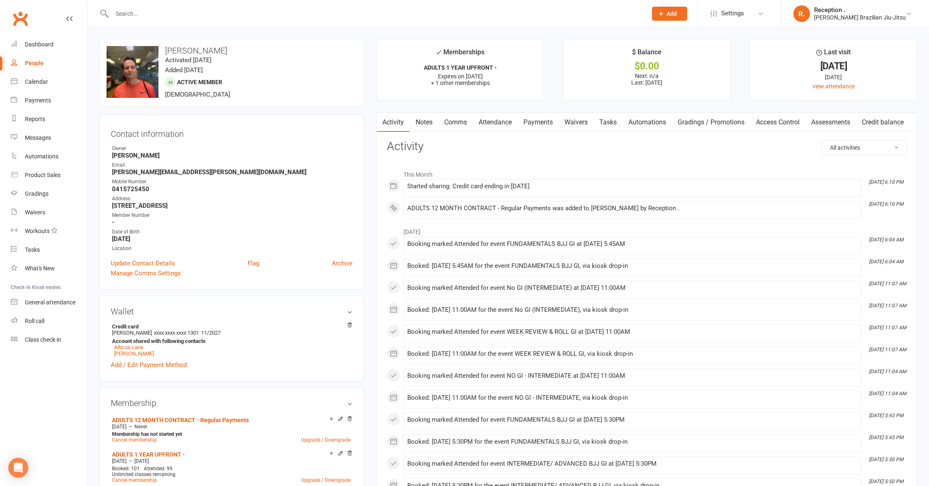
click at [502, 126] on link "Attendance" at bounding box center [495, 122] width 45 height 19
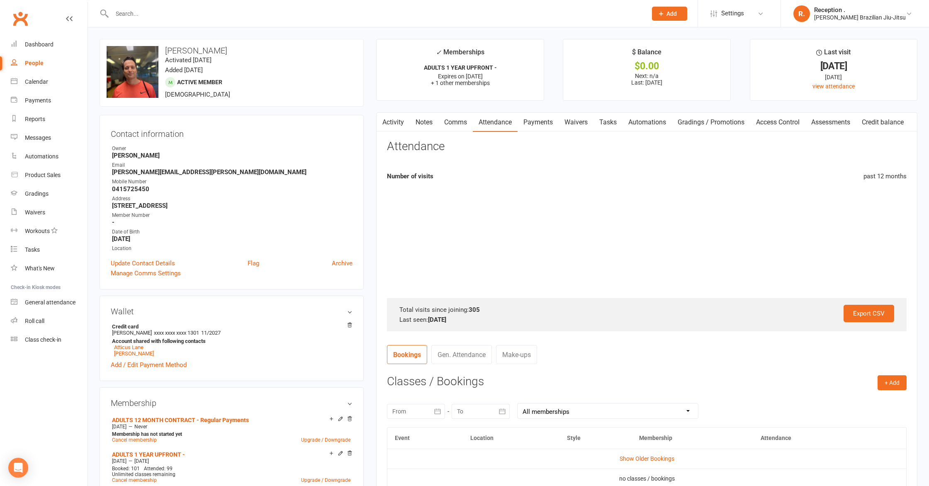
click at [557, 127] on link "Payments" at bounding box center [538, 122] width 41 height 19
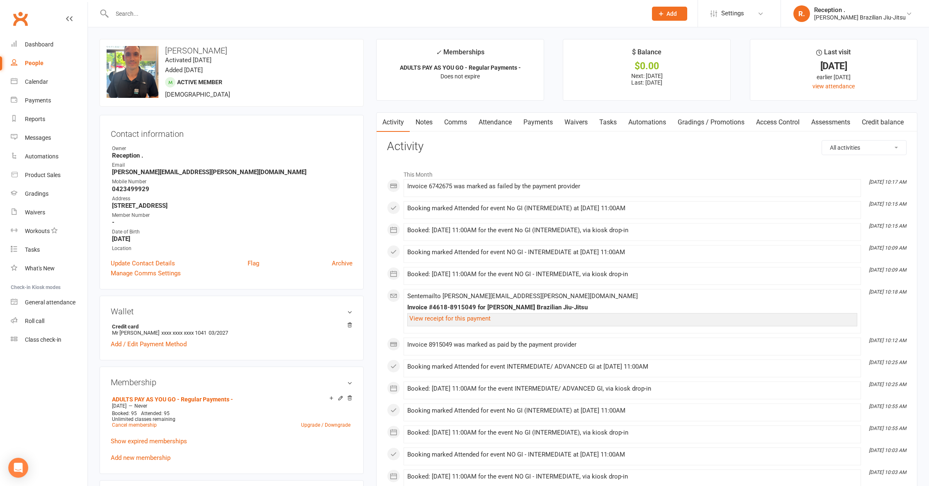
click at [543, 120] on link "Payments" at bounding box center [538, 122] width 41 height 19
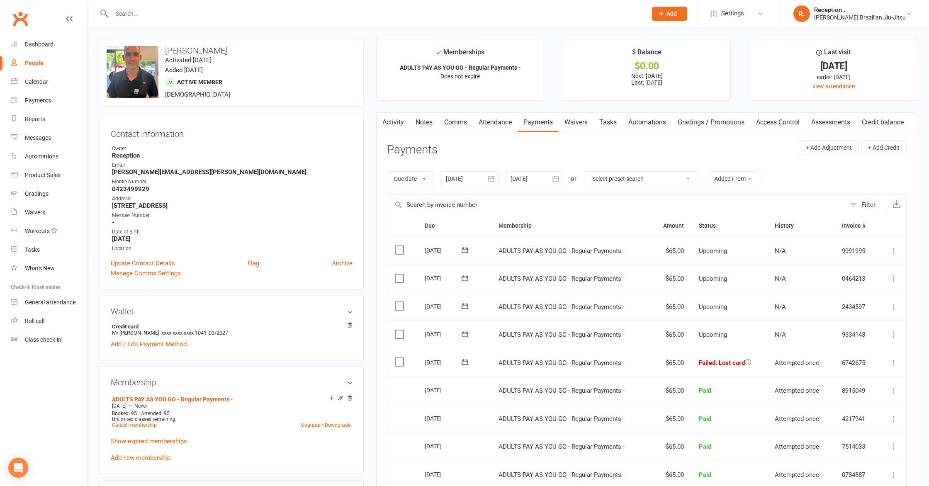
click at [746, 362] on icon at bounding box center [748, 362] width 6 height 6
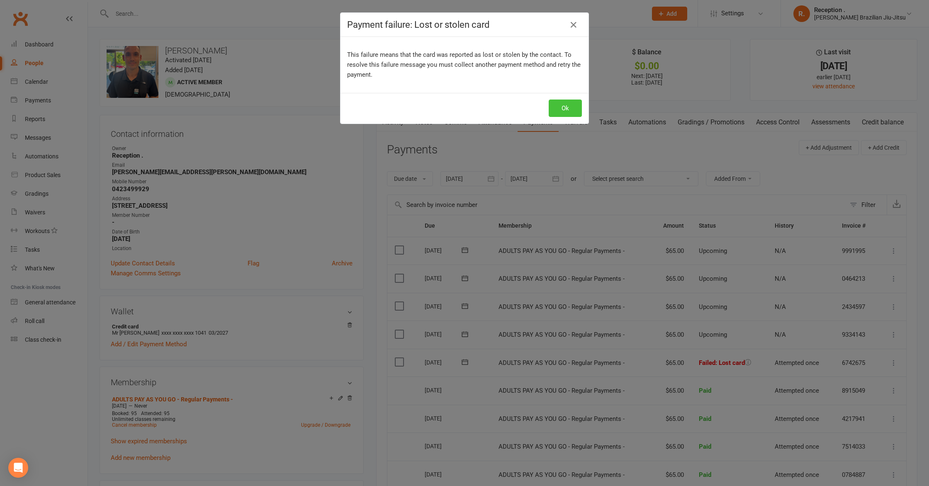
click at [566, 112] on button "Ok" at bounding box center [565, 108] width 33 height 17
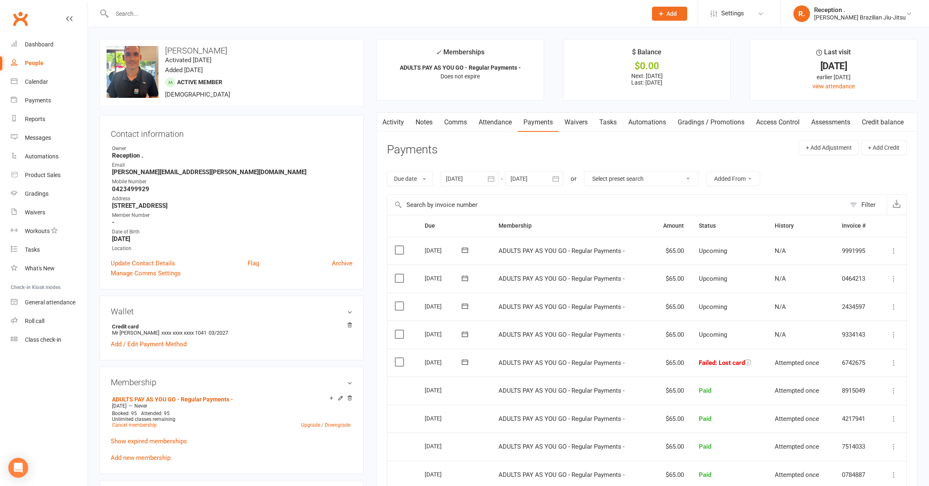
click at [142, 170] on strong "[PERSON_NAME][EMAIL_ADDRESS][PERSON_NAME][DOMAIN_NAME]" at bounding box center [232, 171] width 241 height 7
copy render-form-field "[PERSON_NAME][EMAIL_ADDRESS][PERSON_NAME][DOMAIN_NAME]"
click at [459, 362] on button at bounding box center [465, 362] width 17 height 9
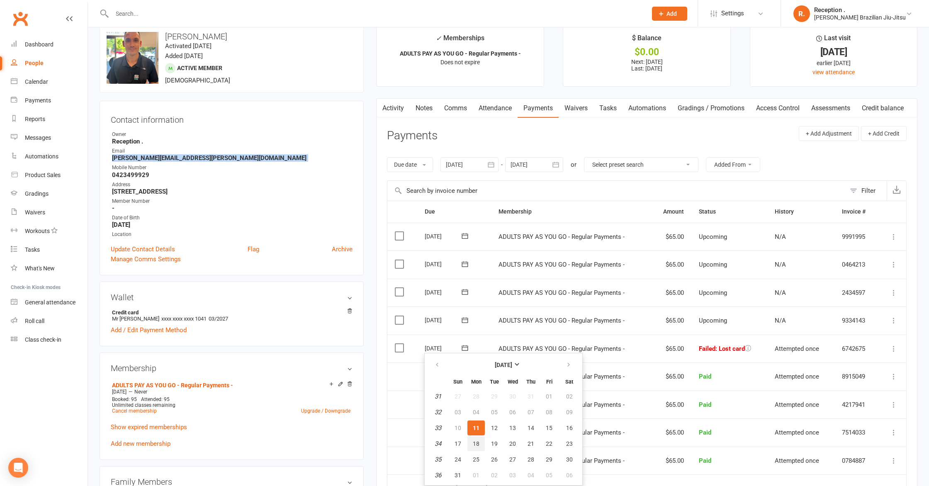
scroll to position [16, 0]
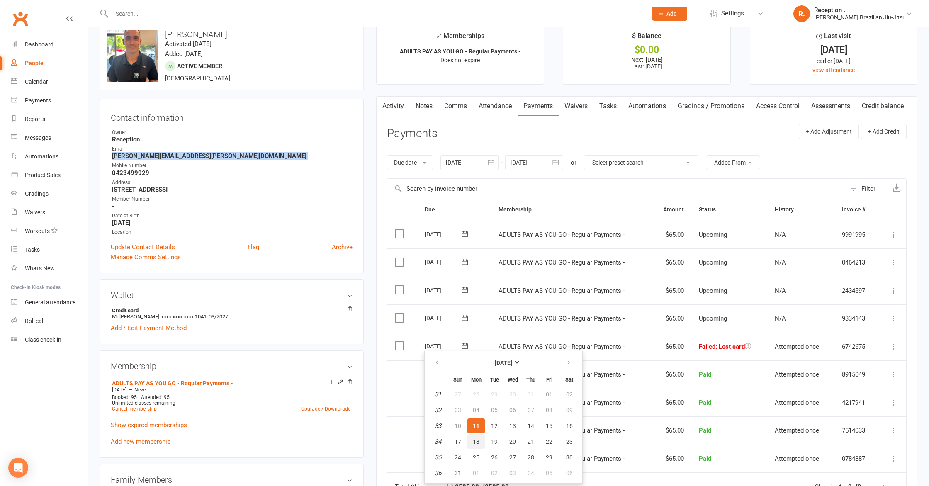
click at [476, 441] on span "18" at bounding box center [476, 441] width 7 height 7
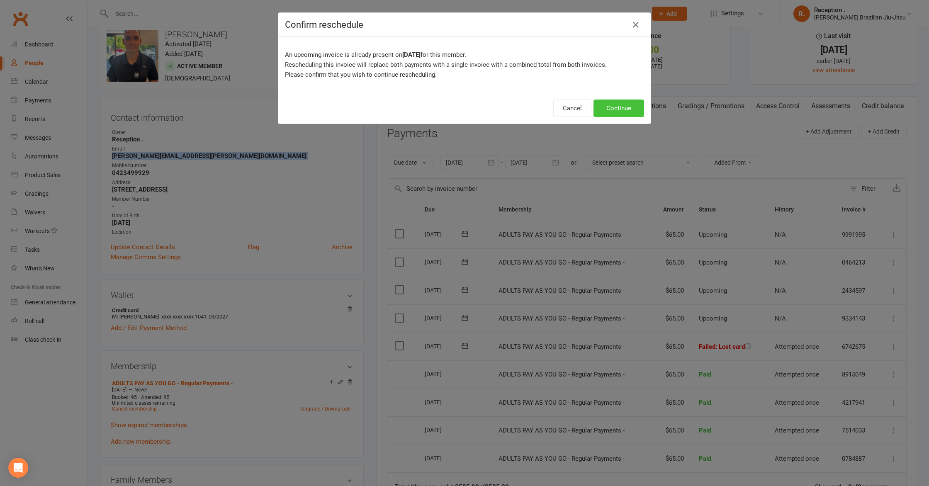
drag, startPoint x: 624, startPoint y: 105, endPoint x: 620, endPoint y: 108, distance: 5.2
click at [624, 104] on button "Continue" at bounding box center [619, 108] width 51 height 17
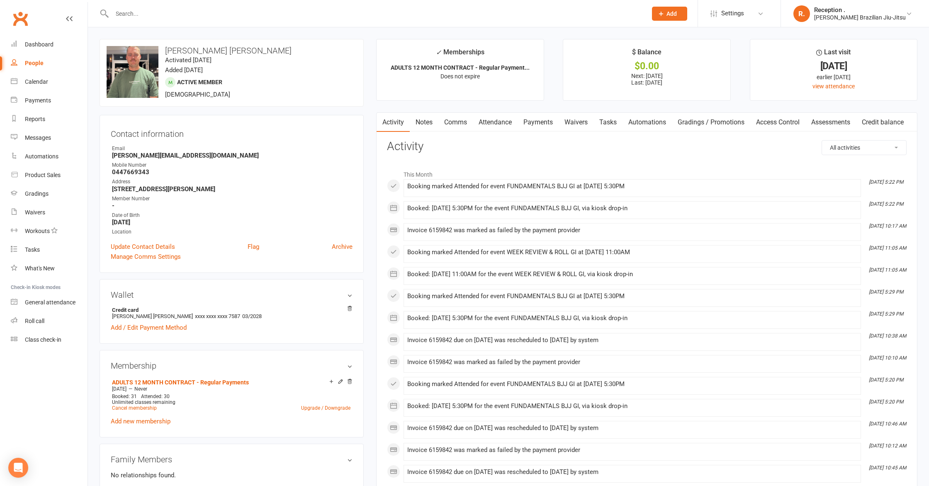
drag, startPoint x: 538, startPoint y: 123, endPoint x: 526, endPoint y: 122, distance: 12.1
click at [538, 123] on link "Payments" at bounding box center [538, 122] width 41 height 19
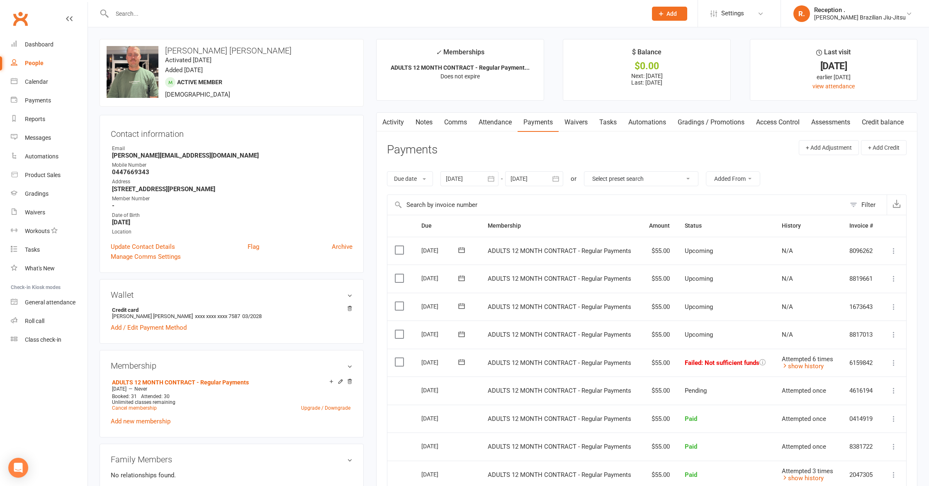
scroll to position [56, 0]
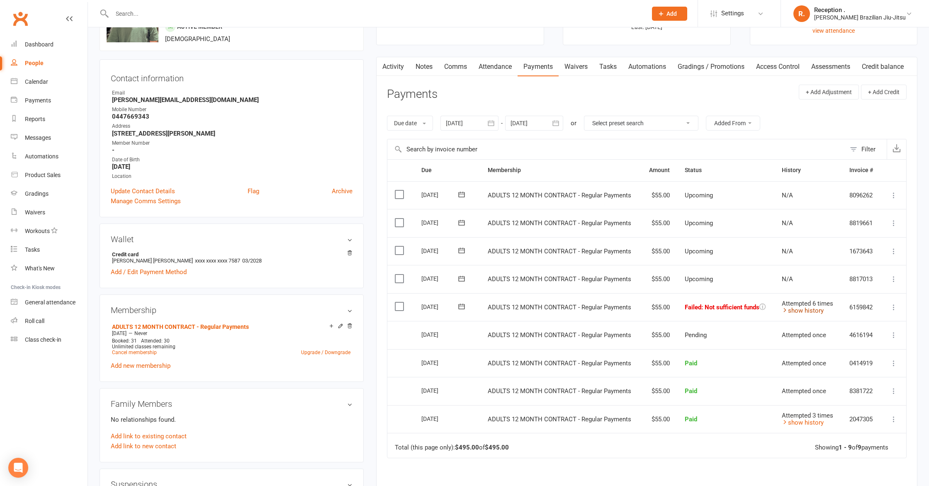
click at [807, 310] on link "show history" at bounding box center [803, 310] width 42 height 7
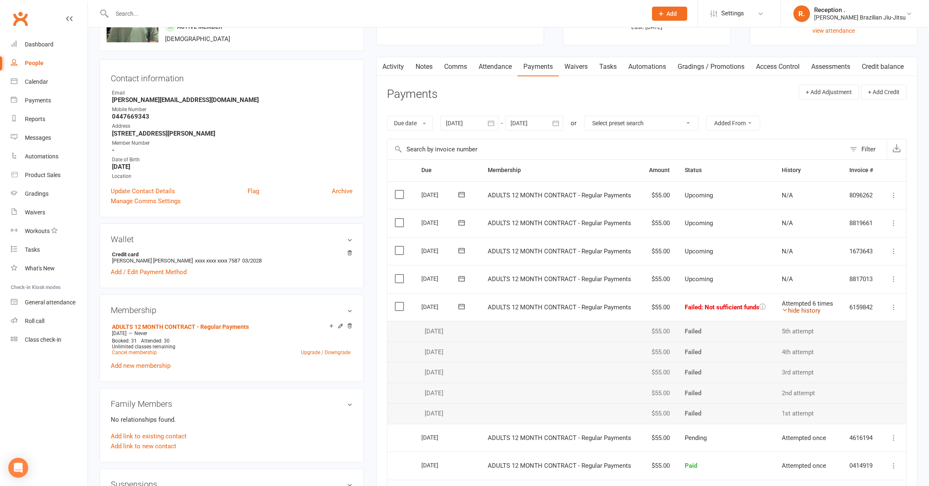
click at [807, 310] on link "hide history" at bounding box center [801, 310] width 39 height 7
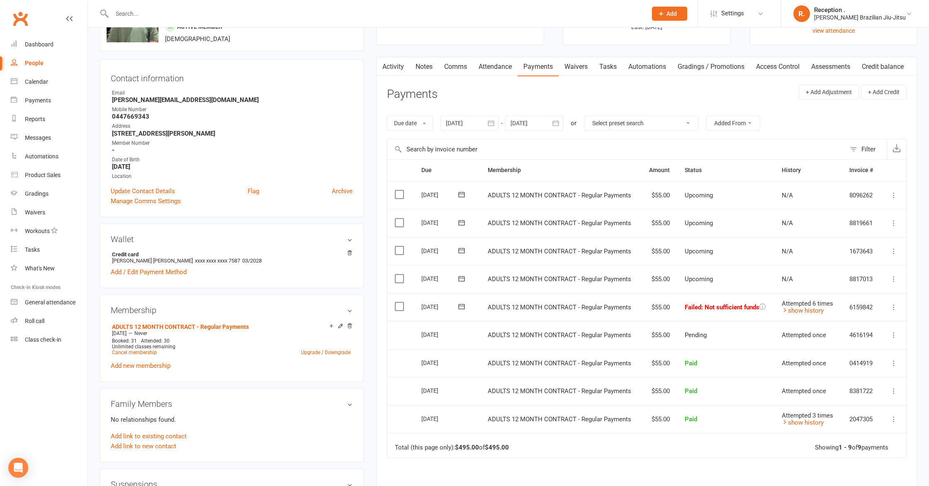
click at [461, 302] on icon at bounding box center [462, 306] width 8 height 8
click at [543, 385] on span "15" at bounding box center [546, 386] width 7 height 7
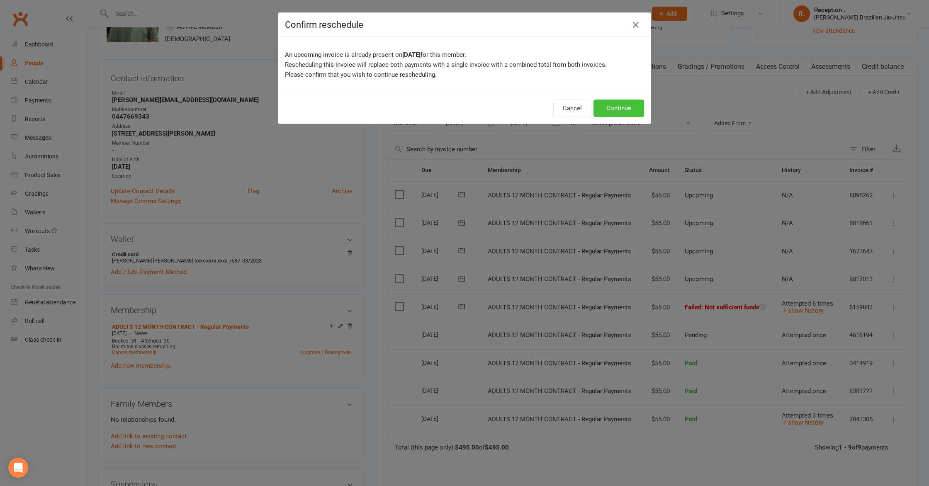
click at [614, 107] on button "Continue" at bounding box center [619, 108] width 51 height 17
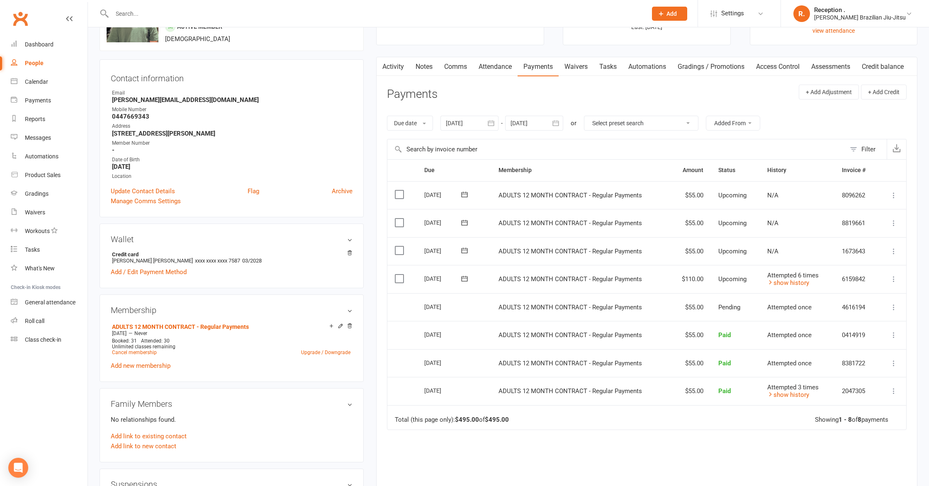
click at [153, 95] on div "Email" at bounding box center [232, 93] width 241 height 8
click at [153, 102] on strong "kane.mangan1997@gmail.com" at bounding box center [232, 99] width 241 height 7
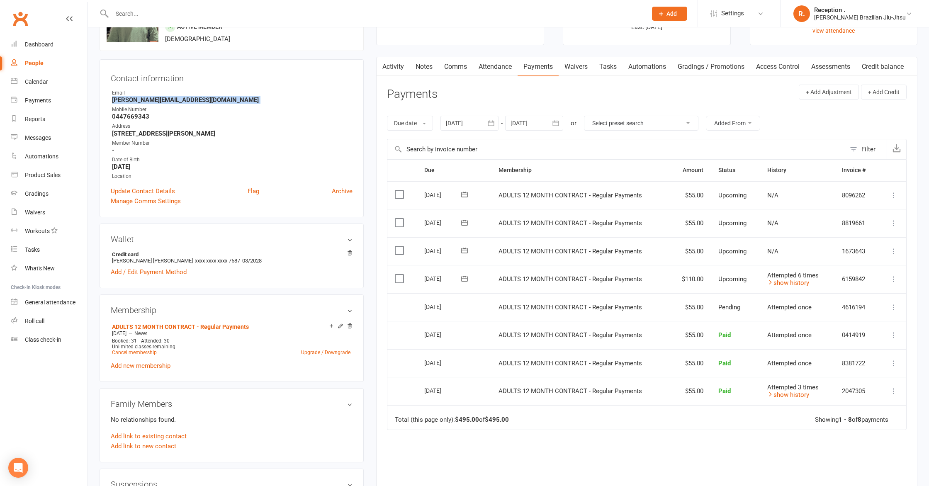
copy render-form-field "kane.mangan1997@gmail.com"
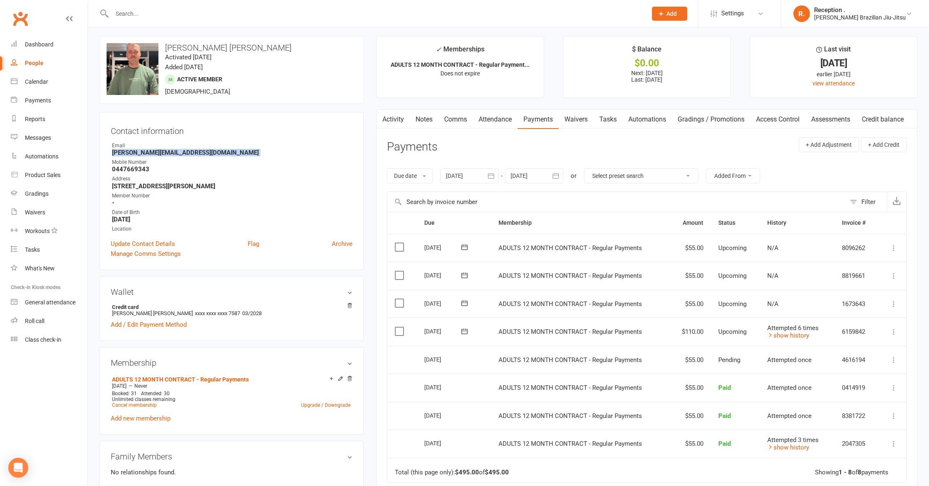
scroll to position [0, 0]
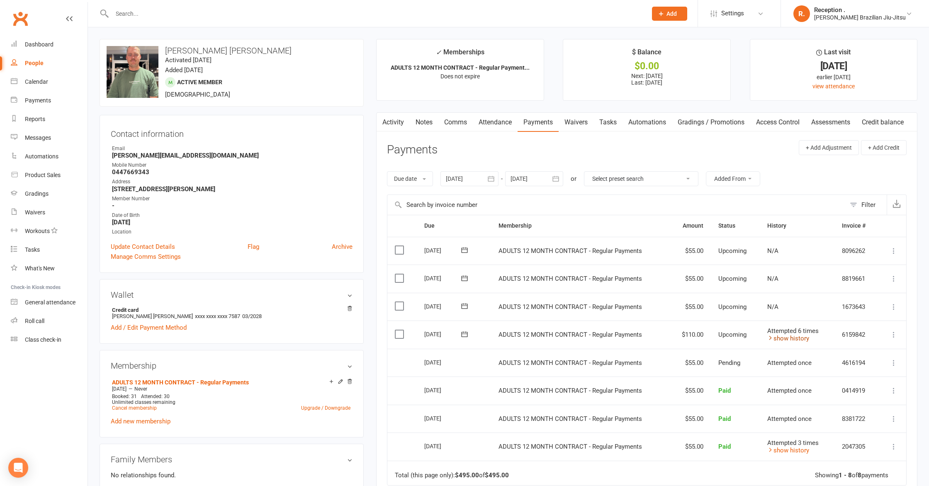
click at [797, 340] on link "show history" at bounding box center [788, 338] width 42 height 7
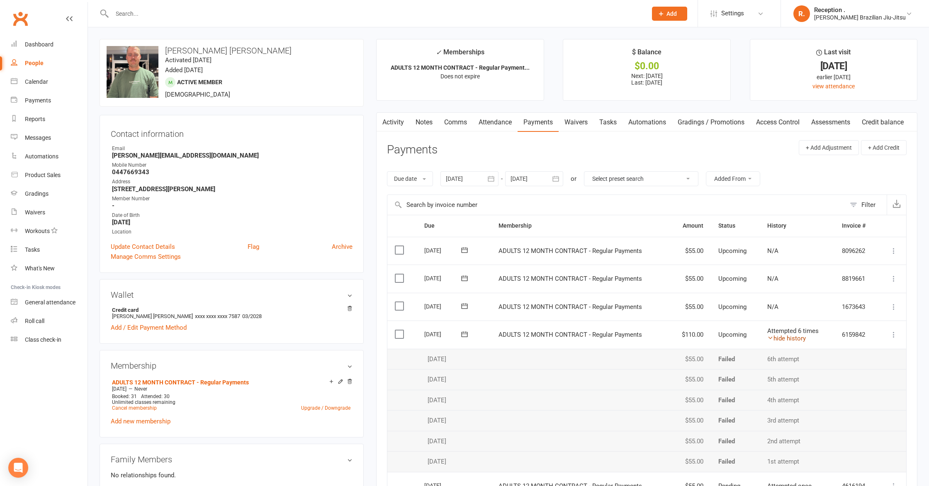
click at [797, 339] on link "hide history" at bounding box center [786, 338] width 39 height 7
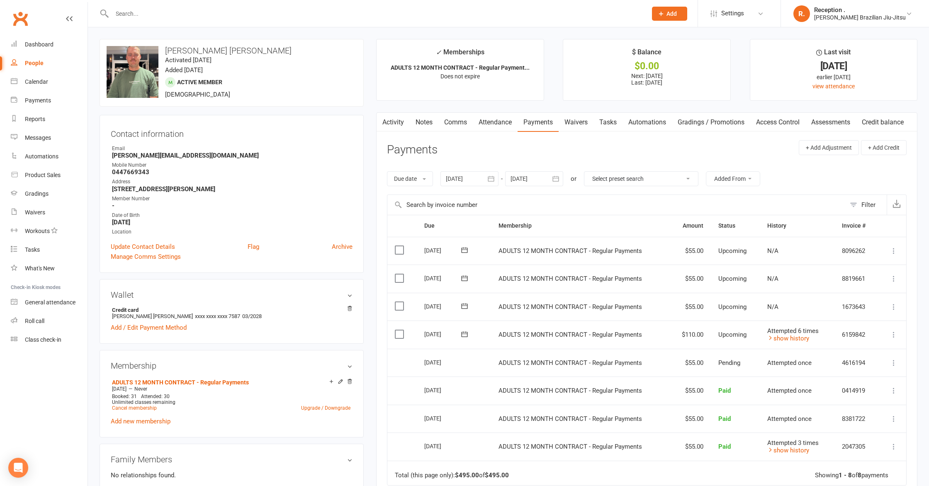
click at [171, 11] on input "text" at bounding box center [376, 14] width 532 height 12
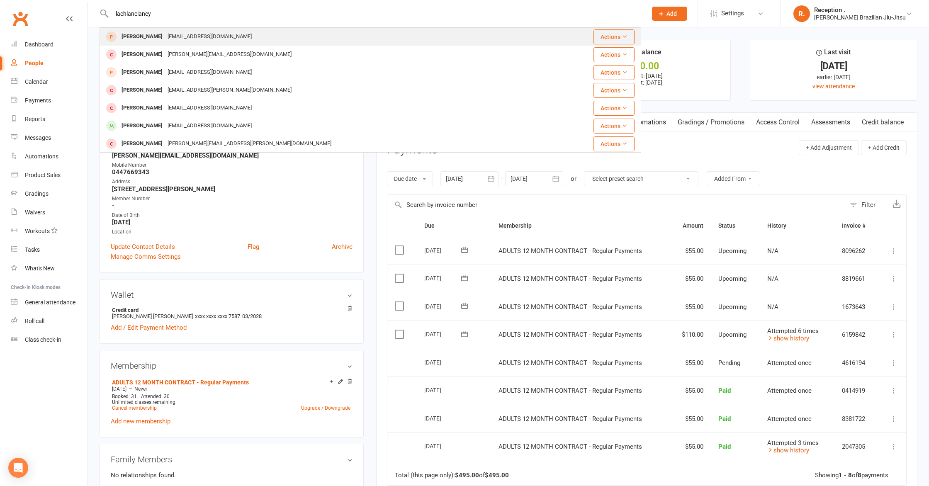
type input "lachlanclancy"
click at [198, 39] on div "lachlanclancy90@hotmail.com" at bounding box center [209, 37] width 89 height 12
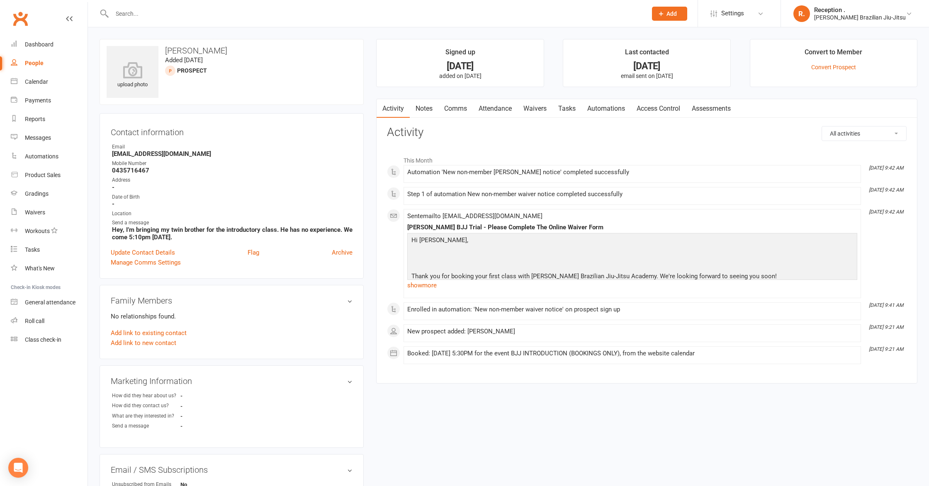
click at [178, 148] on div "Email" at bounding box center [232, 147] width 241 height 8
click at [177, 153] on strong "lachlanclancy90@hotmail.com" at bounding box center [232, 153] width 241 height 7
copy render-form-field "lachlanclancy90@hotmail.com"
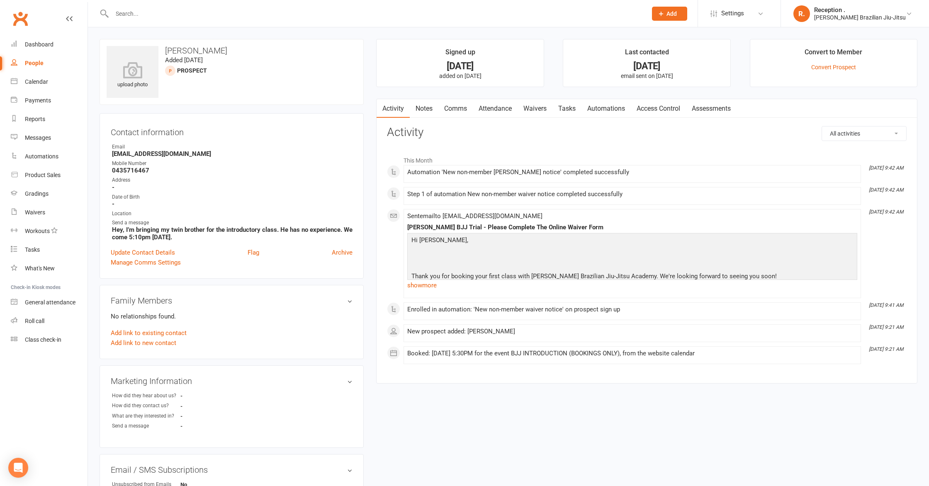
click at [152, 15] on input "text" at bounding box center [376, 14] width 532 height 12
paste input "lachlanclancy90@hotmail.com"
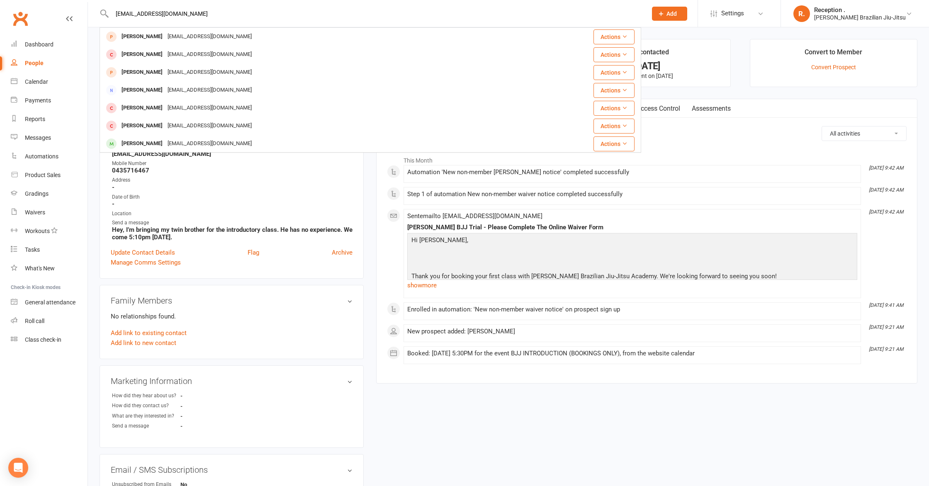
type input "lachlanclancy90@hotmail.com"
drag, startPoint x: 365, startPoint y: 223, endPoint x: 342, endPoint y: 214, distance: 24.6
click at [363, 222] on div "upload photo Jacob Clancy Added 6 August, 2025 prospect Contact information Own…" at bounding box center [231, 377] width 277 height 677
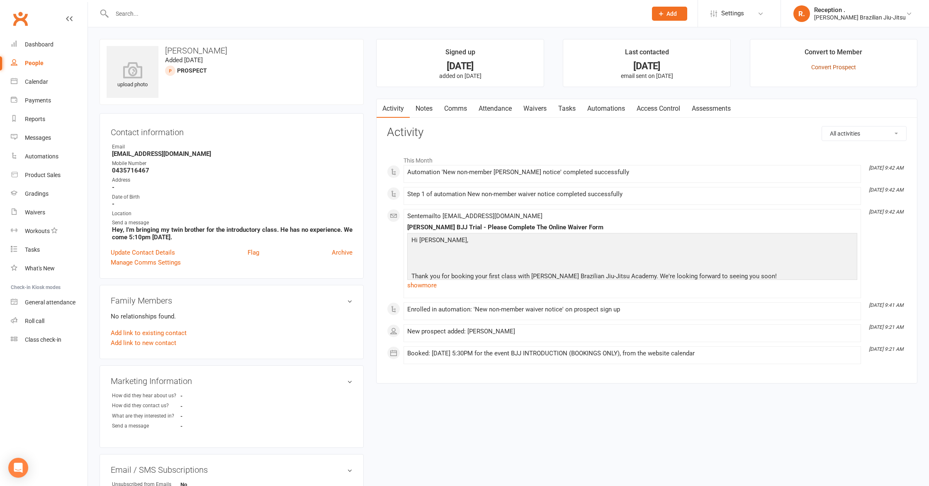
click at [837, 68] on link "Convert Prospect" at bounding box center [833, 67] width 45 height 7
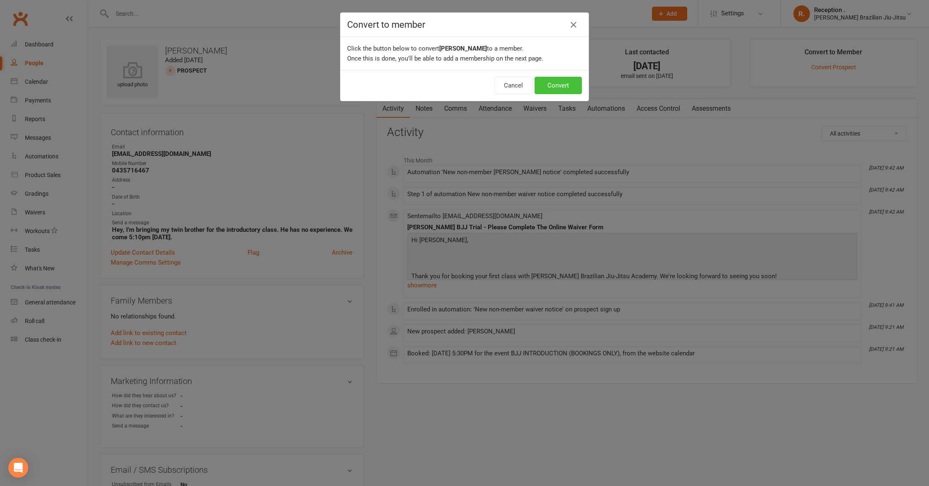
click at [554, 85] on button "Convert" at bounding box center [558, 85] width 47 height 17
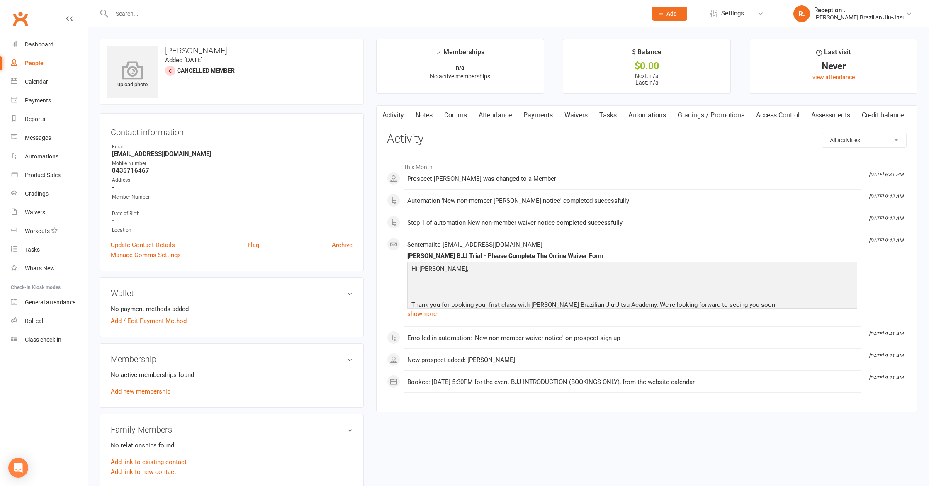
click at [137, 70] on icon at bounding box center [132, 70] width 57 height 18
click at [159, 245] on link "Update Contact Details" at bounding box center [143, 245] width 64 height 10
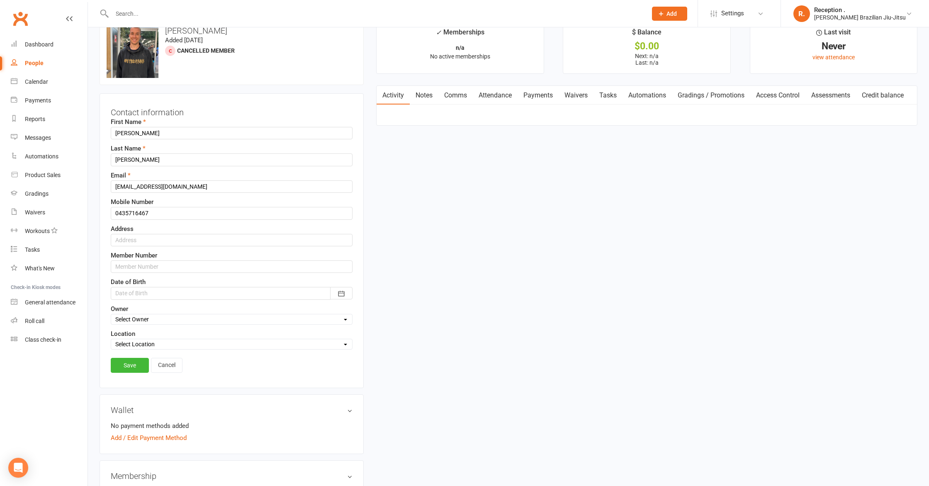
scroll to position [39, 0]
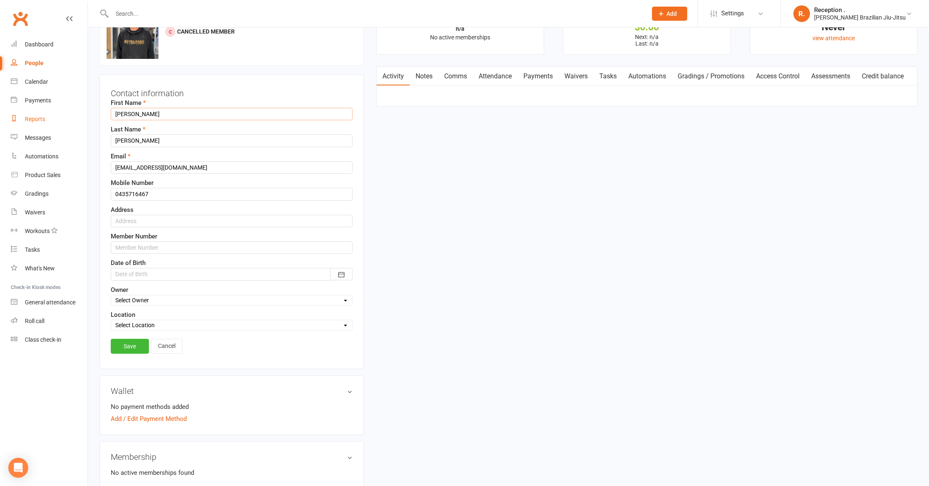
drag, startPoint x: 142, startPoint y: 115, endPoint x: 12, endPoint y: 114, distance: 129.8
click at [12, 114] on ui-view "Prospect Member Non-attending contact Class / event Appointment Grading event T…" at bounding box center [464, 443] width 929 height 960
type input "Lachlan"
click at [208, 278] on div at bounding box center [232, 274] width 242 height 12
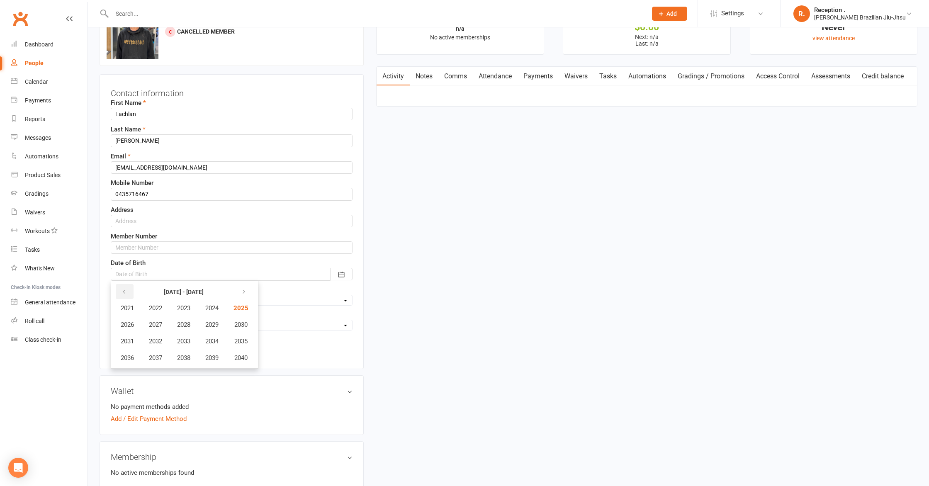
click at [129, 291] on button "button" at bounding box center [125, 291] width 18 height 15
click at [176, 358] on button "1998" at bounding box center [183, 358] width 27 height 16
click at [180, 359] on span "November" at bounding box center [180, 357] width 29 height 7
click at [239, 342] on button "13" at bounding box center [235, 340] width 17 height 15
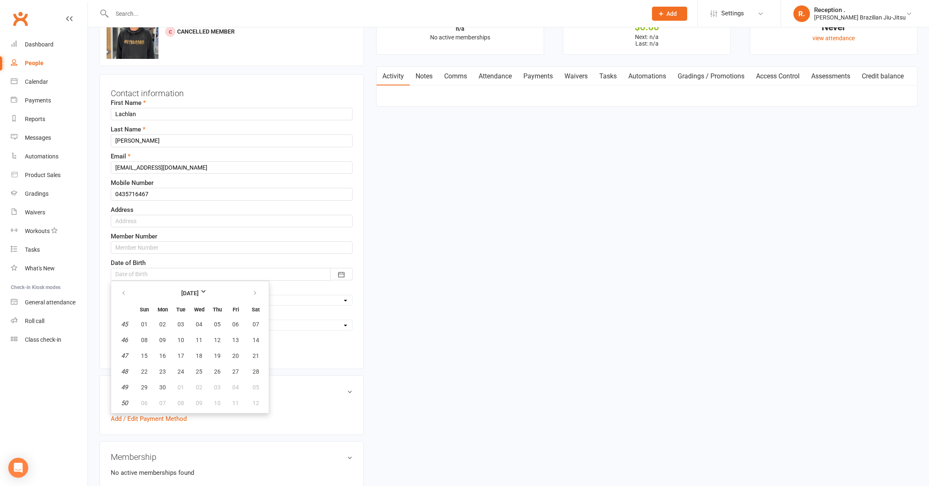
type input "13 Nov 1998"
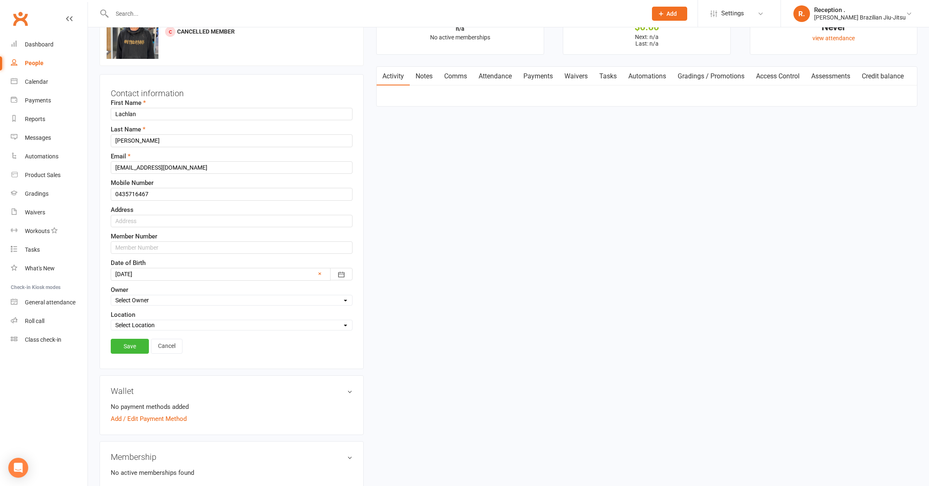
click at [127, 343] on link "Save" at bounding box center [130, 346] width 38 height 15
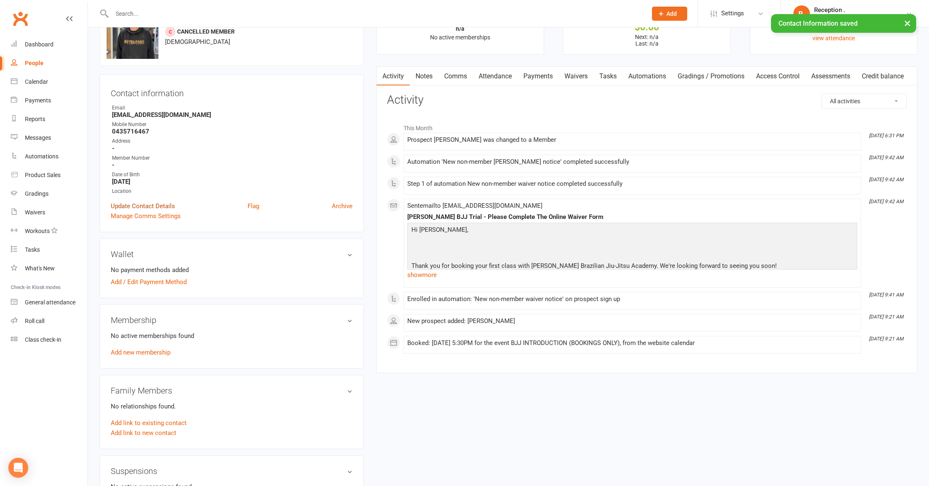
click at [149, 205] on link "Update Contact Details" at bounding box center [143, 206] width 64 height 10
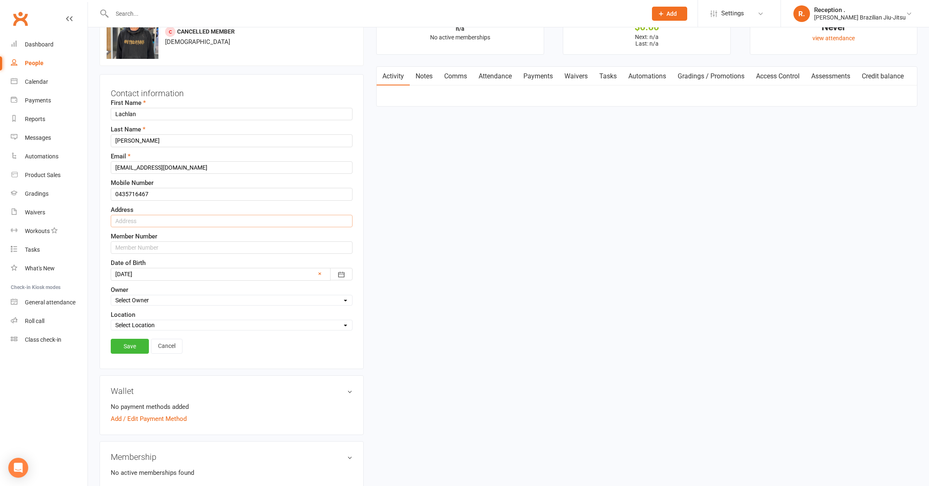
click at [156, 222] on input "text" at bounding box center [232, 221] width 242 height 12
type input "9 Howard St, Paddington"
click at [135, 343] on link "Save" at bounding box center [130, 346] width 38 height 15
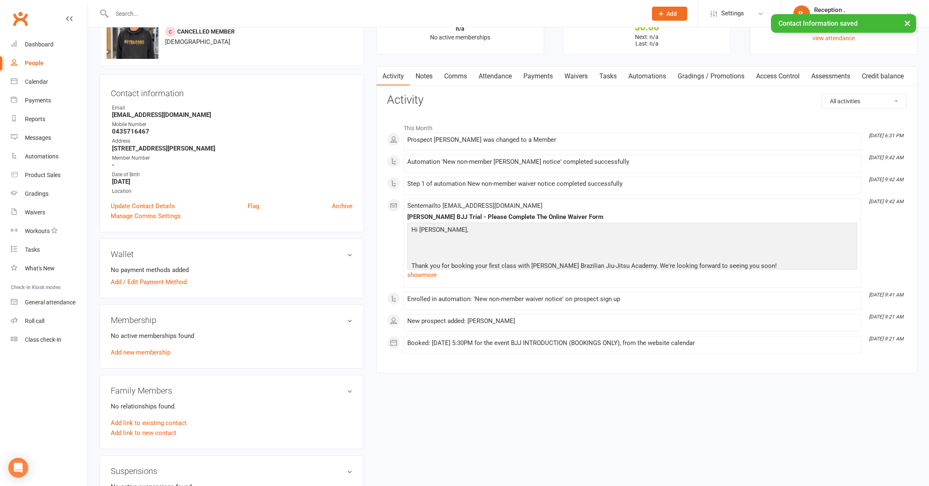
scroll to position [0, 0]
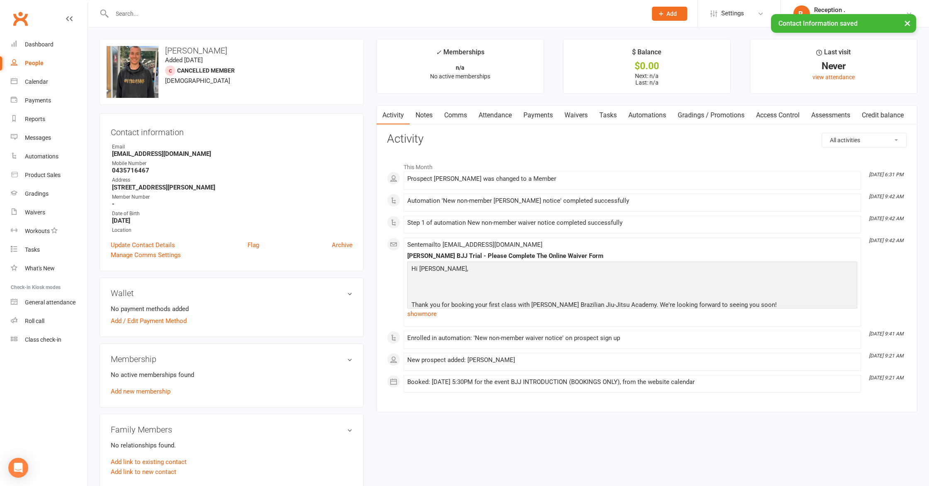
click at [160, 327] on div "Wallet No payment methods added Add / Edit Payment Method" at bounding box center [232, 307] width 264 height 60
click at [161, 319] on link "Add / Edit Payment Method" at bounding box center [149, 321] width 76 height 10
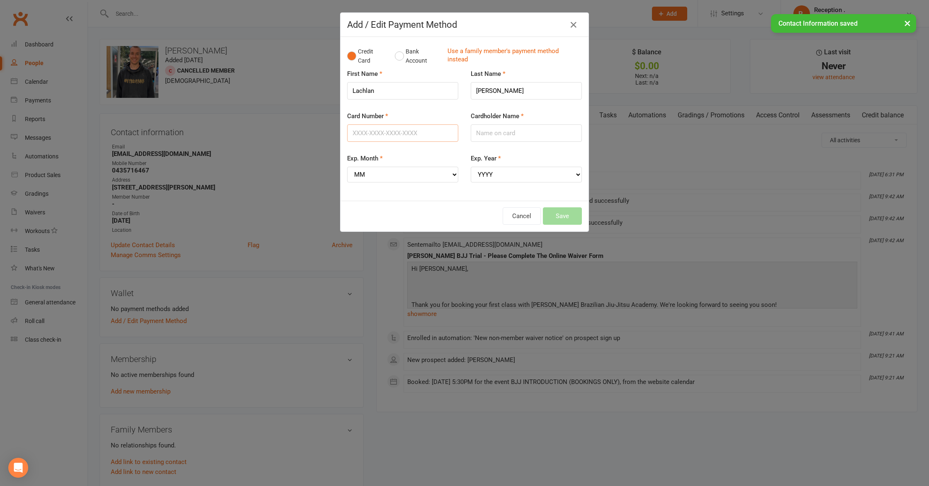
click at [395, 136] on input "Card Number" at bounding box center [402, 132] width 111 height 17
type input "4622630054951169"
click at [518, 138] on input "Cardholder Name" at bounding box center [526, 132] width 111 height 17
type input "LACHLAN CLANCY"
select select "11"
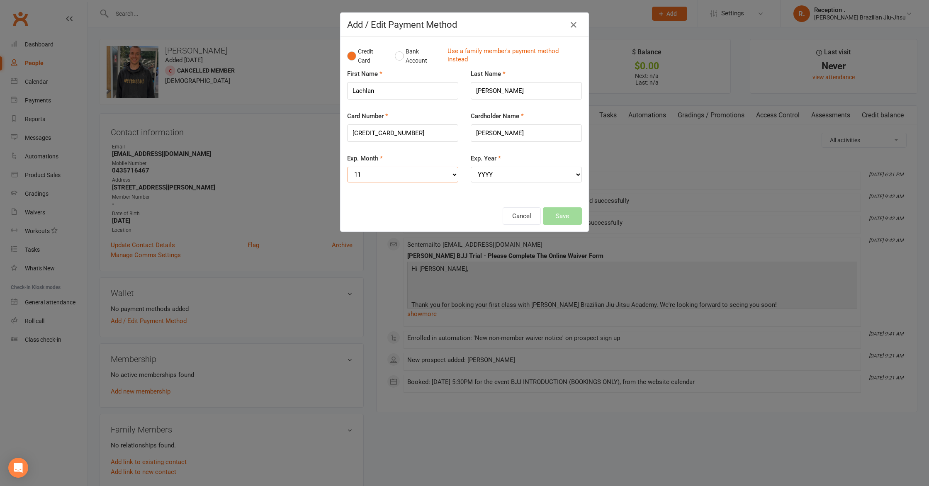
click at [447, 180] on select "MM 01 02 03 04 05 06 07 08 09 10 11 12" at bounding box center [402, 175] width 111 height 16
click at [347, 167] on select "MM 01 02 03 04 05 06 07 08 09 10 11 12" at bounding box center [402, 175] width 111 height 16
click at [386, 170] on select "MM 01 02 03 04 05 06 07 08 09 10 11 12" at bounding box center [402, 175] width 111 height 16
select select "01"
click at [347, 167] on select "MM 01 02 03 04 05 06 07 08 09 10 11 12" at bounding box center [402, 175] width 111 height 16
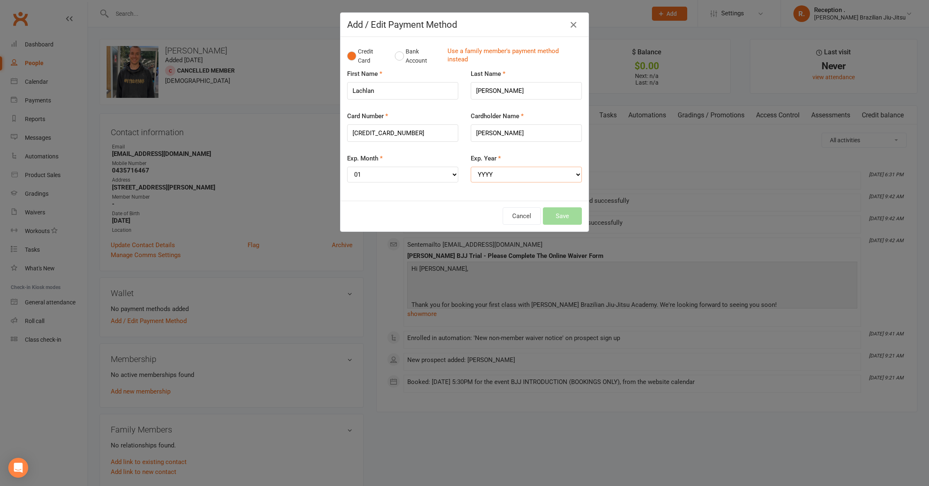
click at [520, 180] on select "YYYY 2025 2026 2027 2028 2029 2030 2031 2032 2033 2034" at bounding box center [526, 175] width 111 height 16
select select "2029"
click at [471, 167] on select "YYYY 2025 2026 2027 2028 2029 2030 2031 2032 2033 2034" at bounding box center [526, 175] width 111 height 16
click at [582, 215] on div "Cancel Save" at bounding box center [465, 216] width 248 height 31
click at [576, 215] on button "Save" at bounding box center [562, 215] width 39 height 17
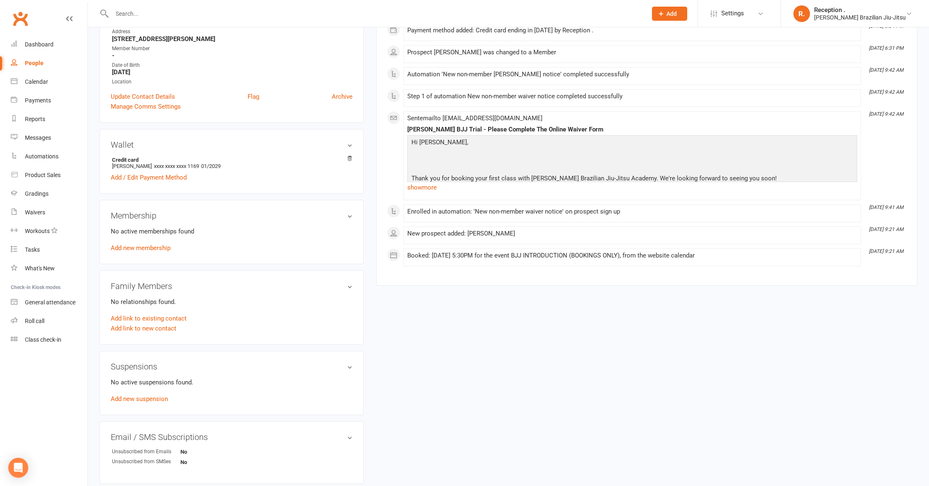
scroll to position [150, 0]
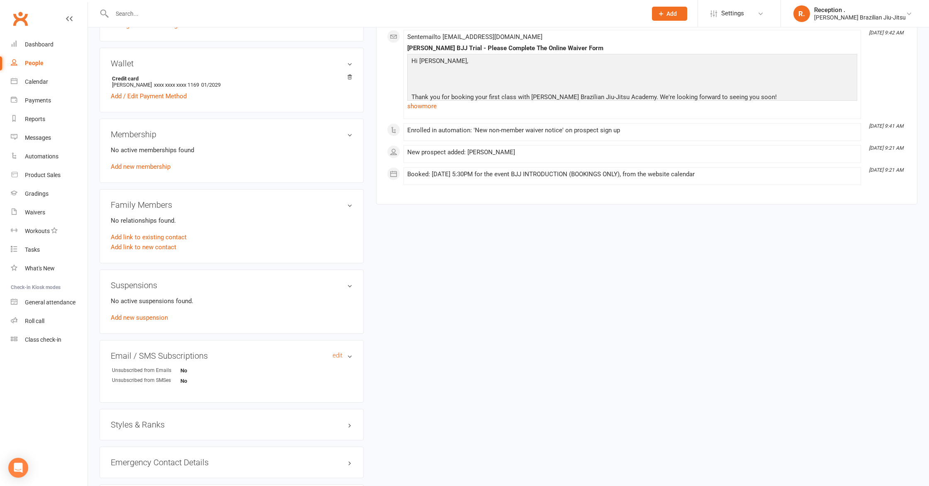
click at [214, 355] on div "Email / SMS Subscriptions edit Unsubscribed from Emails No Unsubscribed from SM…" at bounding box center [232, 371] width 264 height 62
click at [148, 433] on div "Styles & Ranks" at bounding box center [232, 423] width 264 height 32
click at [148, 432] on div "Styles & Ranks" at bounding box center [232, 423] width 264 height 32
click at [148, 420] on h3 "Styles & Ranks" at bounding box center [232, 423] width 242 height 9
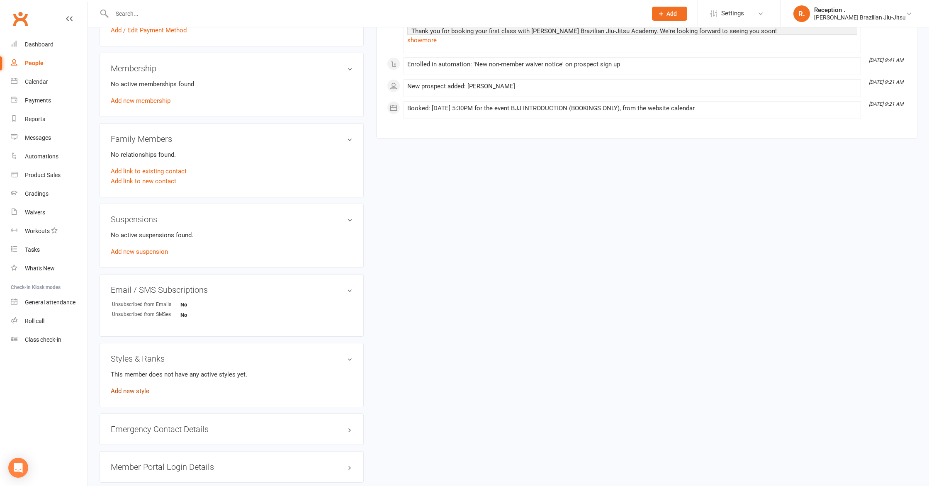
click at [132, 391] on link "Add new style" at bounding box center [130, 390] width 39 height 7
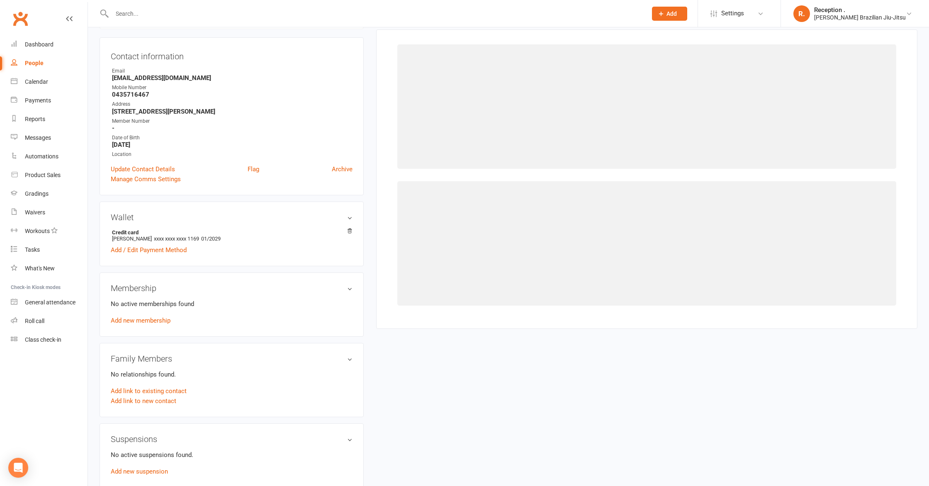
scroll to position [63, 0]
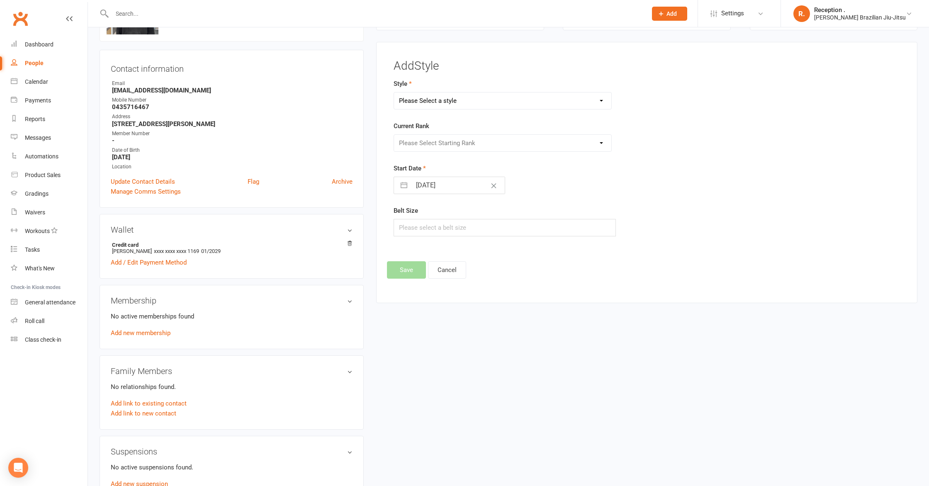
click at [455, 96] on select "Please Select a style Brazilian Jiu-Jitsu Adults Brazilian Jiu-Jitsu Kids" at bounding box center [502, 100] width 217 height 17
select select "1157"
click at [394, 92] on select "Please Select a style Brazilian Jiu-Jitsu Adults Brazilian Jiu-Jitsu Kids" at bounding box center [502, 100] width 217 height 17
click at [455, 142] on select "Please Select Starting Rank" at bounding box center [502, 143] width 217 height 17
select select "17529"
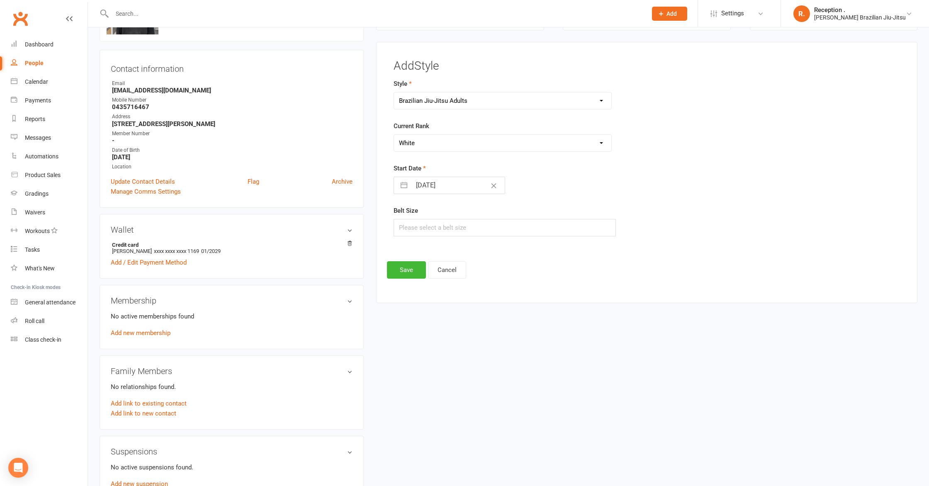
click at [394, 135] on select "Please Select Starting Rank White White 1 Stripe White 2 Stripes White 3 Stripe…" at bounding box center [502, 143] width 217 height 17
click at [404, 269] on button "Save" at bounding box center [406, 269] width 39 height 17
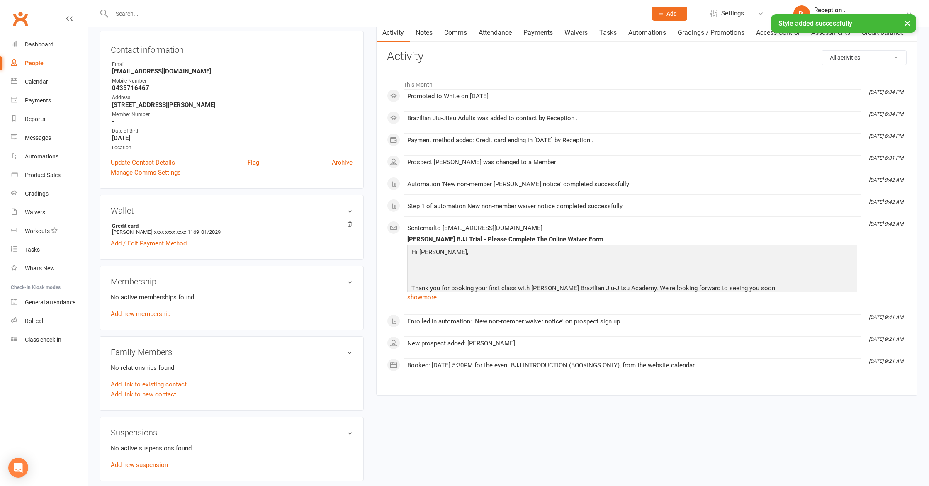
scroll to position [84, 0]
click at [124, 310] on link "Add new membership" at bounding box center [141, 312] width 60 height 7
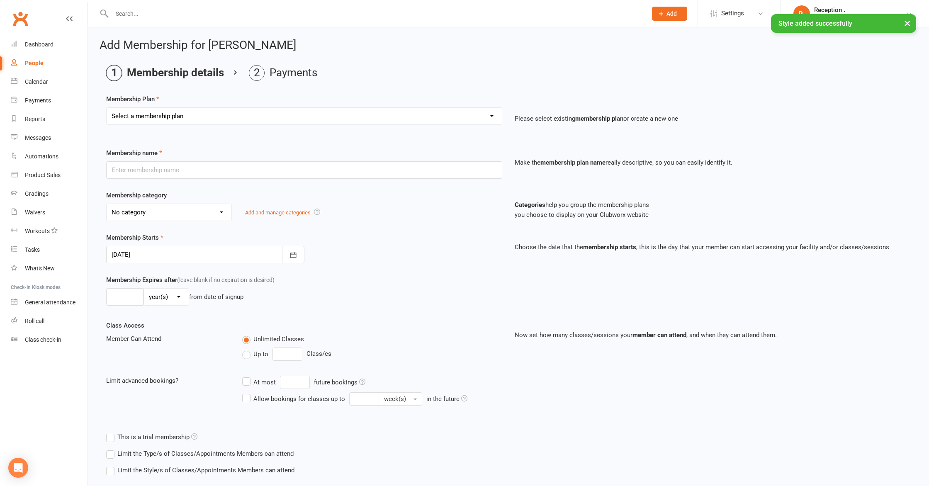
click at [342, 116] on select "Select a membership plan Create new Membership Plan FREE ADULTS 12 MONTH CONTRA…" at bounding box center [304, 116] width 395 height 17
select select "4"
click at [107, 108] on select "Select a membership plan Create new Membership Plan FREE ADULTS 12 MONTH CONTRA…" at bounding box center [304, 116] width 395 height 17
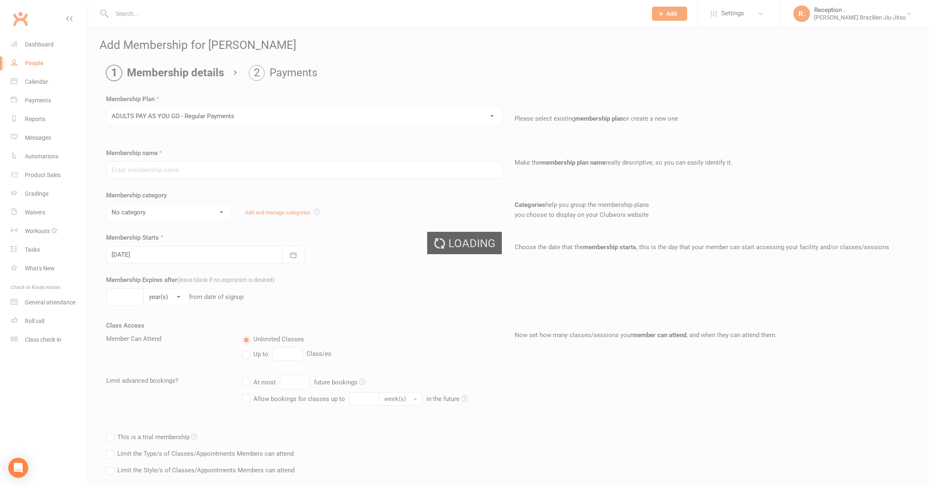
type input "ADULTS PAY AS YOU GO - Regular Payments"
select select "6"
type input "0"
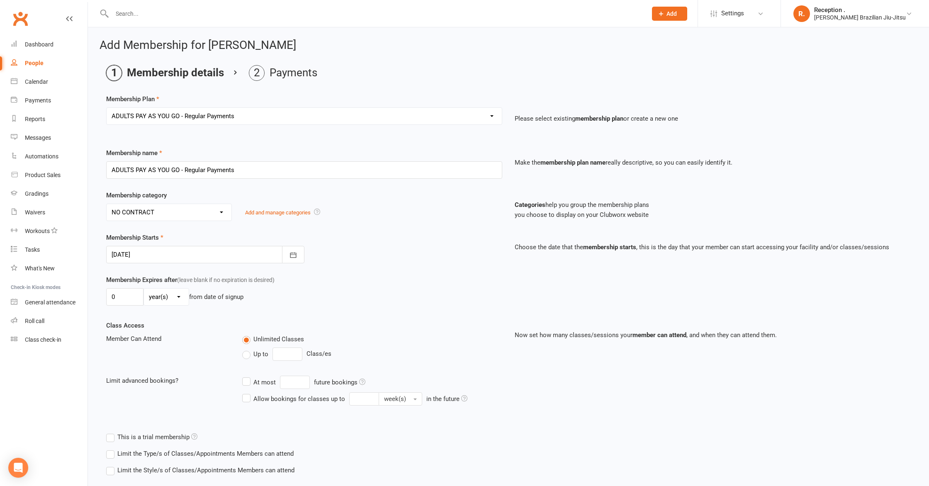
scroll to position [47, 0]
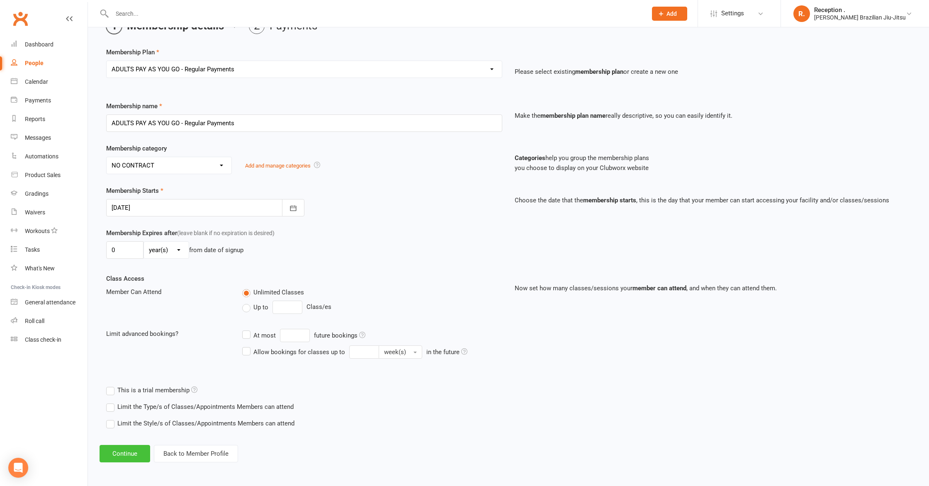
click at [109, 459] on button "Continue" at bounding box center [125, 453] width 51 height 17
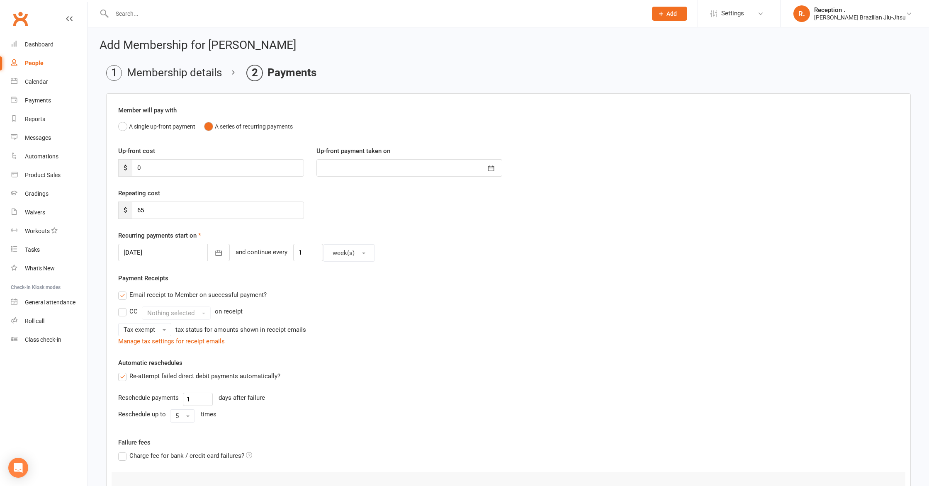
click at [156, 256] on div at bounding box center [174, 252] width 112 height 17
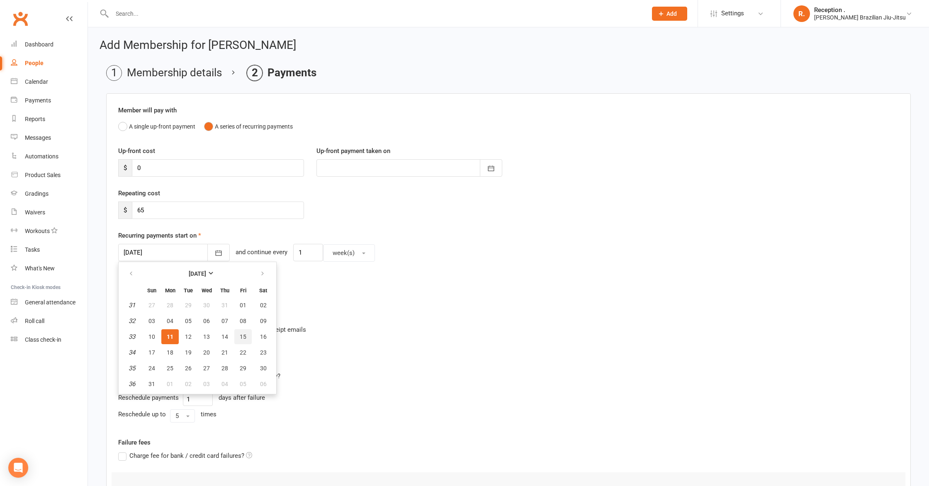
click at [238, 336] on button "15" at bounding box center [242, 336] width 17 height 15
type input "15 Aug 2025"
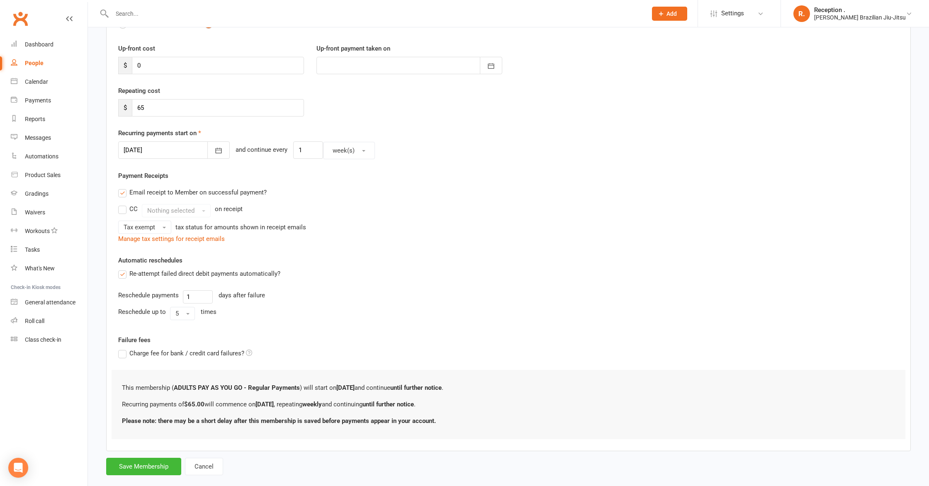
scroll to position [117, 0]
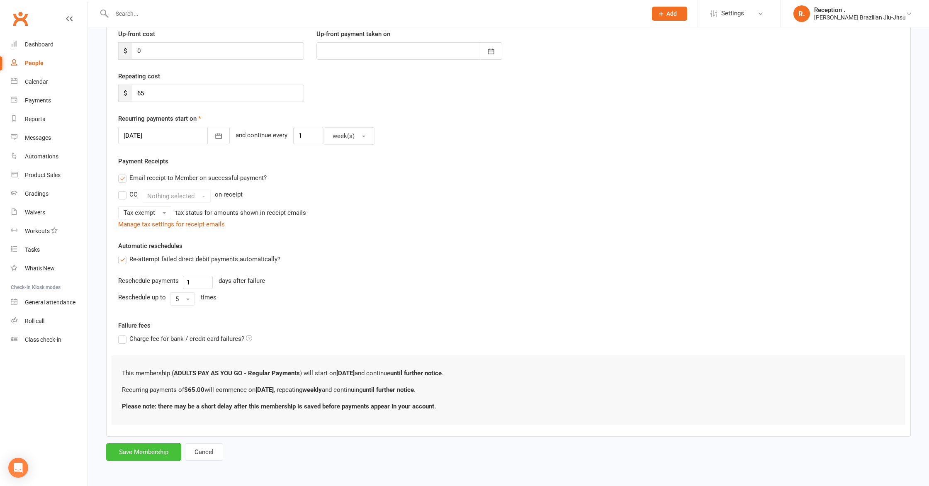
click at [149, 453] on button "Save Membership" at bounding box center [143, 451] width 75 height 17
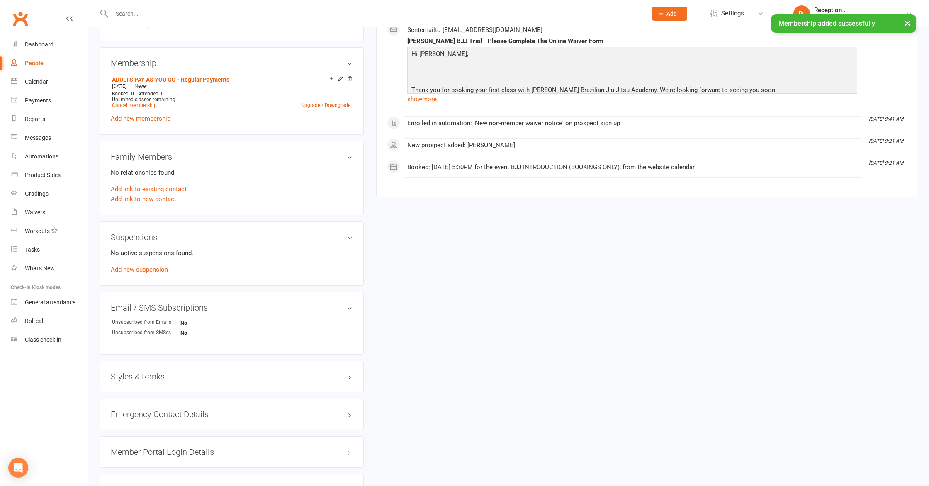
click at [152, 377] on h3 "Styles & Ranks" at bounding box center [232, 376] width 242 height 9
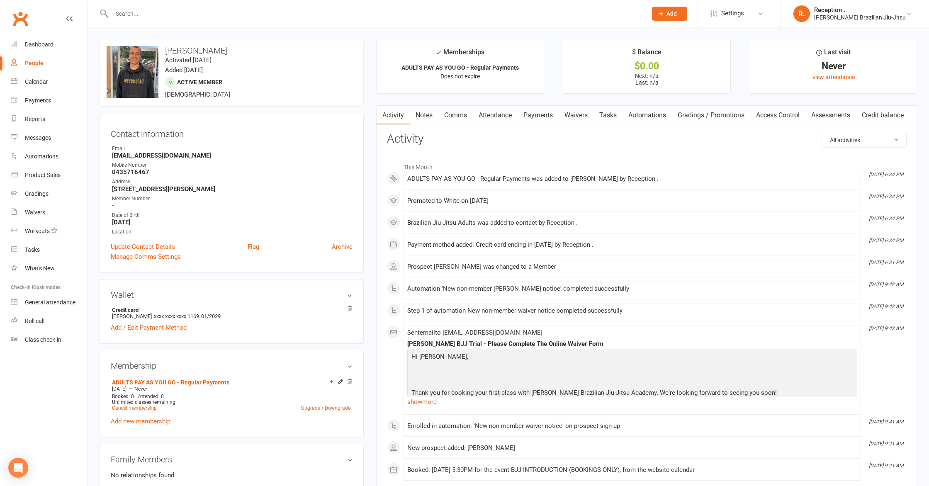
click at [162, 157] on strong "lachlanclancy90@hotmail.com" at bounding box center [232, 155] width 241 height 7
copy render-form-field "lachlanclancy90@hotmail.com"
click at [157, 10] on input "text" at bounding box center [376, 14] width 532 height 12
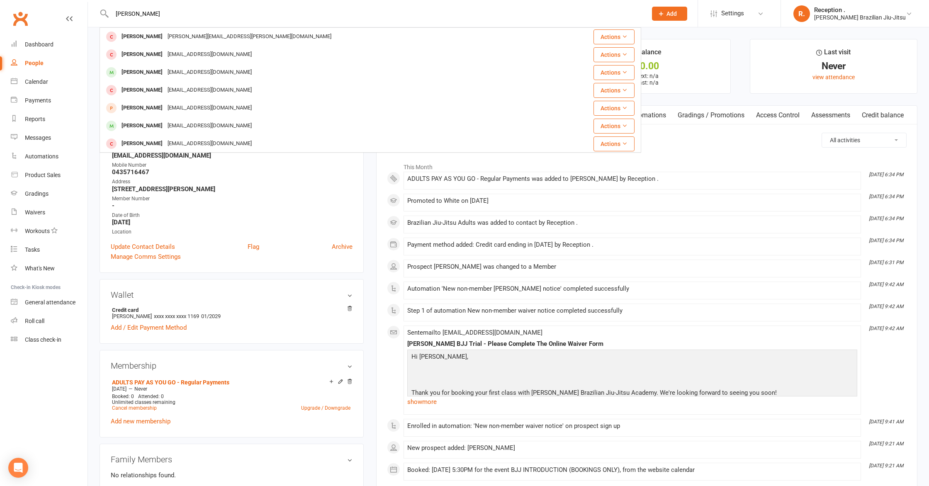
drag, startPoint x: 156, startPoint y: 15, endPoint x: 103, endPoint y: 11, distance: 53.7
click at [103, 11] on div "patrick Patrick Kanz Patrick.Kanz@cbgujv.com.au Actions Patrick Hart hart_sj@ho…" at bounding box center [371, 13] width 542 height 27
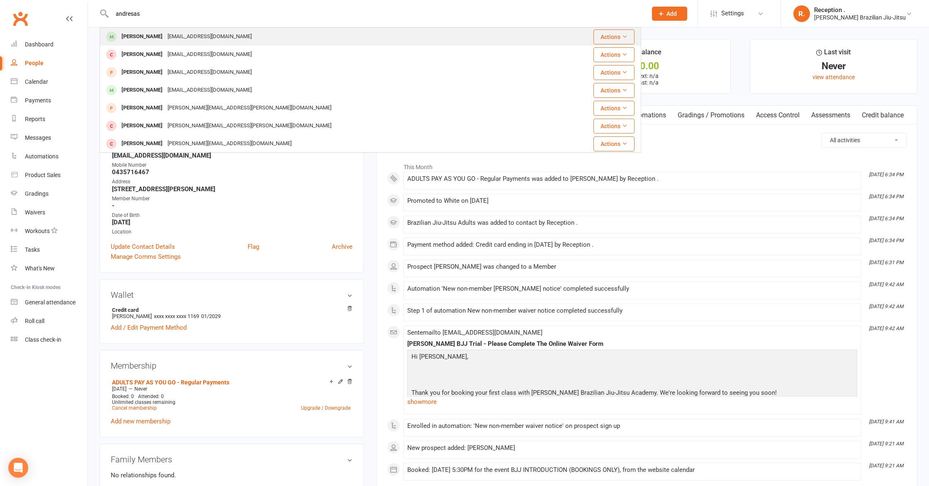
type input "andresas"
click at [179, 38] on div "andressagleeson@icloud.com" at bounding box center [209, 37] width 89 height 12
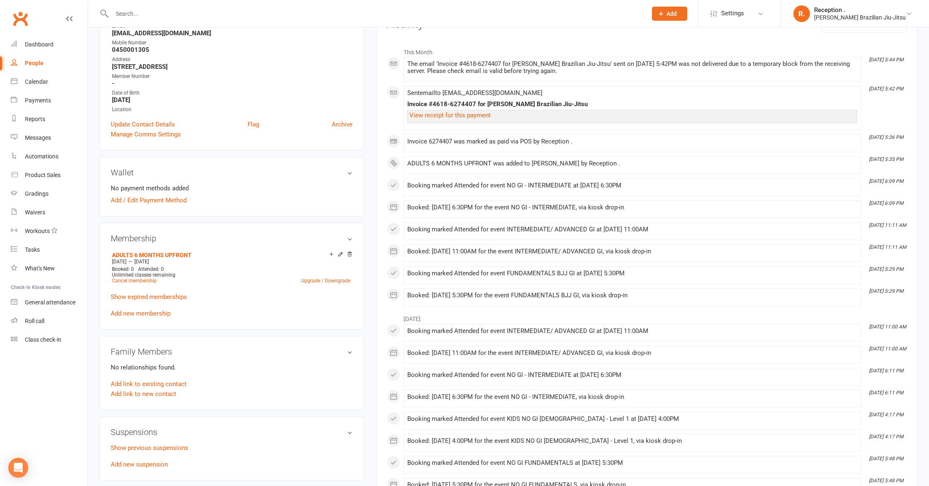
scroll to position [119, 0]
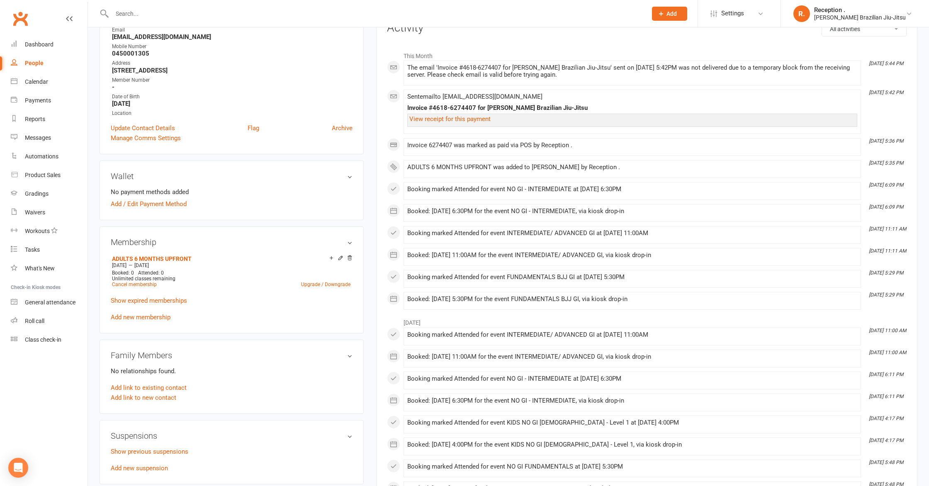
click at [131, 14] on input "text" at bounding box center [376, 14] width 532 height 12
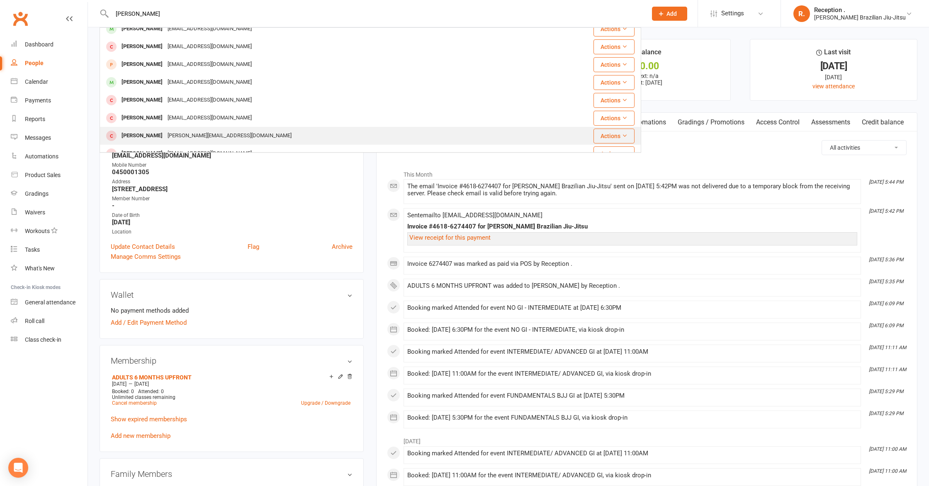
scroll to position [44, 0]
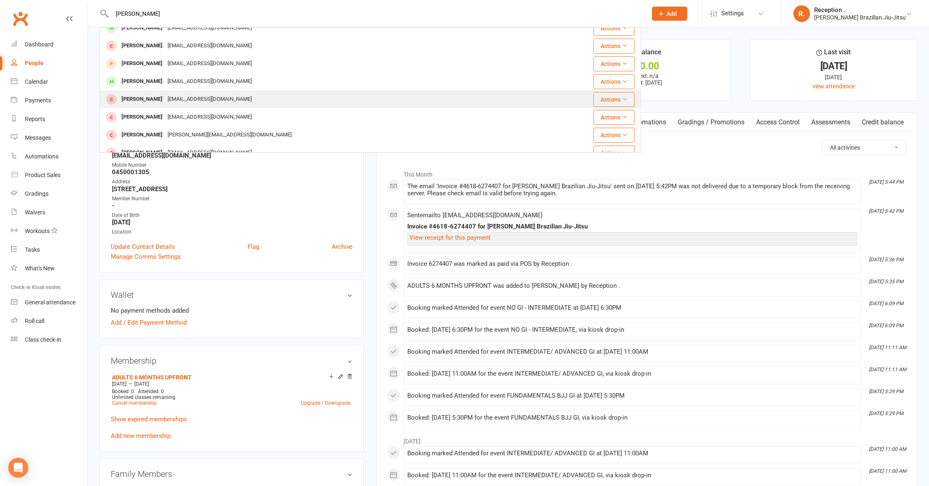
type input "patrick"
click at [183, 102] on div "Patkissane92@outlook.com" at bounding box center [209, 99] width 89 height 12
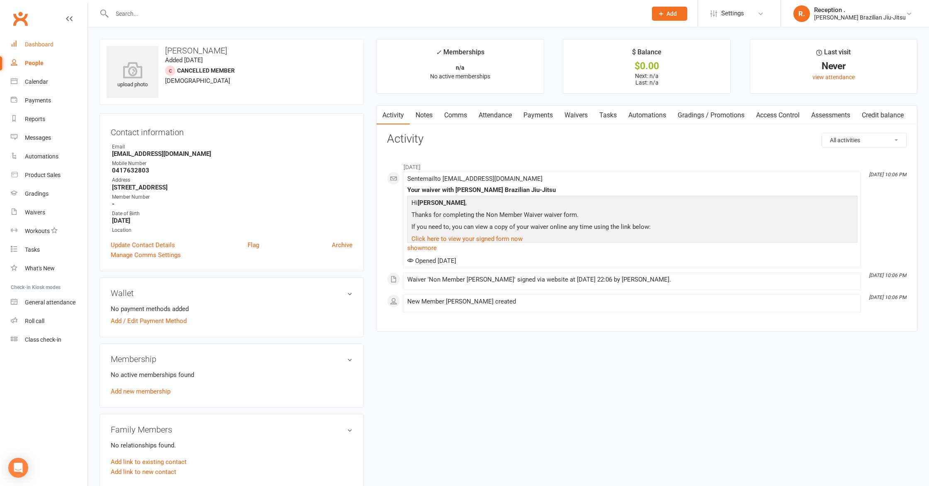
click at [34, 47] on div "Dashboard" at bounding box center [39, 44] width 29 height 7
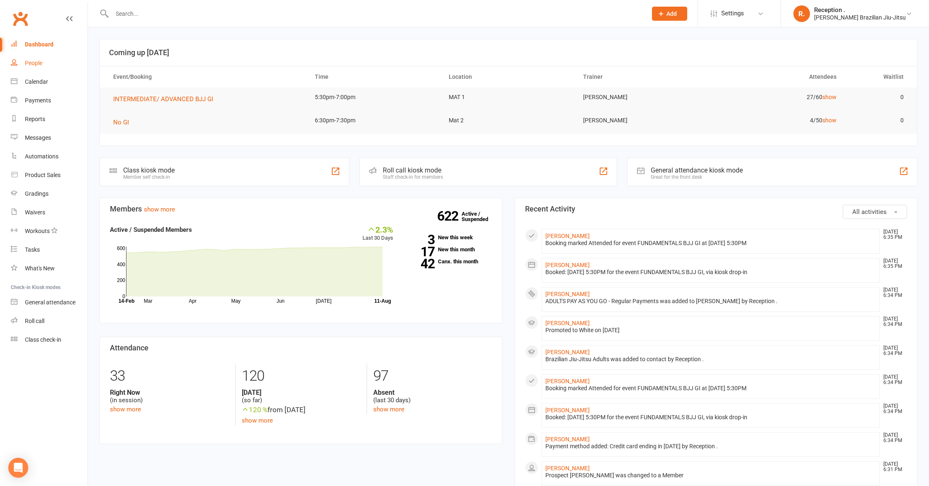
click at [34, 63] on div "People" at bounding box center [33, 63] width 17 height 7
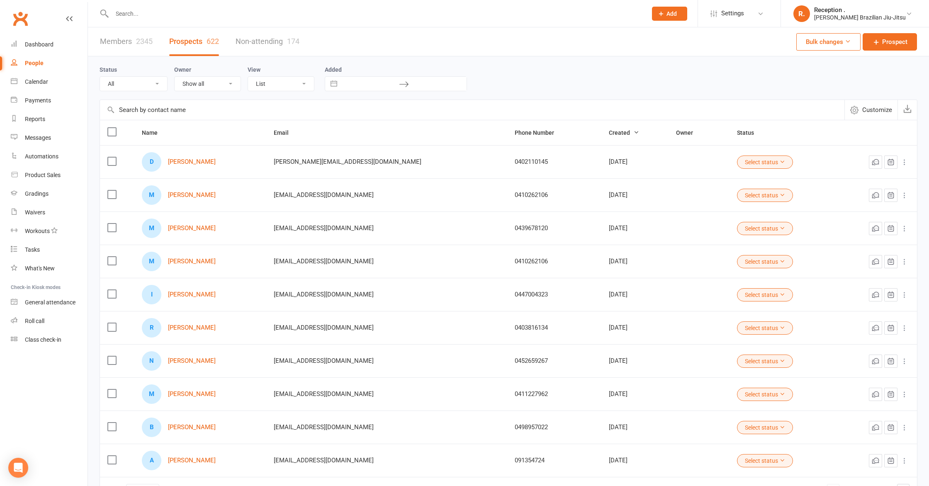
click at [168, 12] on input "text" at bounding box center [376, 14] width 532 height 12
click at [256, 40] on link "Non-attending 174" at bounding box center [268, 41] width 64 height 29
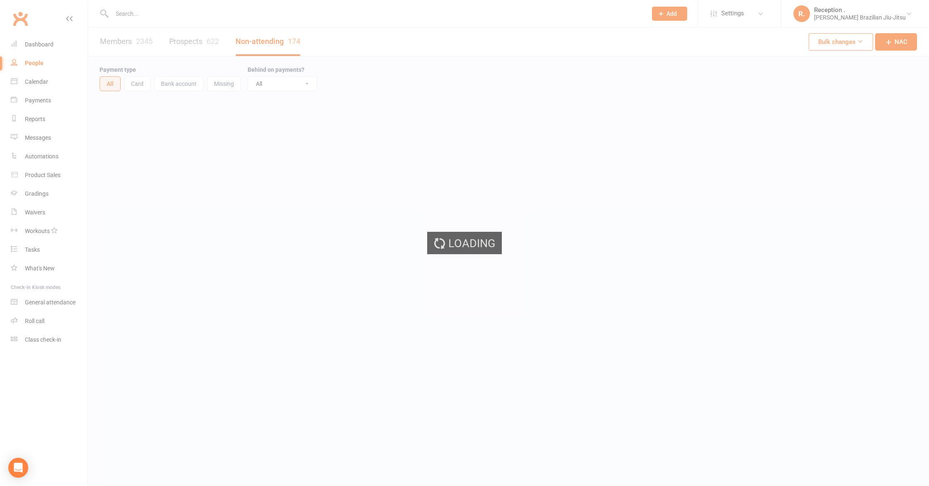
select select "50"
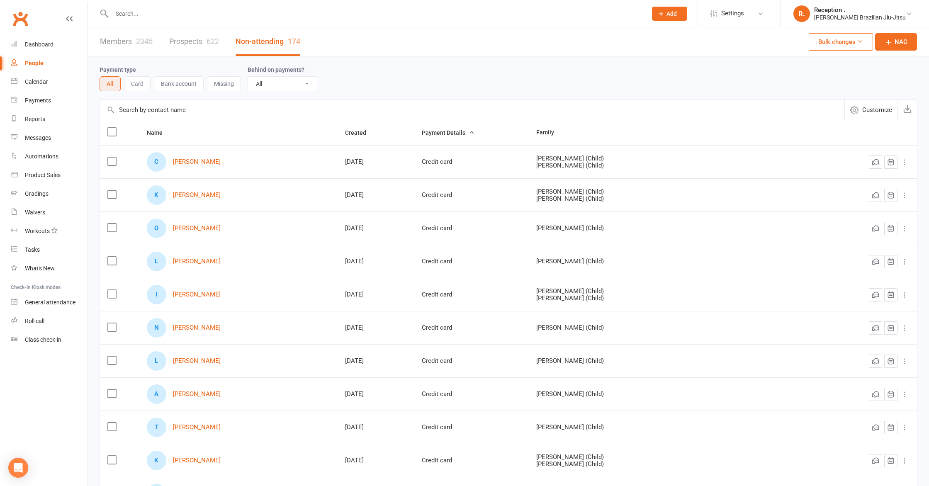
click at [114, 30] on link "Members 2345" at bounding box center [126, 41] width 53 height 29
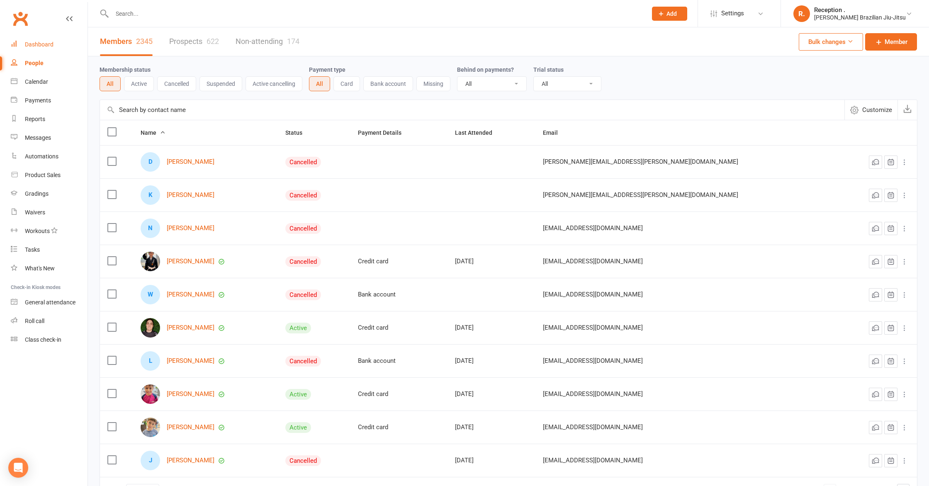
click at [57, 39] on link "Dashboard" at bounding box center [49, 44] width 77 height 19
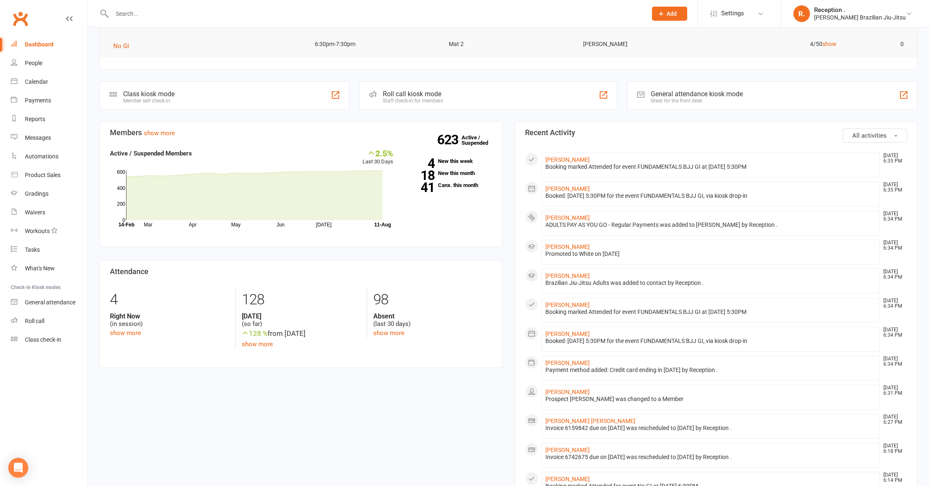
scroll to position [77, 0]
click at [458, 163] on link "4 New this week" at bounding box center [449, 160] width 86 height 5
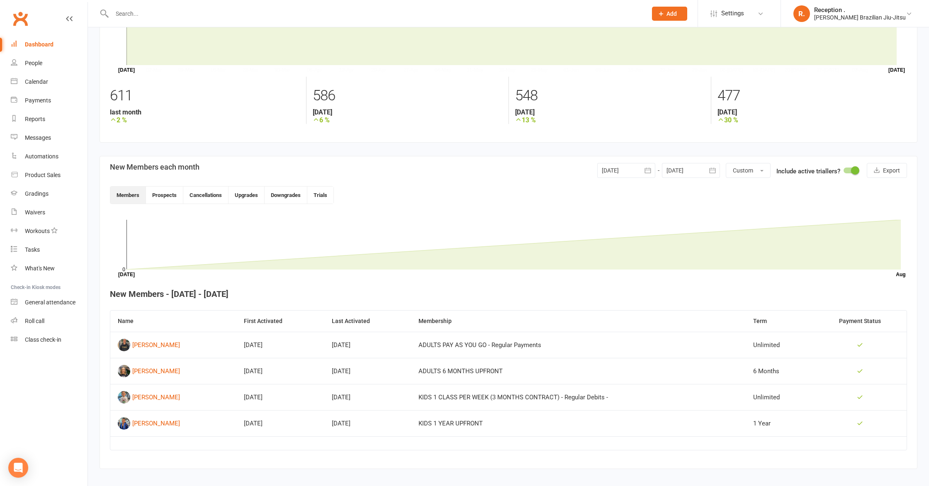
scroll to position [79, 0]
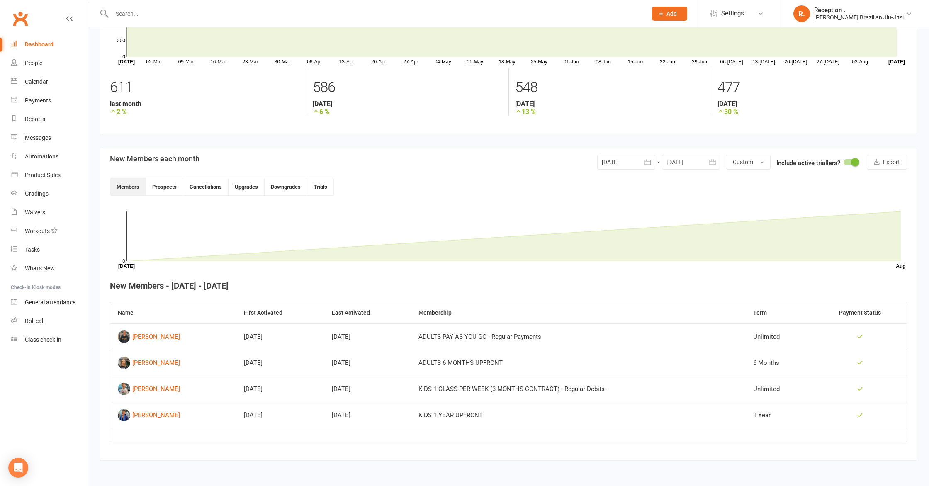
click at [44, 45] on div "Dashboard" at bounding box center [39, 44] width 29 height 7
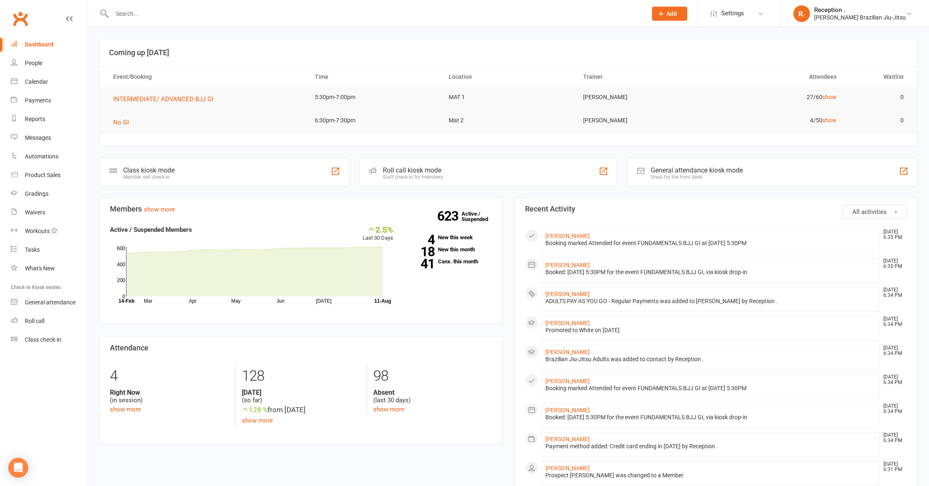
click at [157, 12] on input "text" at bounding box center [376, 14] width 532 height 12
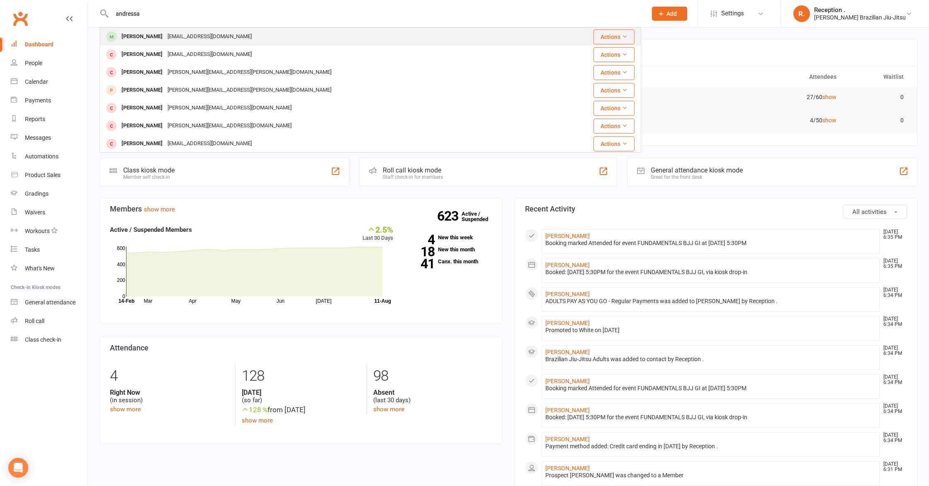
type input "andressa"
click at [161, 31] on div "Andressa Gleeson" at bounding box center [142, 37] width 46 height 12
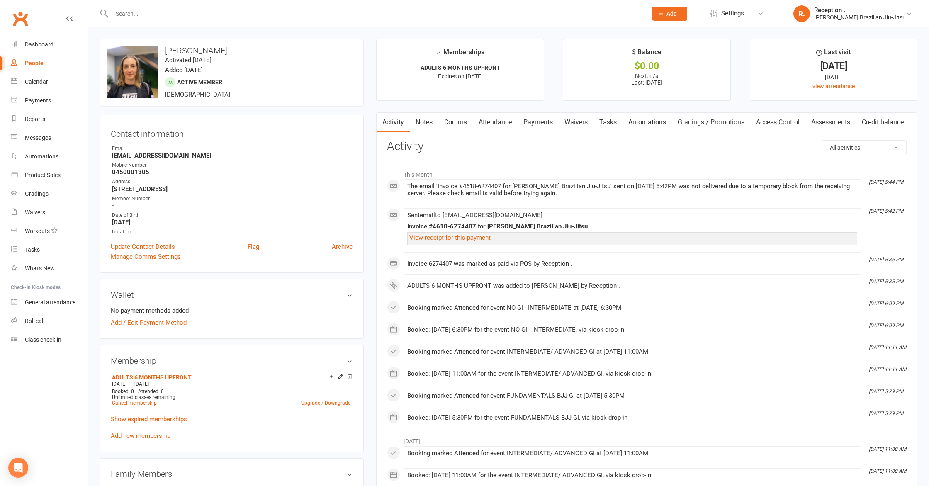
click at [153, 158] on strong "andressagleeson@icloud.com" at bounding box center [232, 155] width 241 height 7
copy render-form-field "andressagleeson@icloud.com"
